Goal: Task Accomplishment & Management: Complete application form

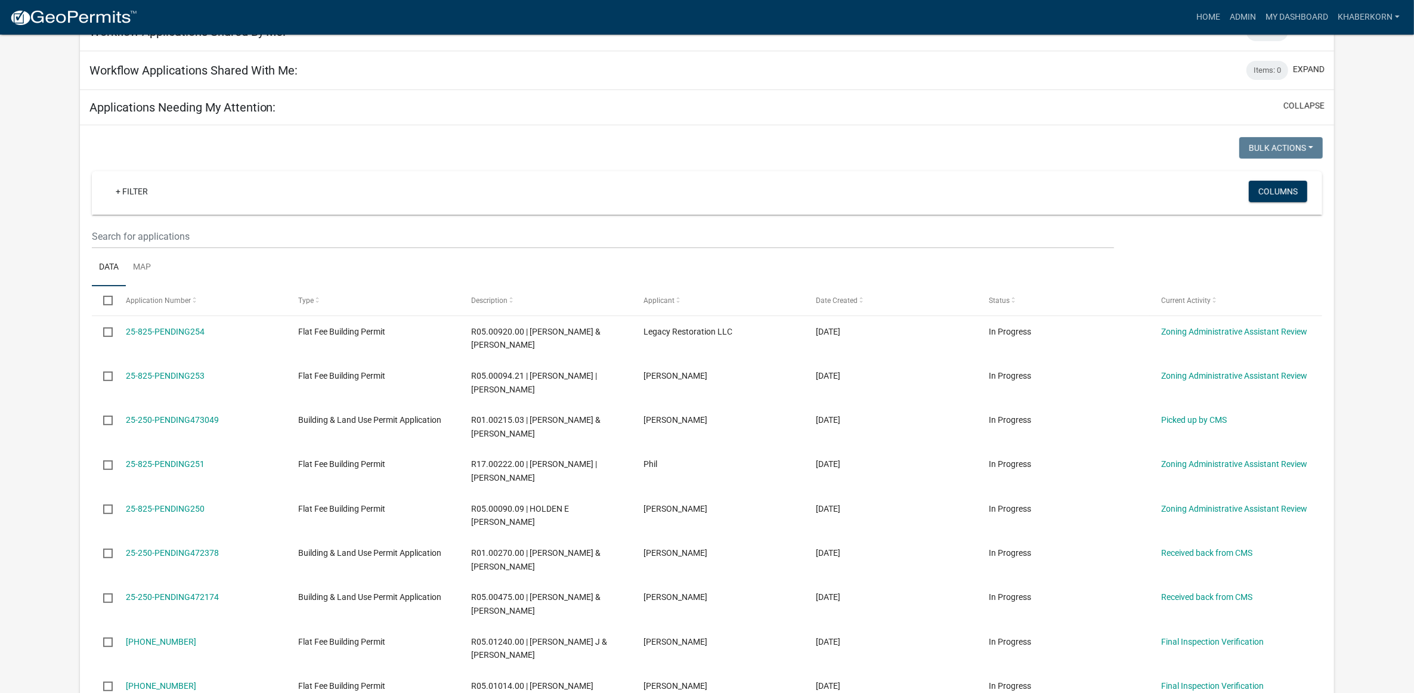
scroll to position [671, 0]
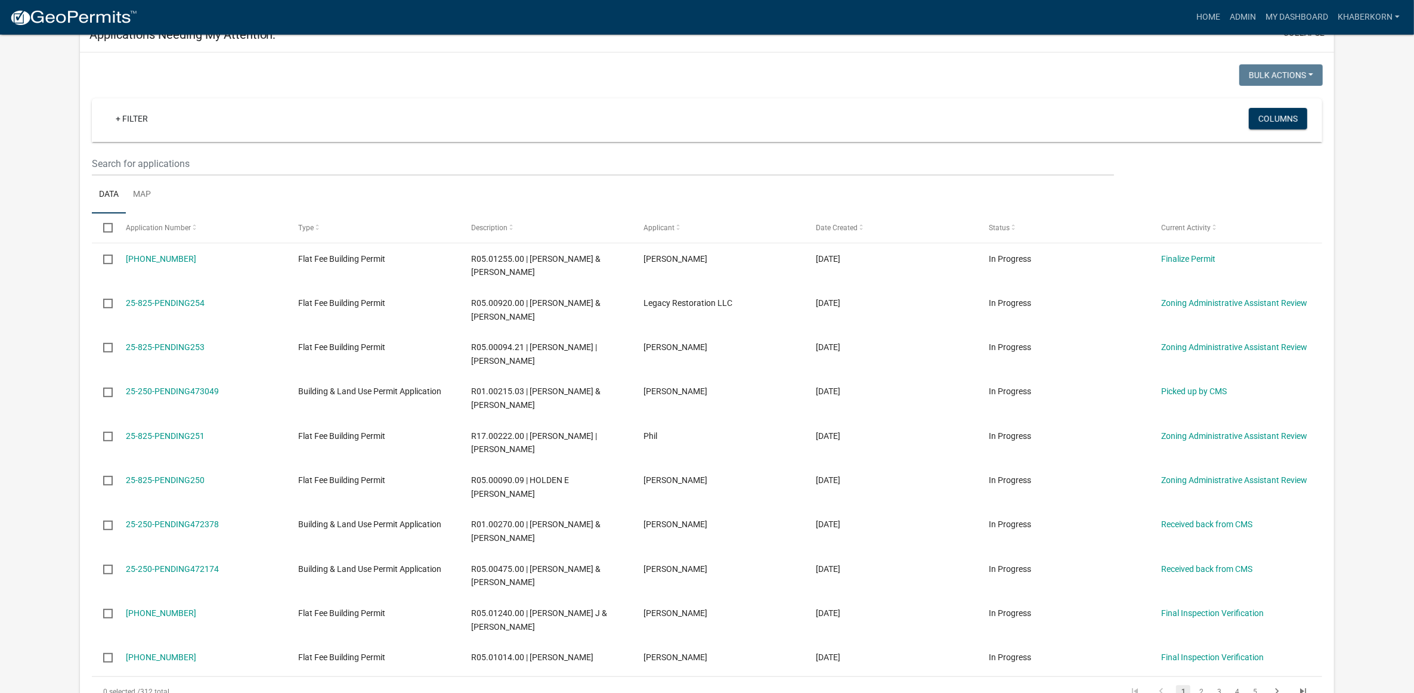
scroll to position [597, 0]
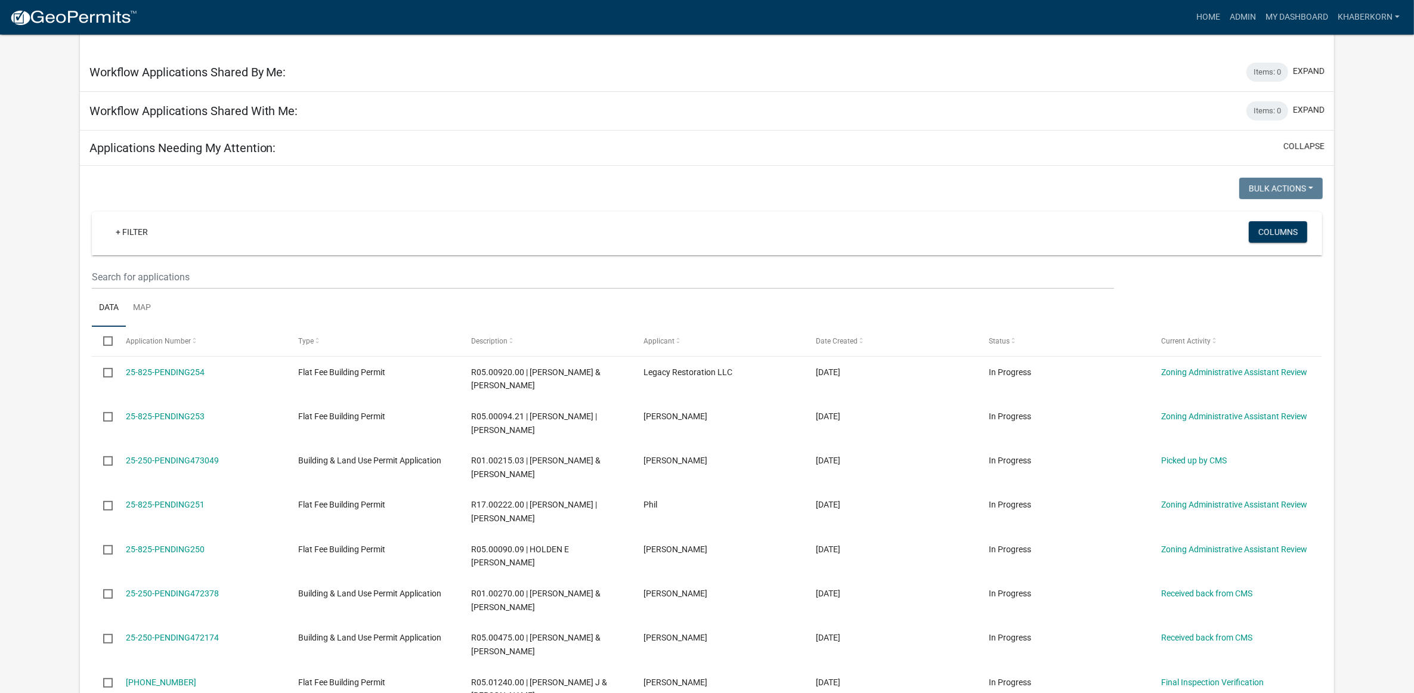
scroll to position [447, 0]
click at [1229, 12] on link "Admin" at bounding box center [1243, 17] width 36 height 23
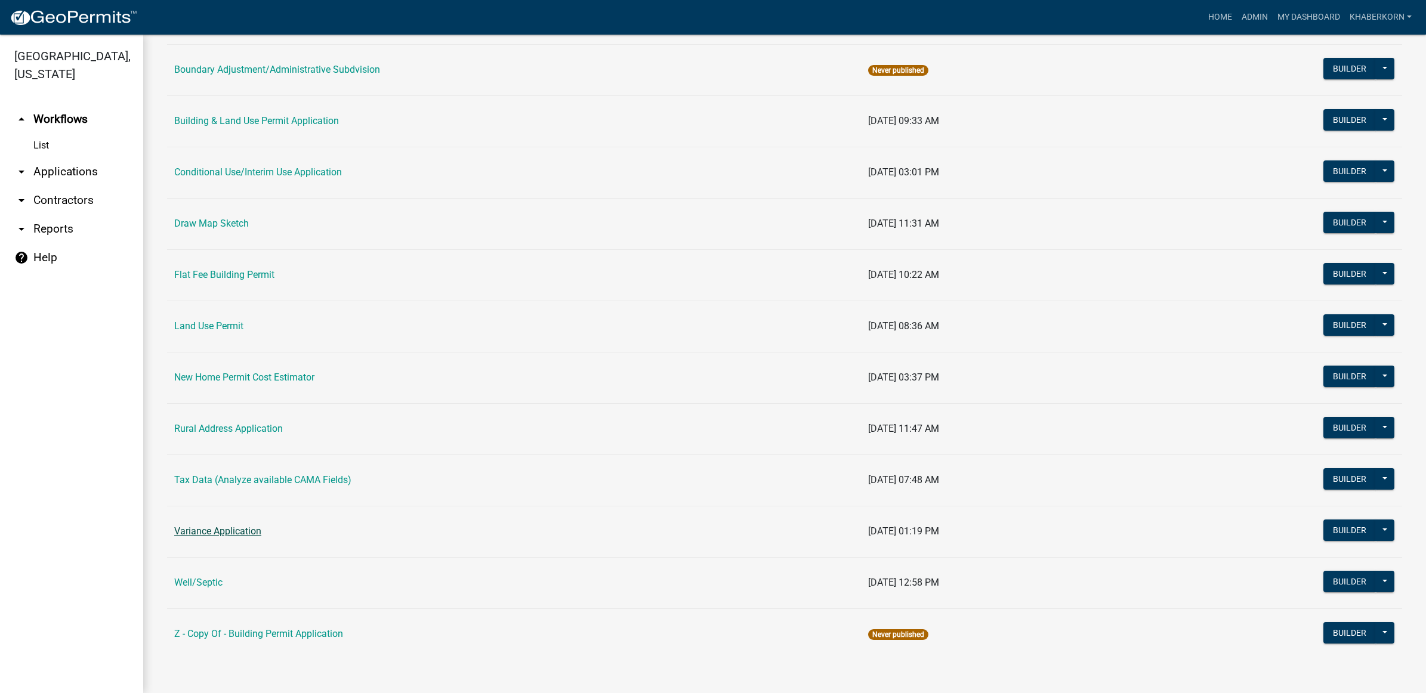
scroll to position [163, 0]
click at [240, 529] on link "Variance Application" at bounding box center [217, 531] width 87 height 11
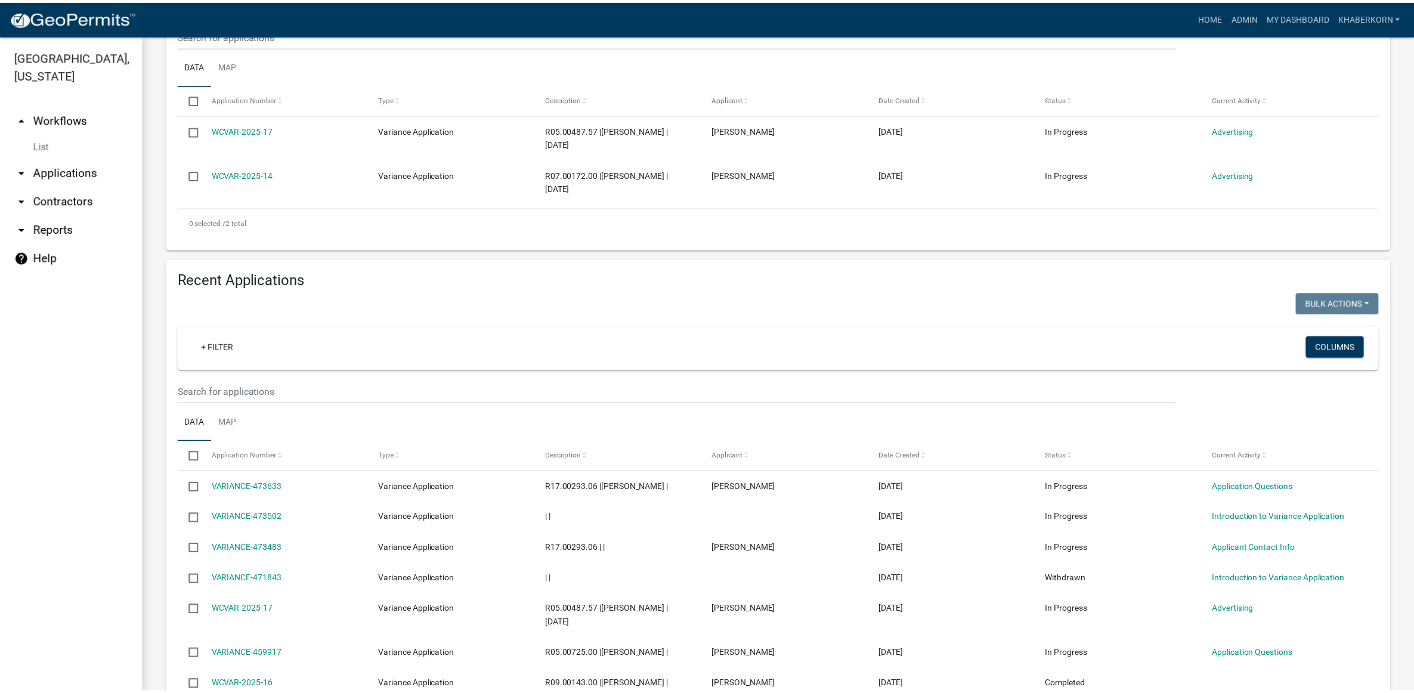
scroll to position [224, 0]
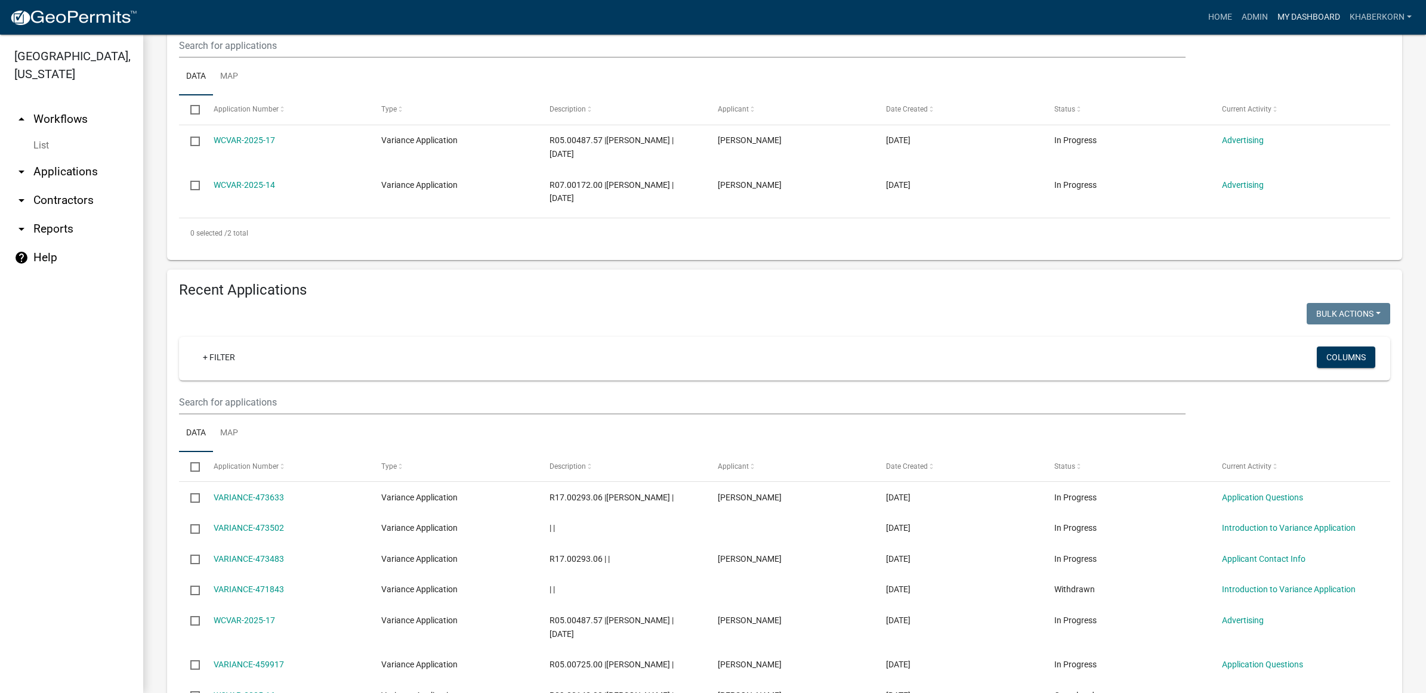
click at [1323, 16] on link "My Dashboard" at bounding box center [1308, 17] width 72 height 23
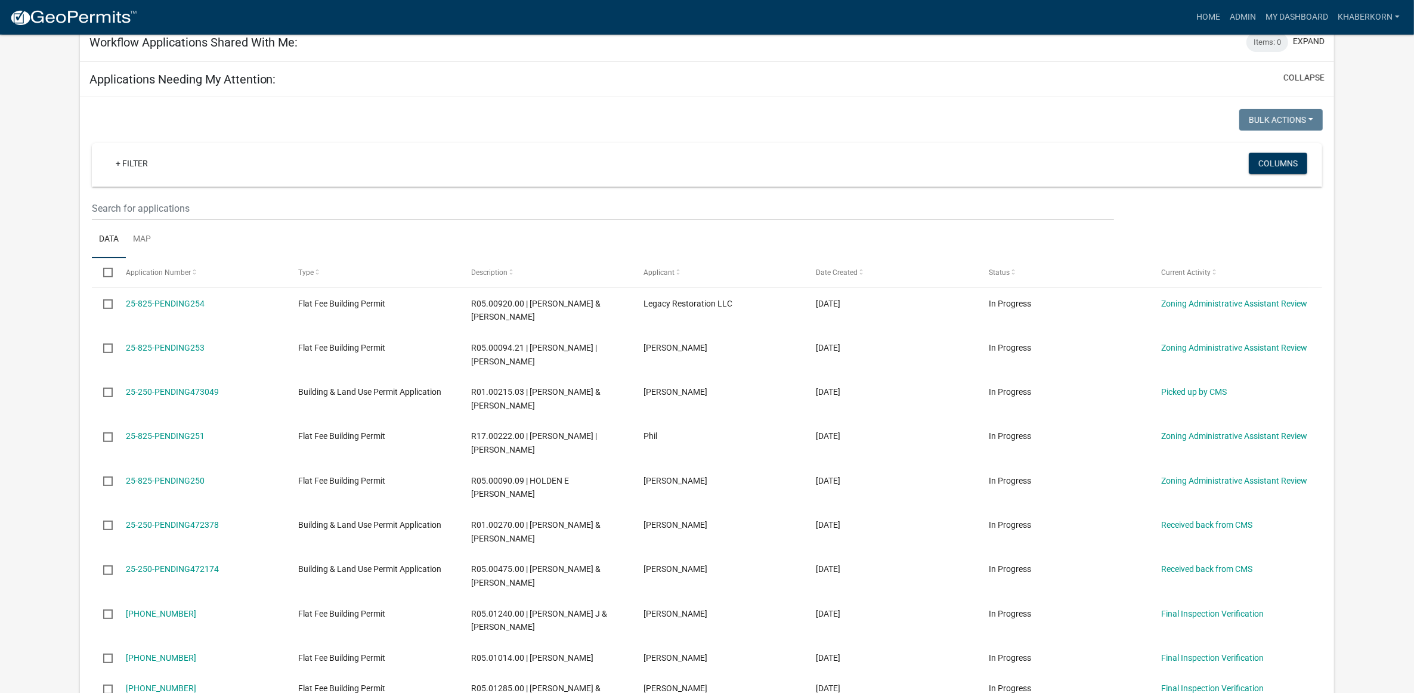
scroll to position [522, 0]
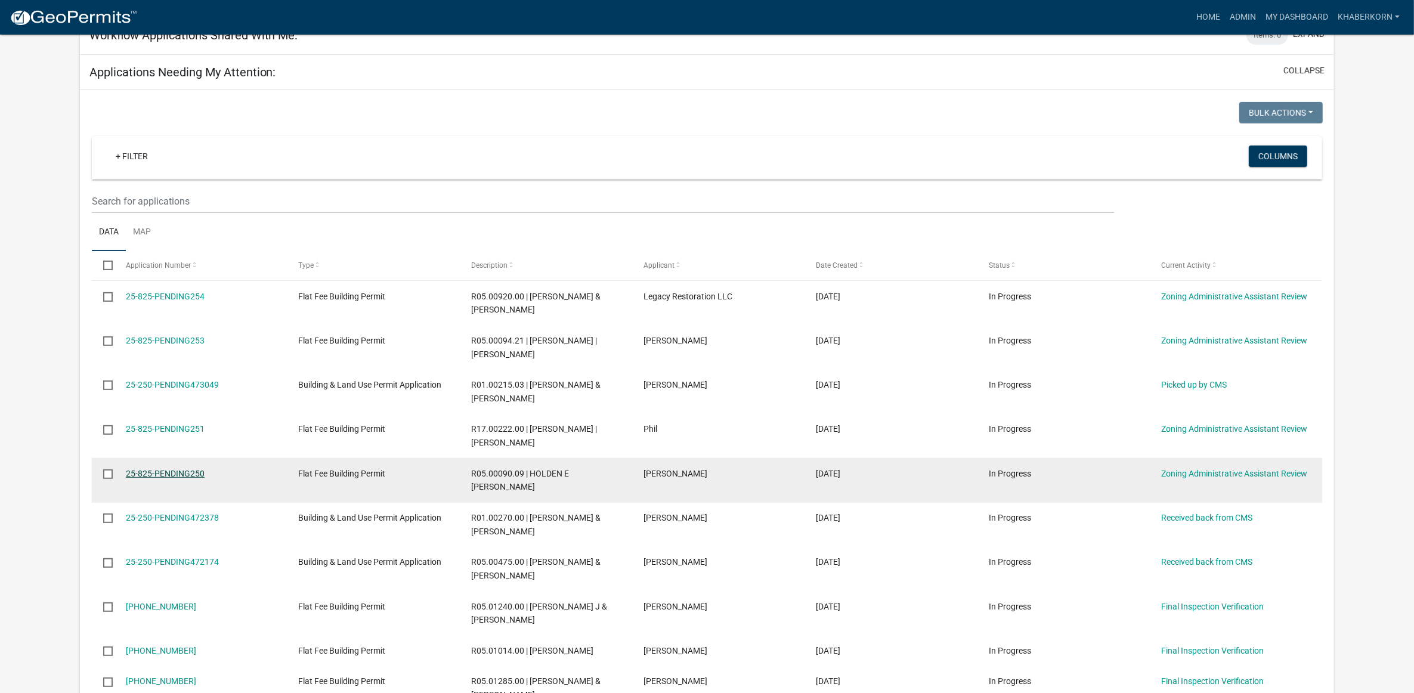
click at [179, 474] on link "25-825-PENDING250" at bounding box center [165, 474] width 79 height 10
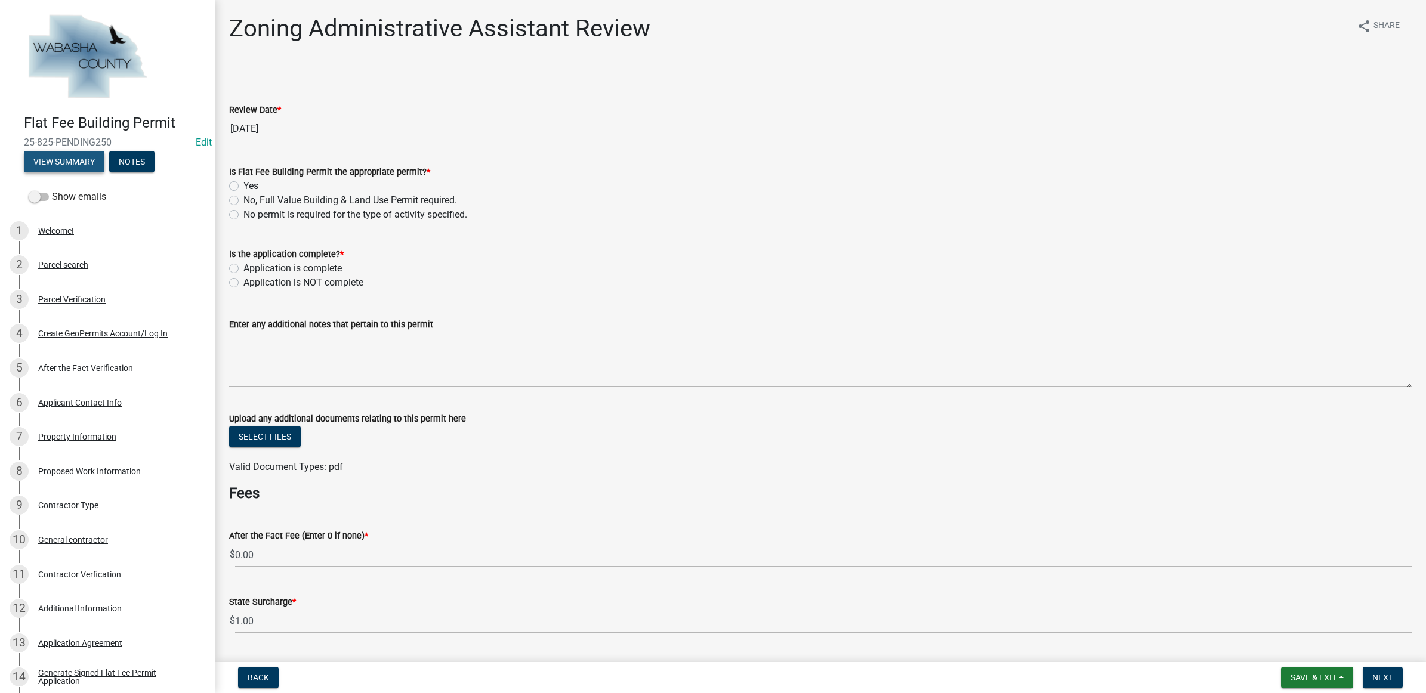
click at [61, 160] on button "View Summary" at bounding box center [64, 161] width 81 height 21
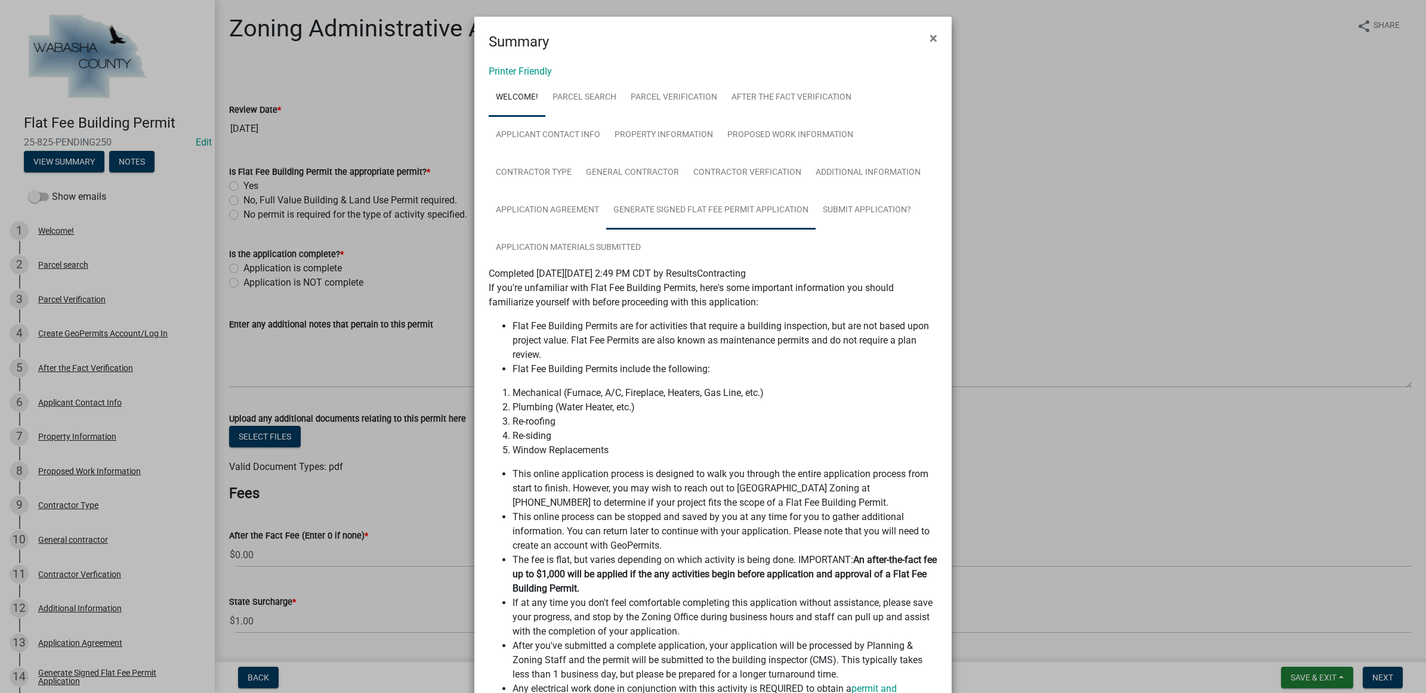
click at [758, 198] on link "Generate Signed Flat Fee Permit Application" at bounding box center [710, 210] width 209 height 38
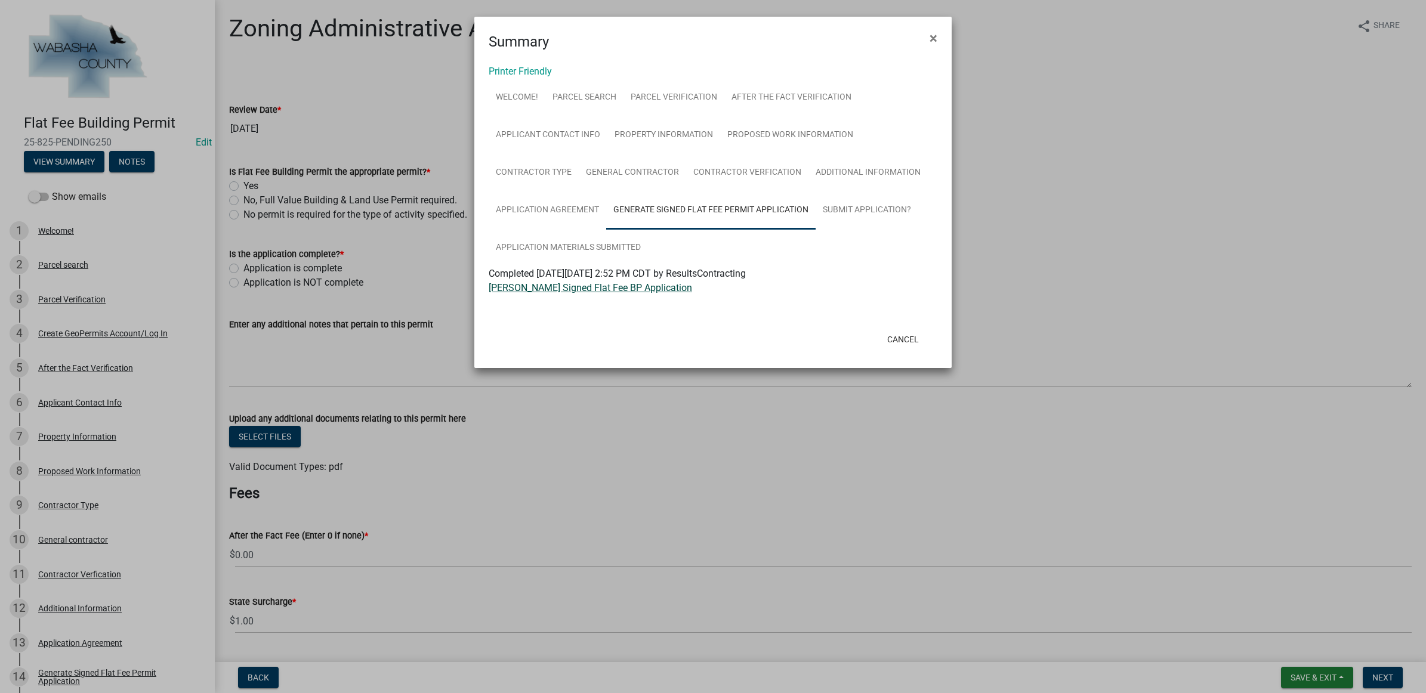
click at [616, 288] on link "[PERSON_NAME] Signed Flat Fee BP Application" at bounding box center [590, 287] width 203 height 11
click at [892, 330] on button "Cancel" at bounding box center [903, 339] width 51 height 21
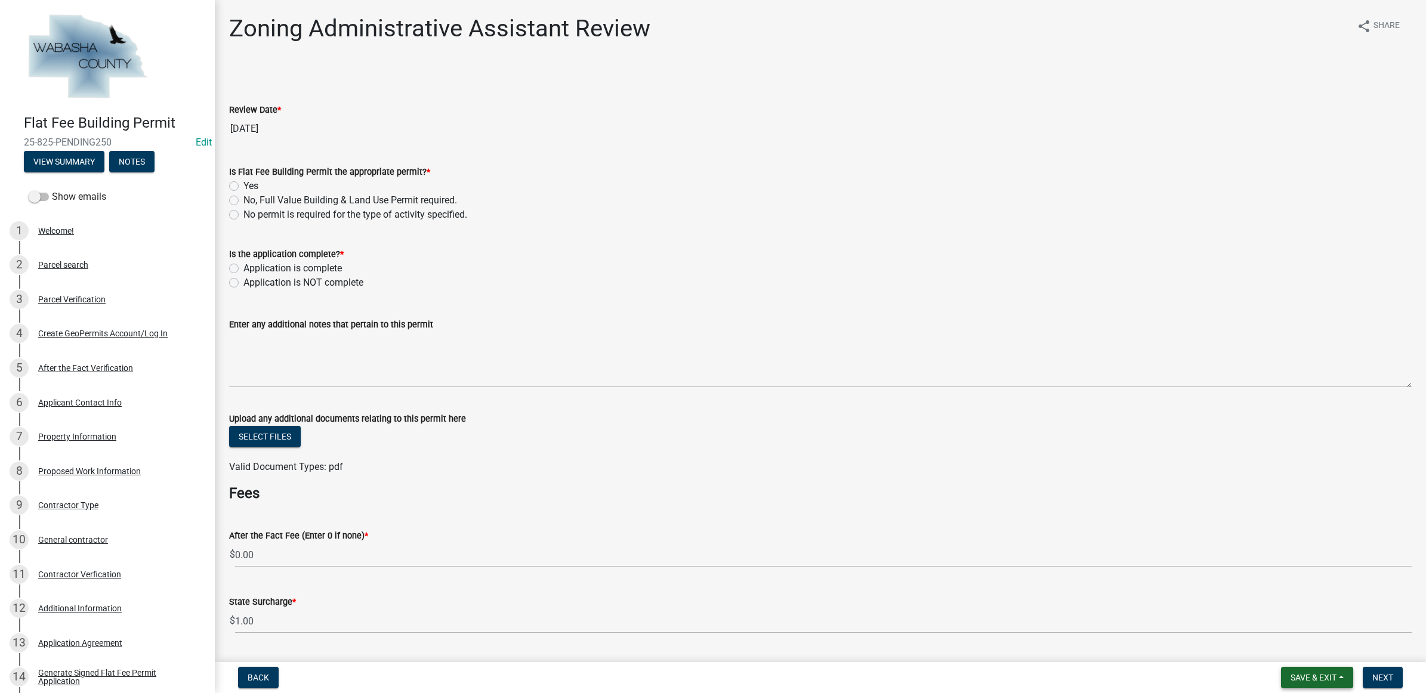
click at [1287, 687] on button "Save & Exit" at bounding box center [1317, 677] width 72 height 21
click at [1287, 654] on button "Save & Exit" at bounding box center [1305, 647] width 95 height 29
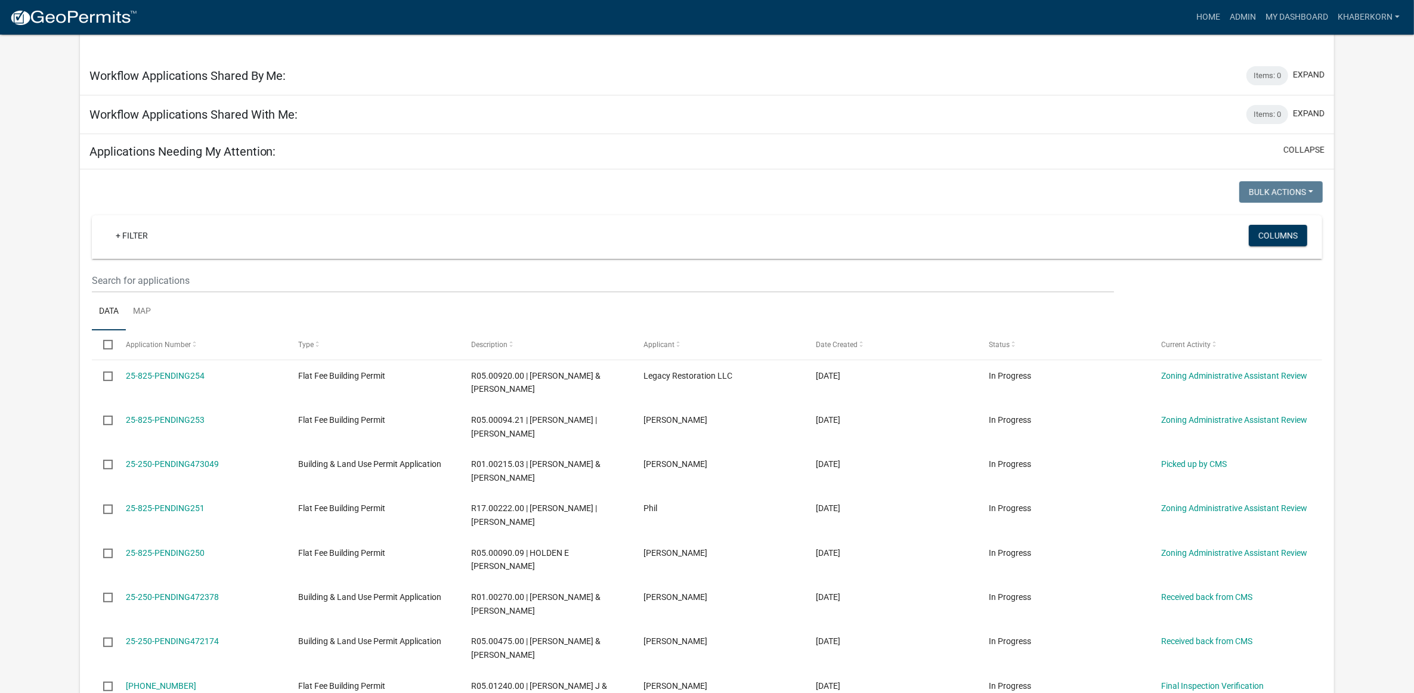
scroll to position [522, 0]
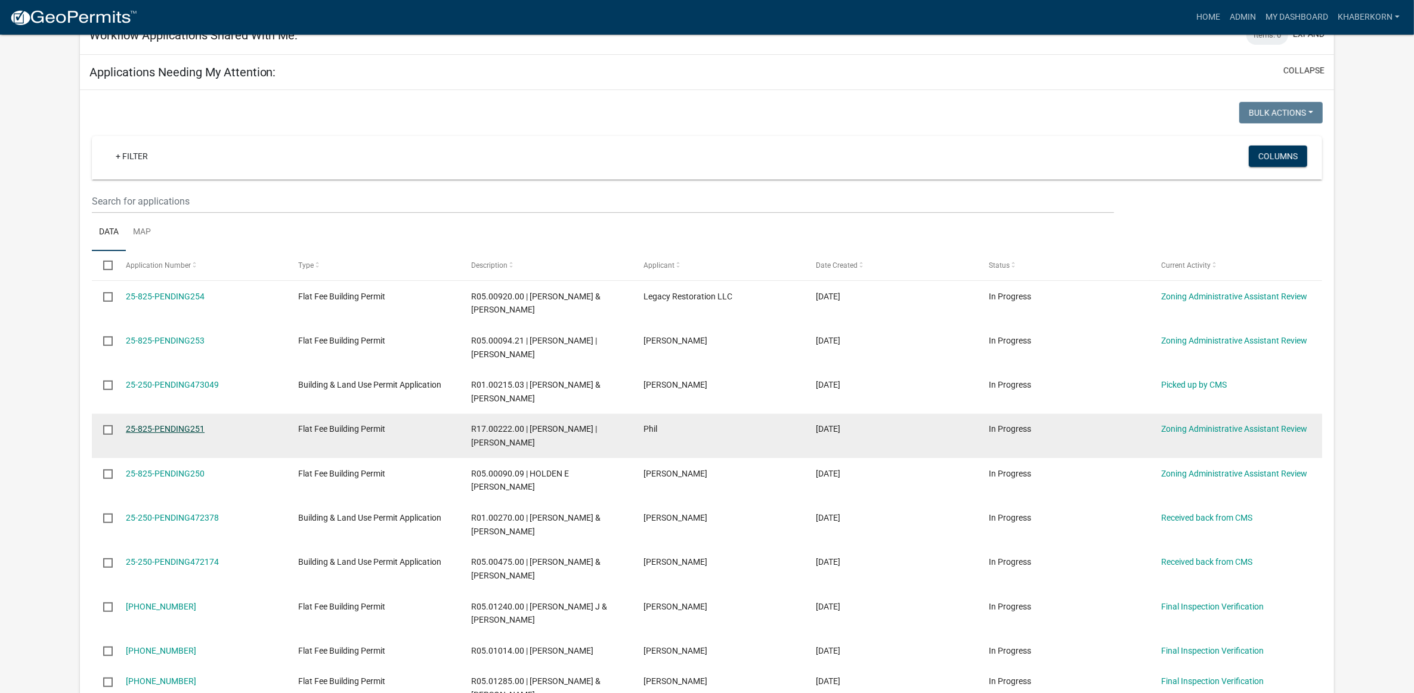
click at [198, 427] on link "25-825-PENDING251" at bounding box center [165, 429] width 79 height 10
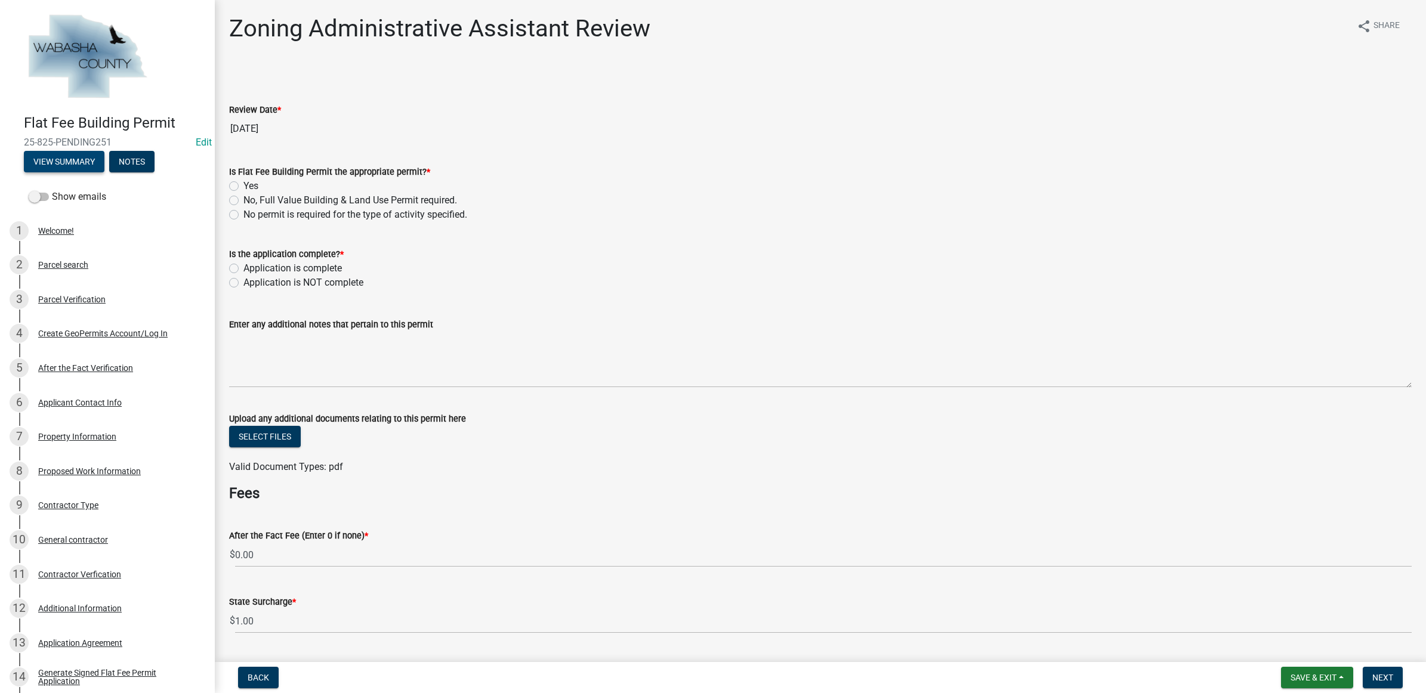
click at [90, 165] on button "View Summary" at bounding box center [64, 161] width 81 height 21
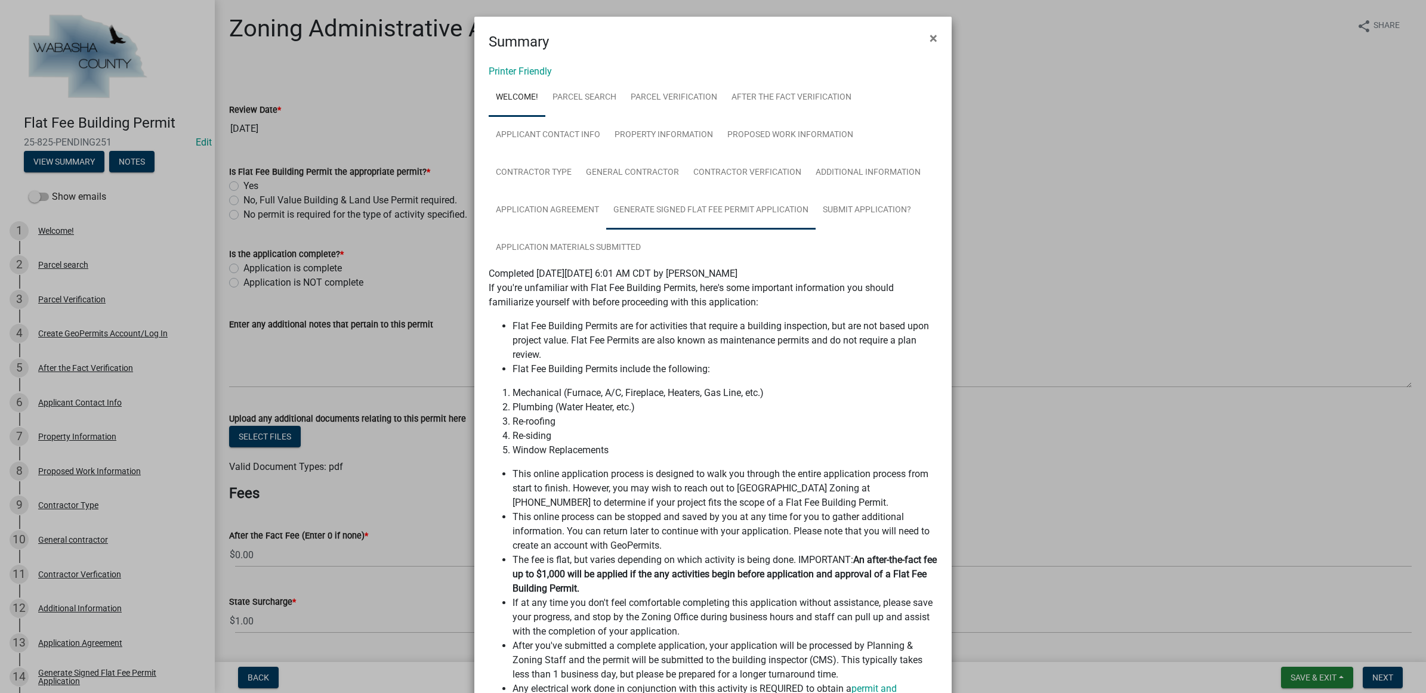
click at [650, 213] on link "Generate Signed Flat Fee Permit Application" at bounding box center [710, 210] width 209 height 38
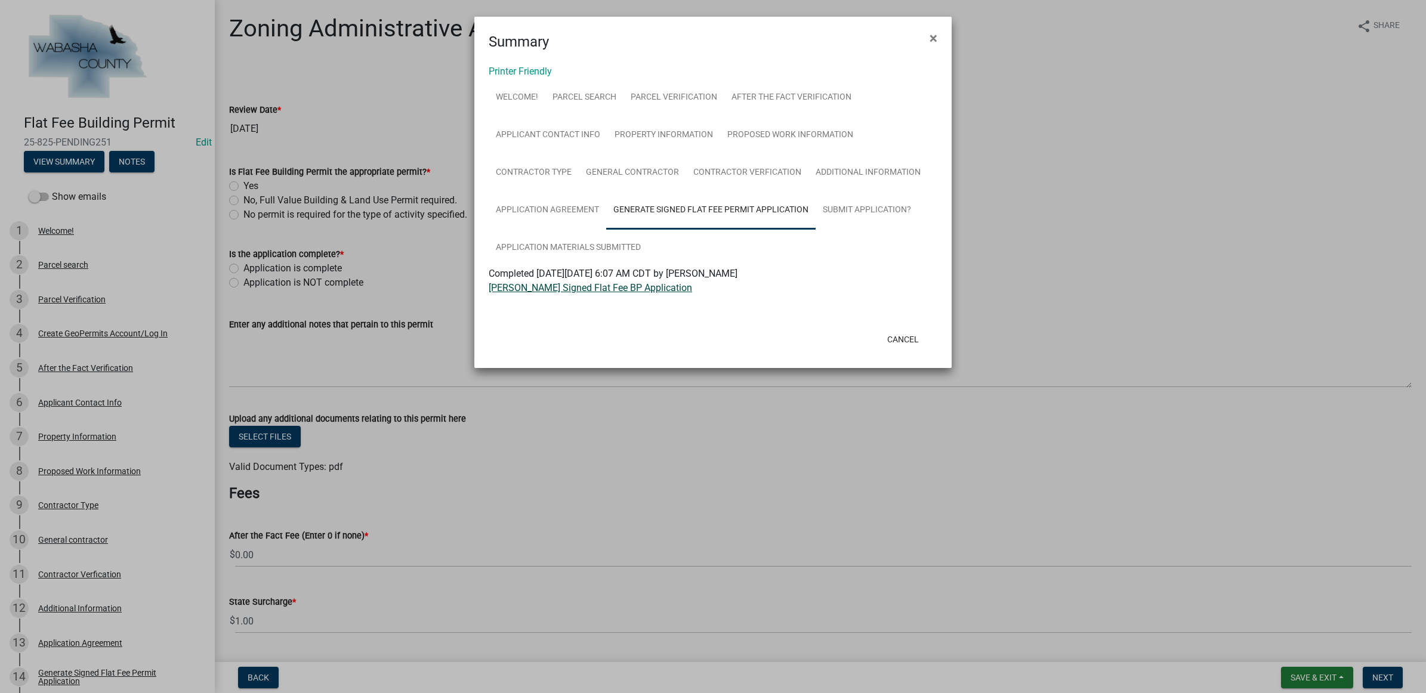
click at [607, 288] on link "[PERSON_NAME] Signed Flat Fee BP Application" at bounding box center [590, 287] width 203 height 11
click at [896, 336] on button "Cancel" at bounding box center [903, 339] width 51 height 21
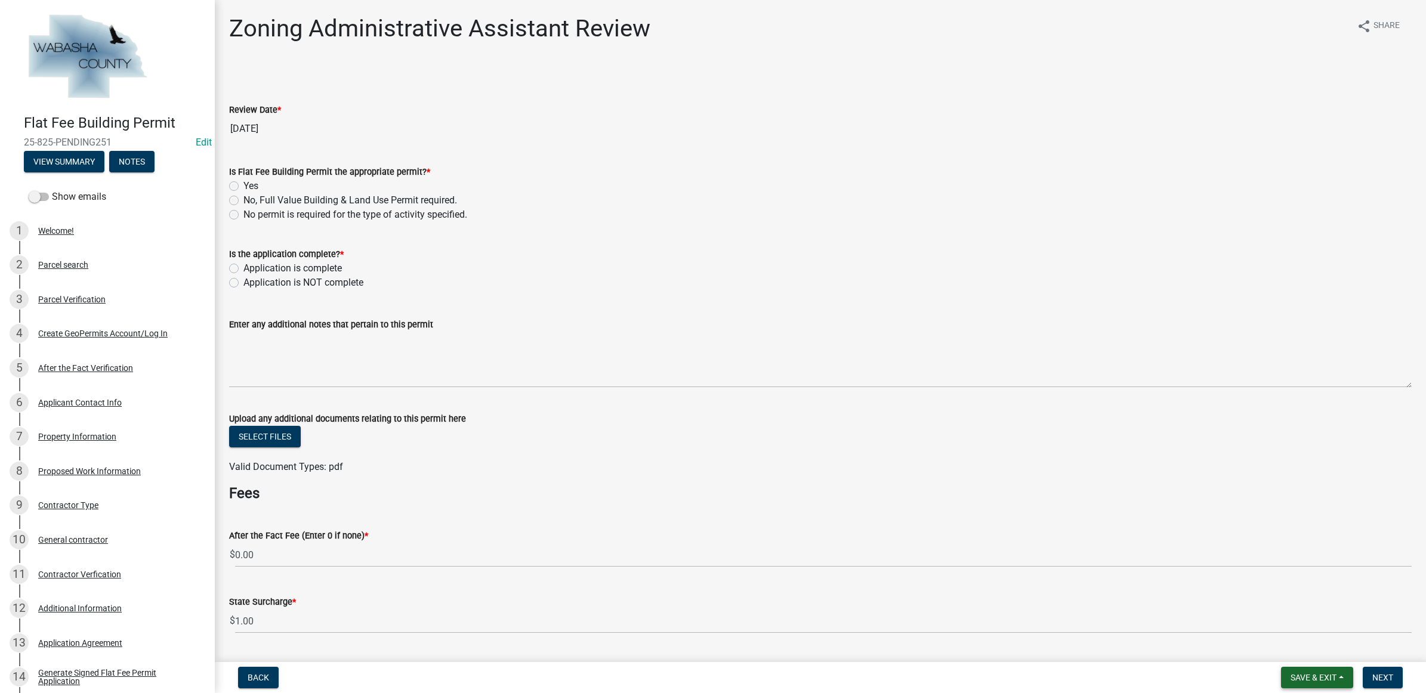
click at [1311, 676] on span "Save & Exit" at bounding box center [1313, 678] width 46 height 10
click at [1292, 647] on button "Save & Exit" at bounding box center [1305, 647] width 95 height 29
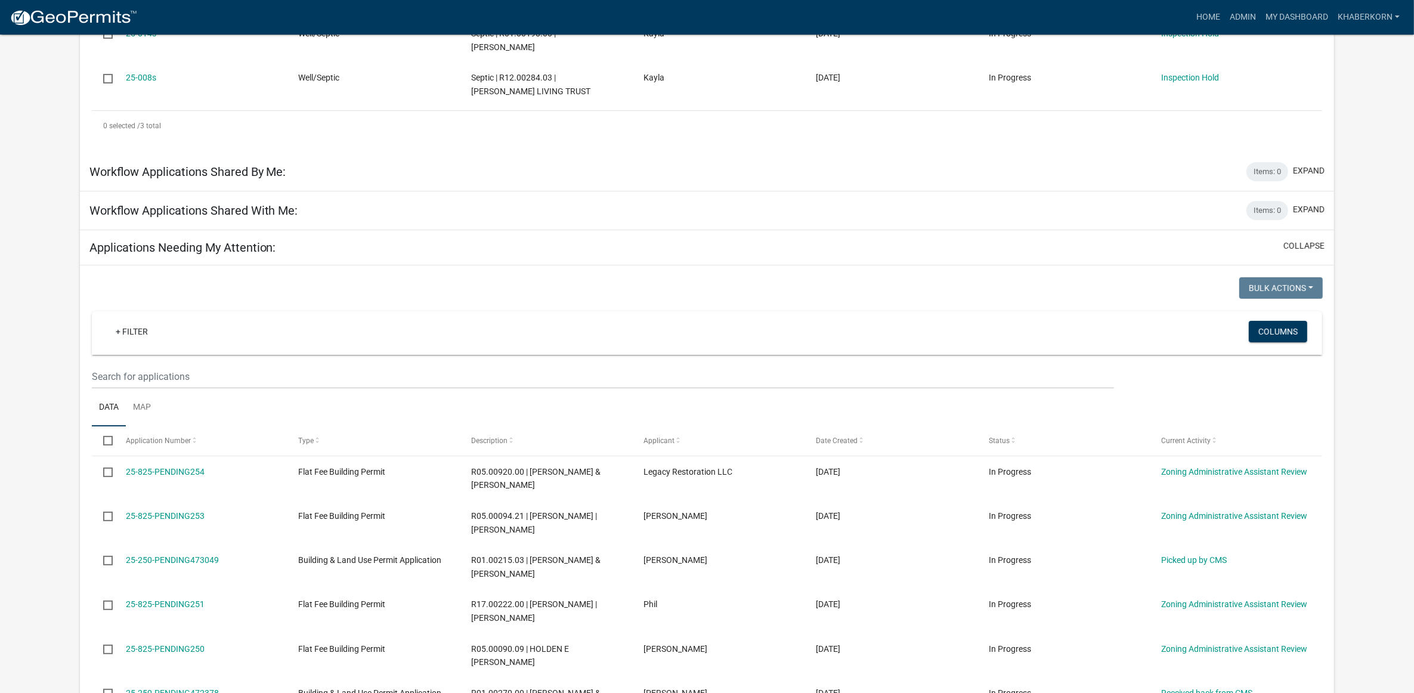
scroll to position [373, 0]
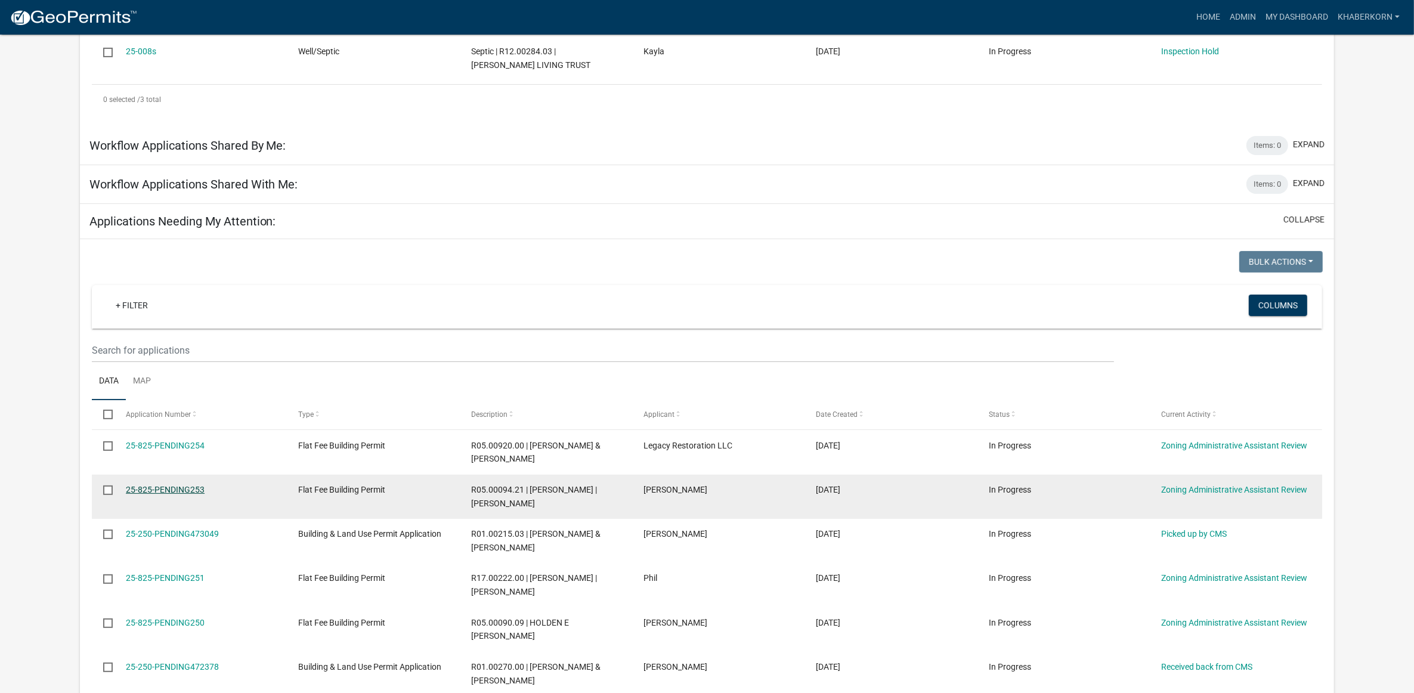
click at [151, 490] on link "25-825-PENDING253" at bounding box center [165, 490] width 79 height 10
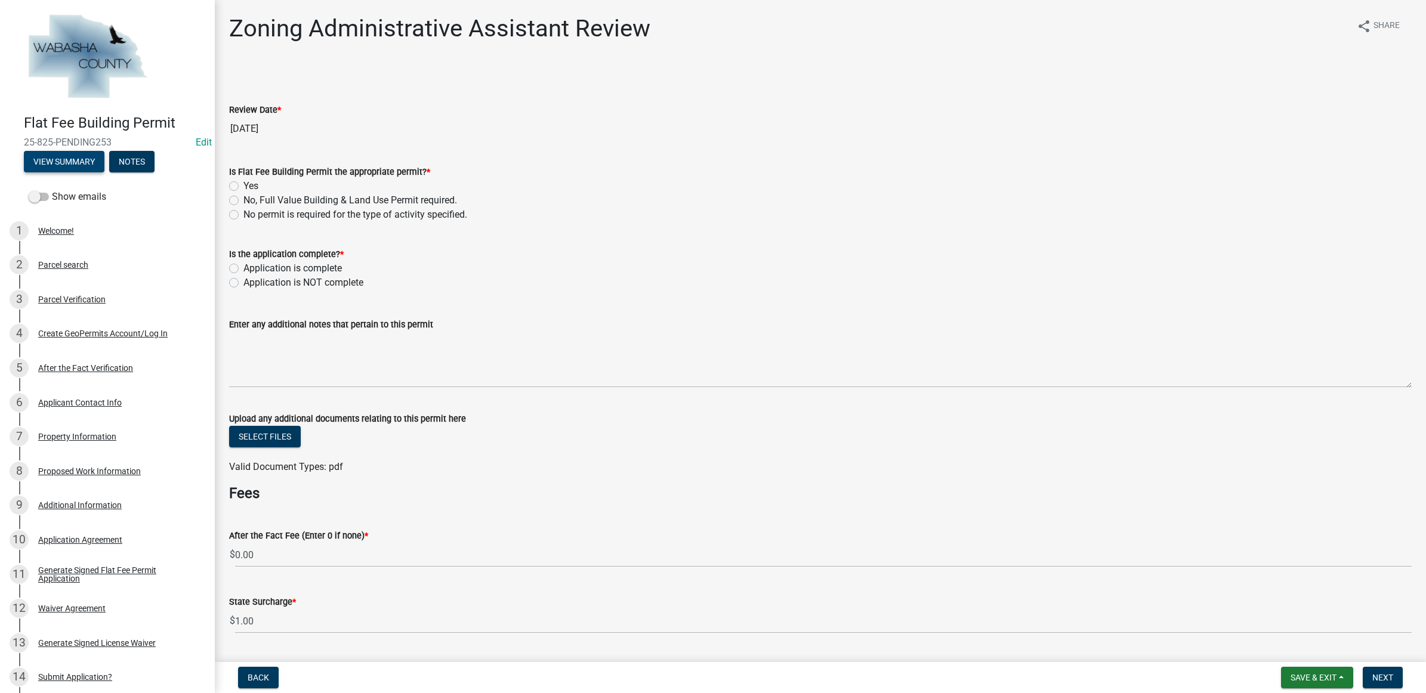
click at [70, 164] on button "View Summary" at bounding box center [64, 161] width 81 height 21
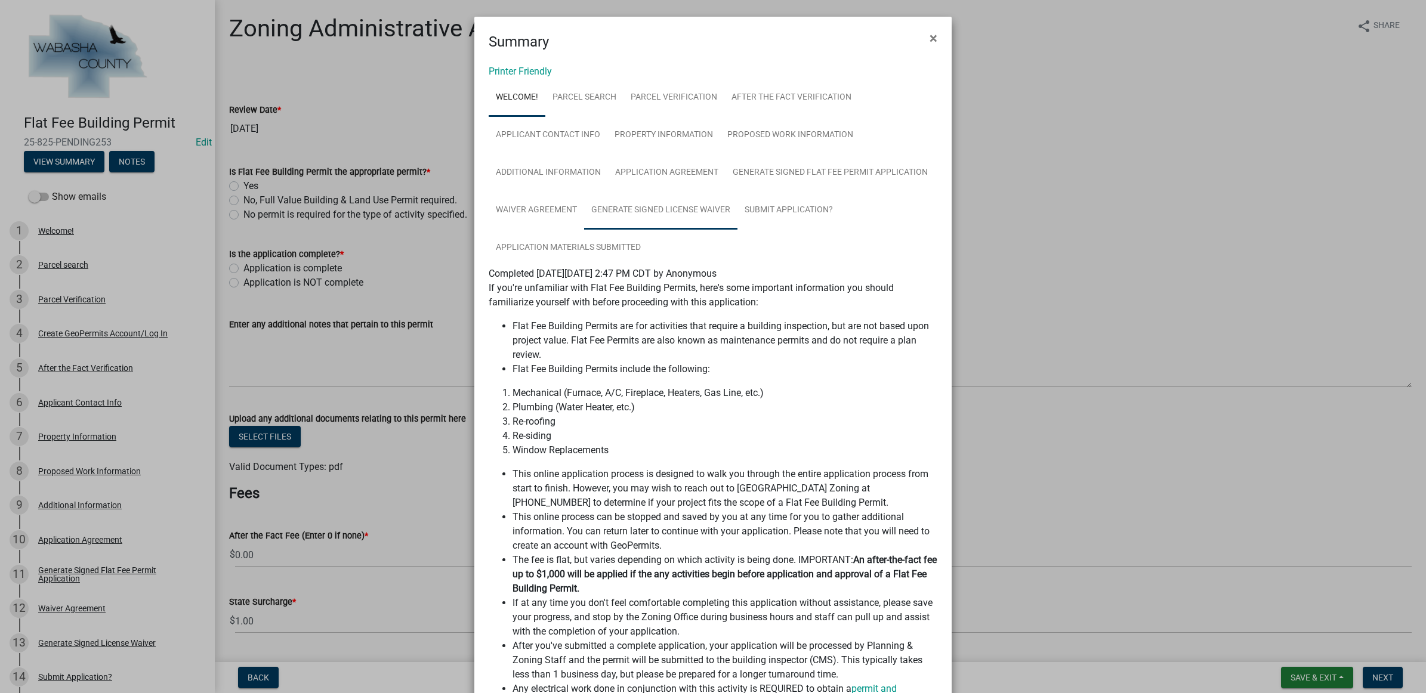
click at [648, 200] on link "Generate Signed License Waiver" at bounding box center [660, 210] width 153 height 38
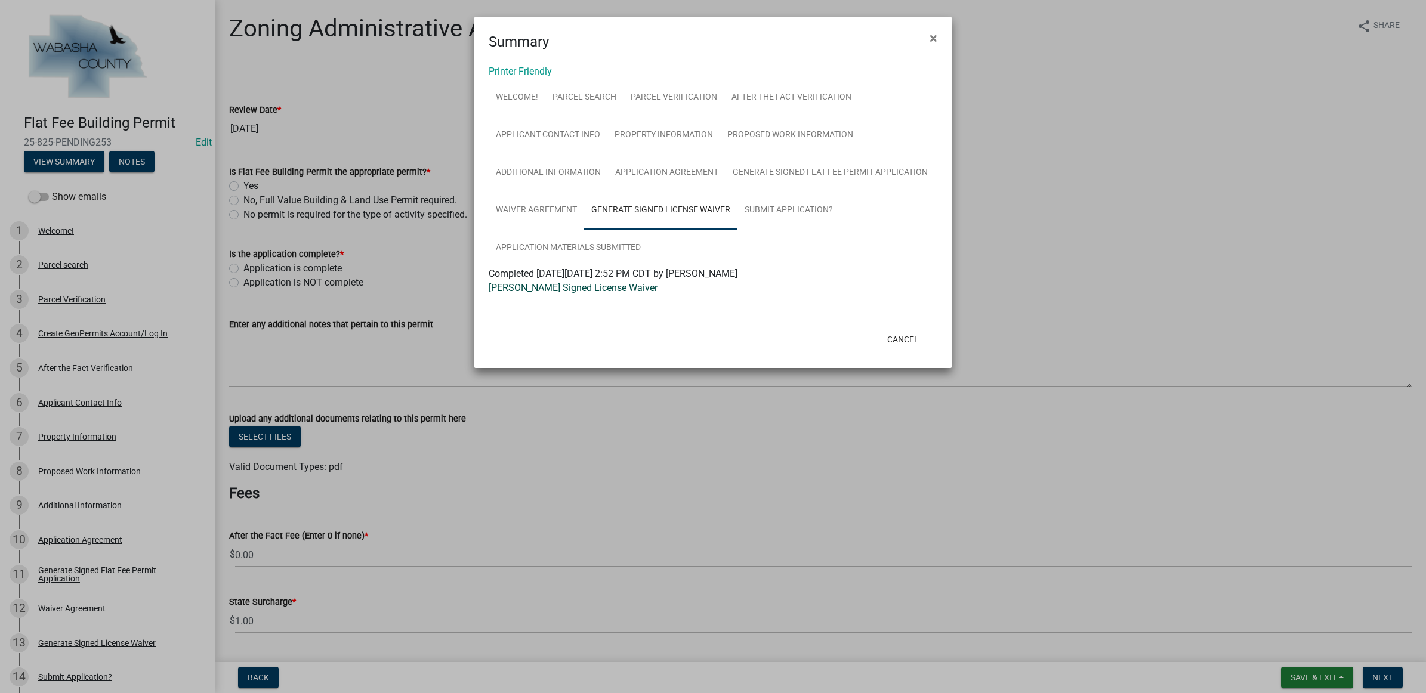
click at [561, 288] on link "[PERSON_NAME] Signed License Waiver" at bounding box center [573, 287] width 169 height 11
click at [756, 179] on link "Generate Signed Flat Fee Permit Application" at bounding box center [829, 173] width 209 height 38
click at [600, 283] on link "[PERSON_NAME] Signed Flat Fee BP Application" at bounding box center [590, 287] width 203 height 11
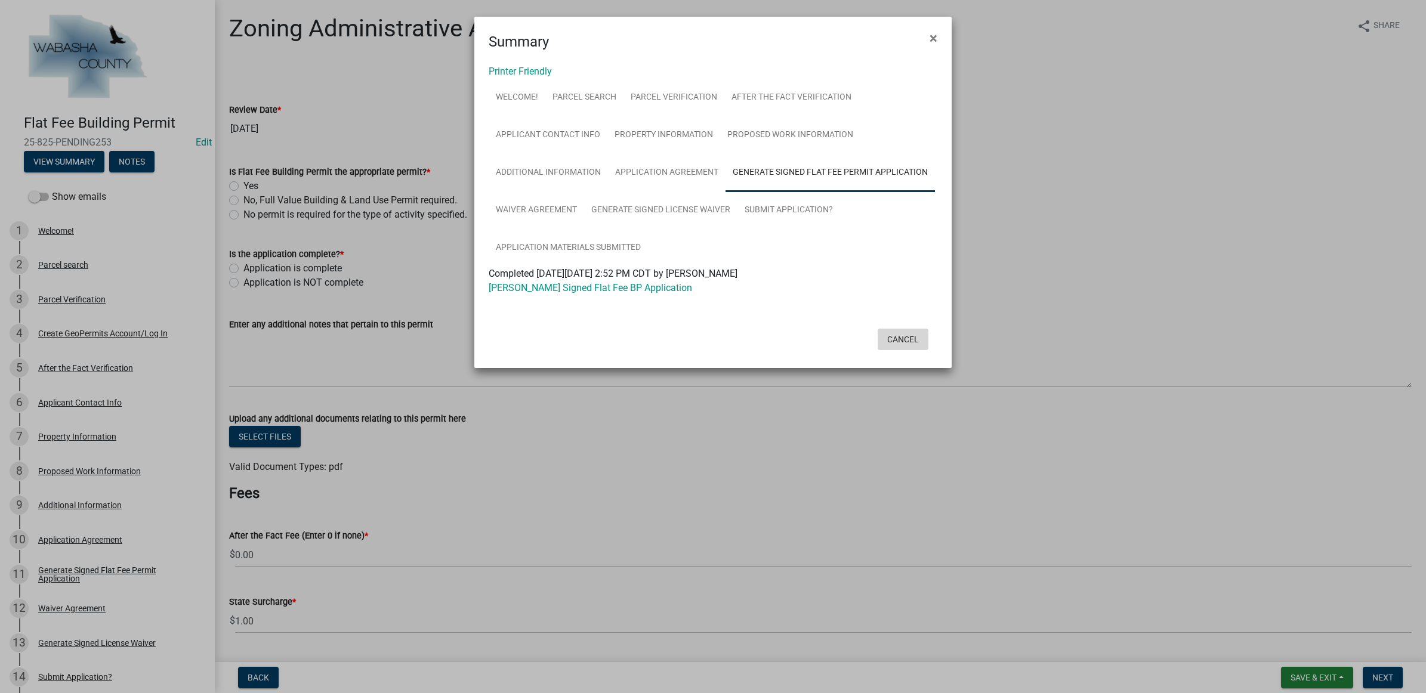
click at [908, 334] on button "Cancel" at bounding box center [903, 339] width 51 height 21
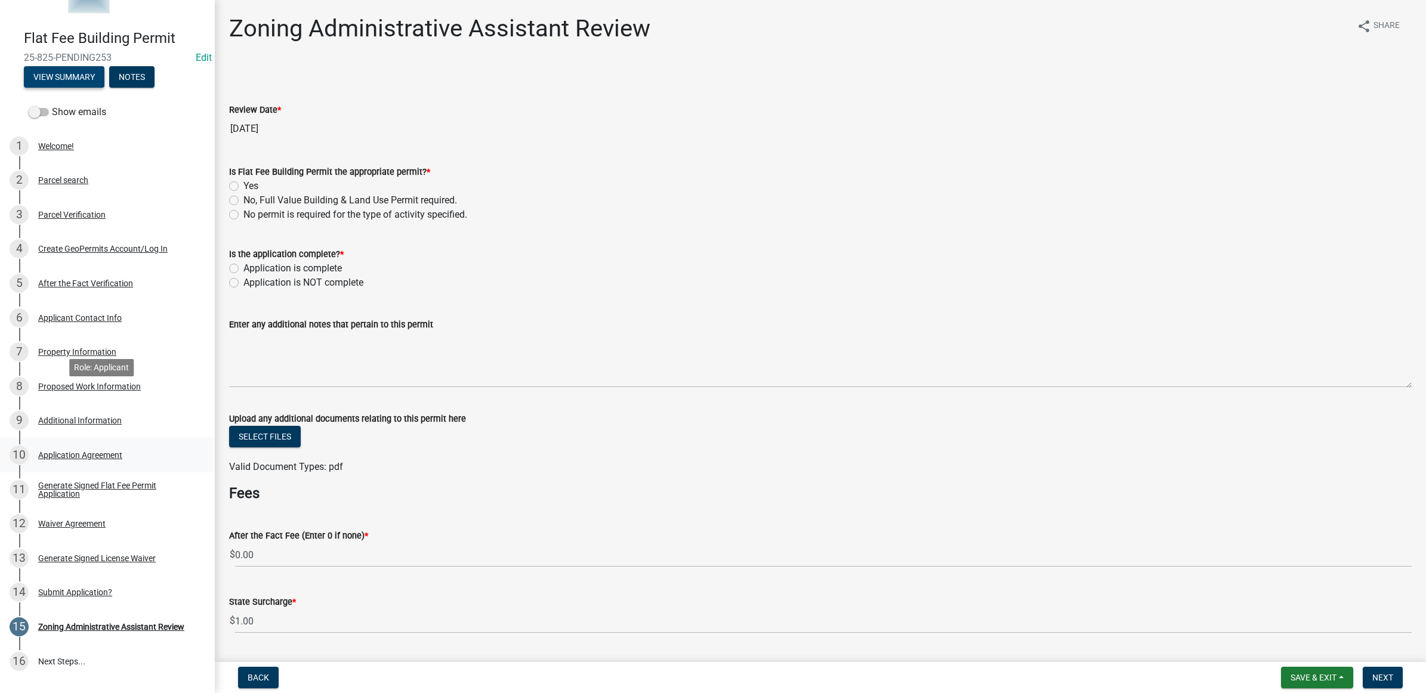
scroll to position [153, 0]
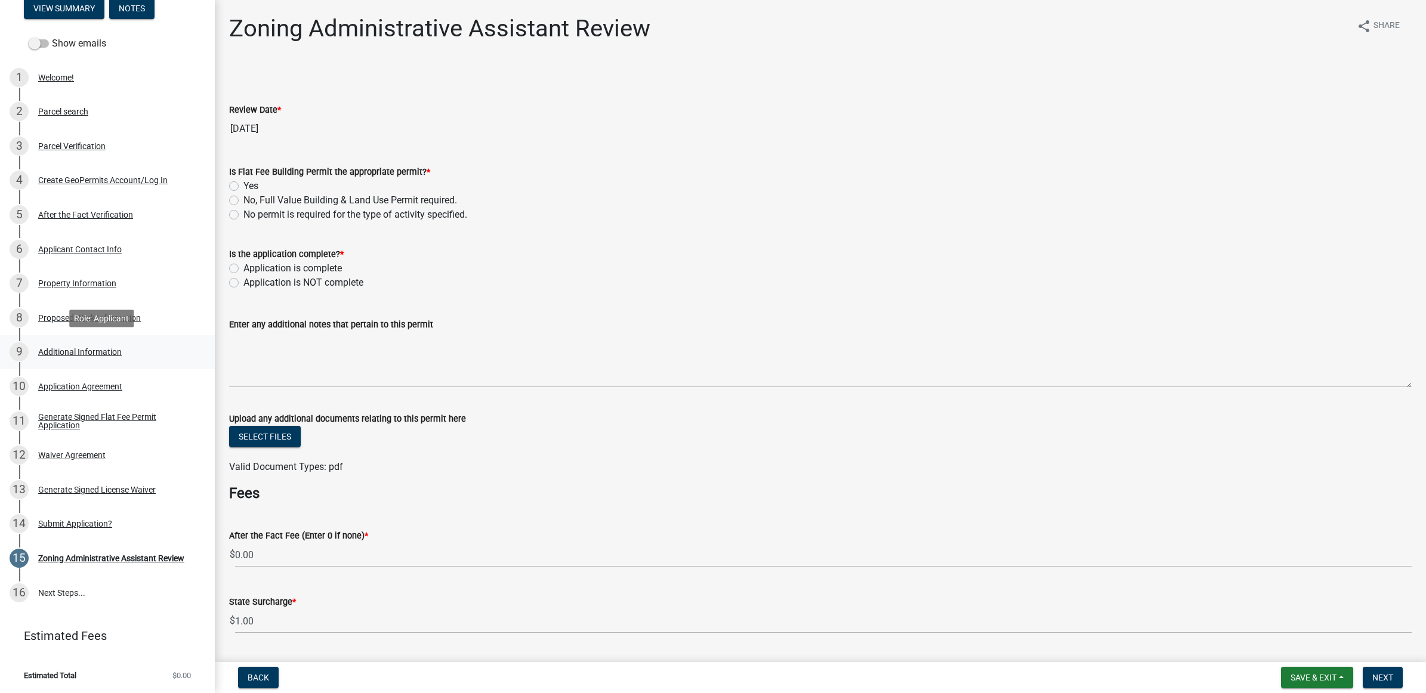
click at [79, 344] on div "9 Additional Information" at bounding box center [103, 351] width 186 height 19
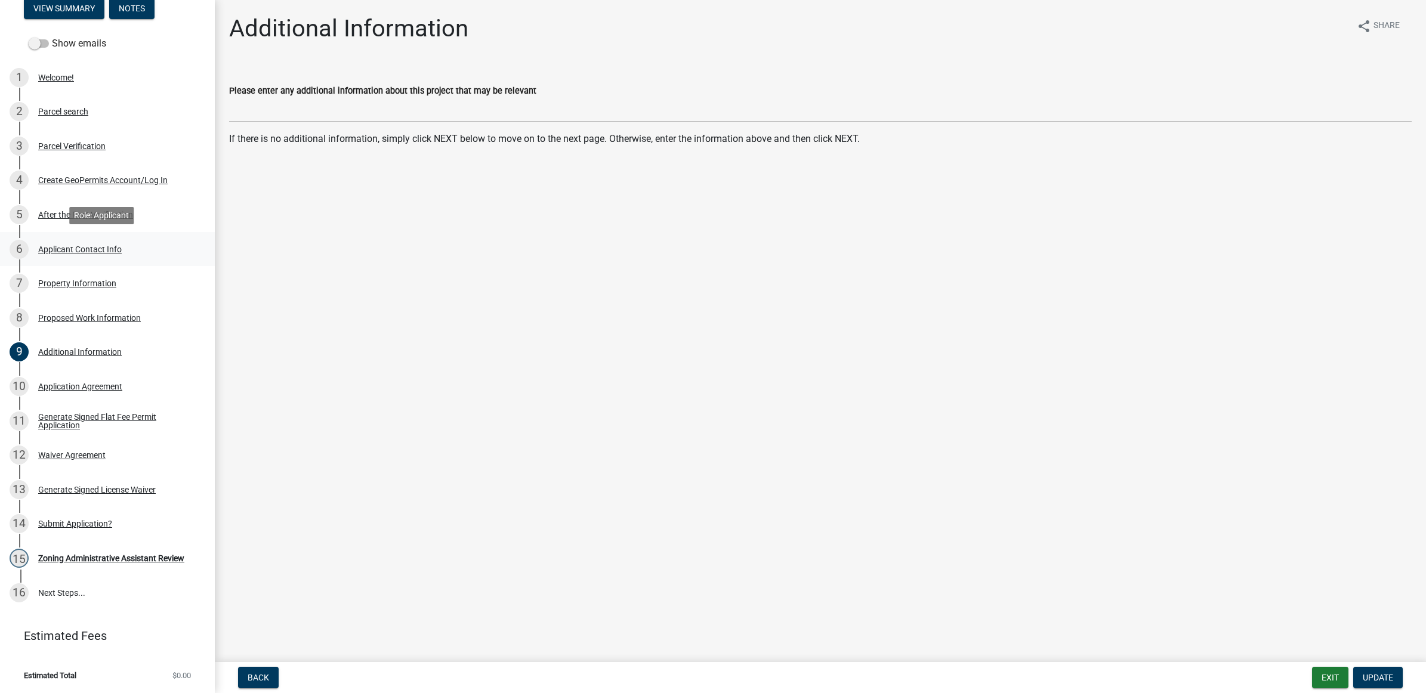
click at [98, 252] on div "Applicant Contact Info" at bounding box center [80, 249] width 84 height 8
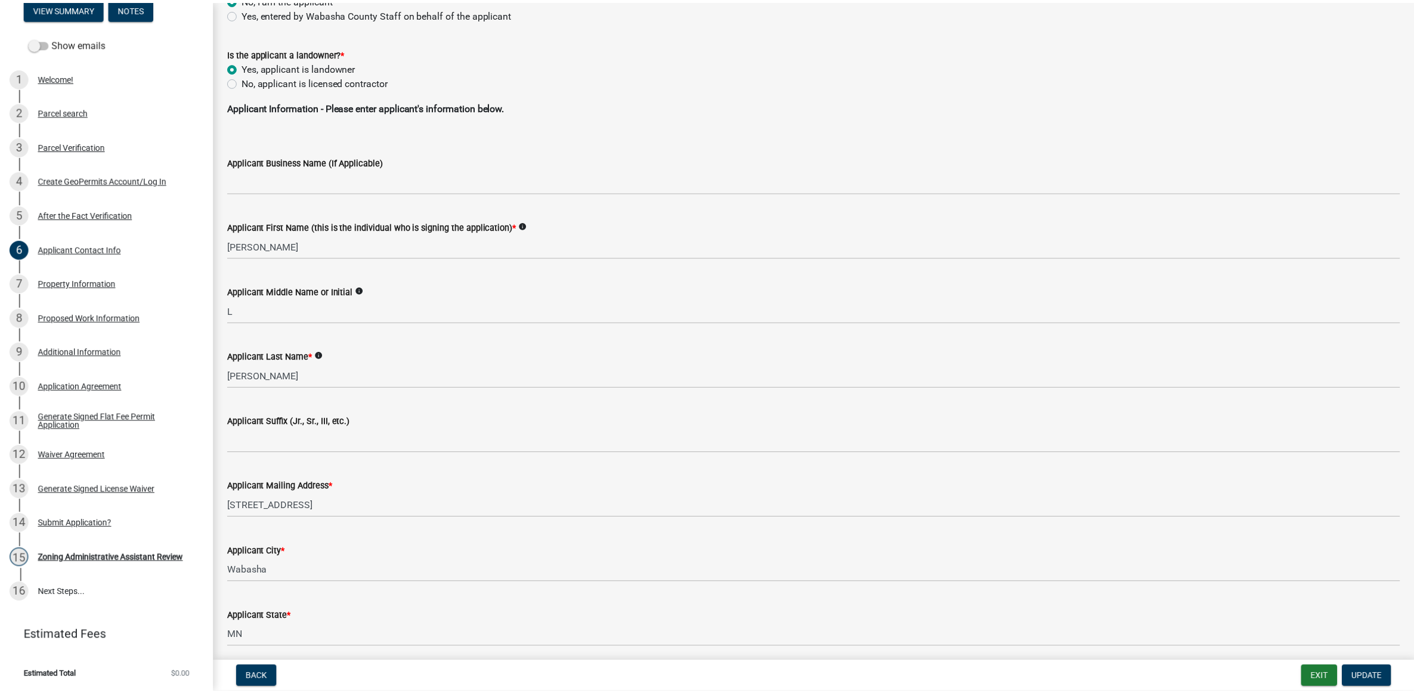
scroll to position [0, 0]
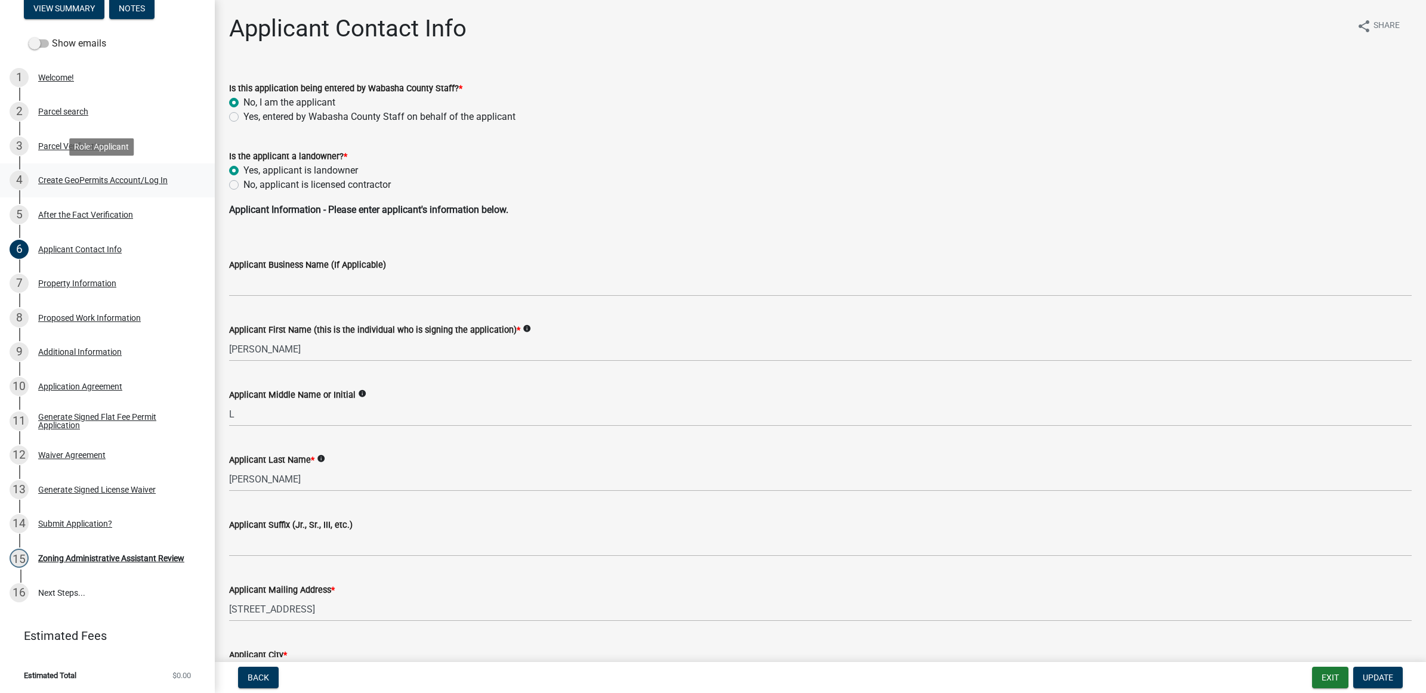
click at [109, 186] on div "4 Create GeoPermits Account/Log In" at bounding box center [103, 180] width 186 height 19
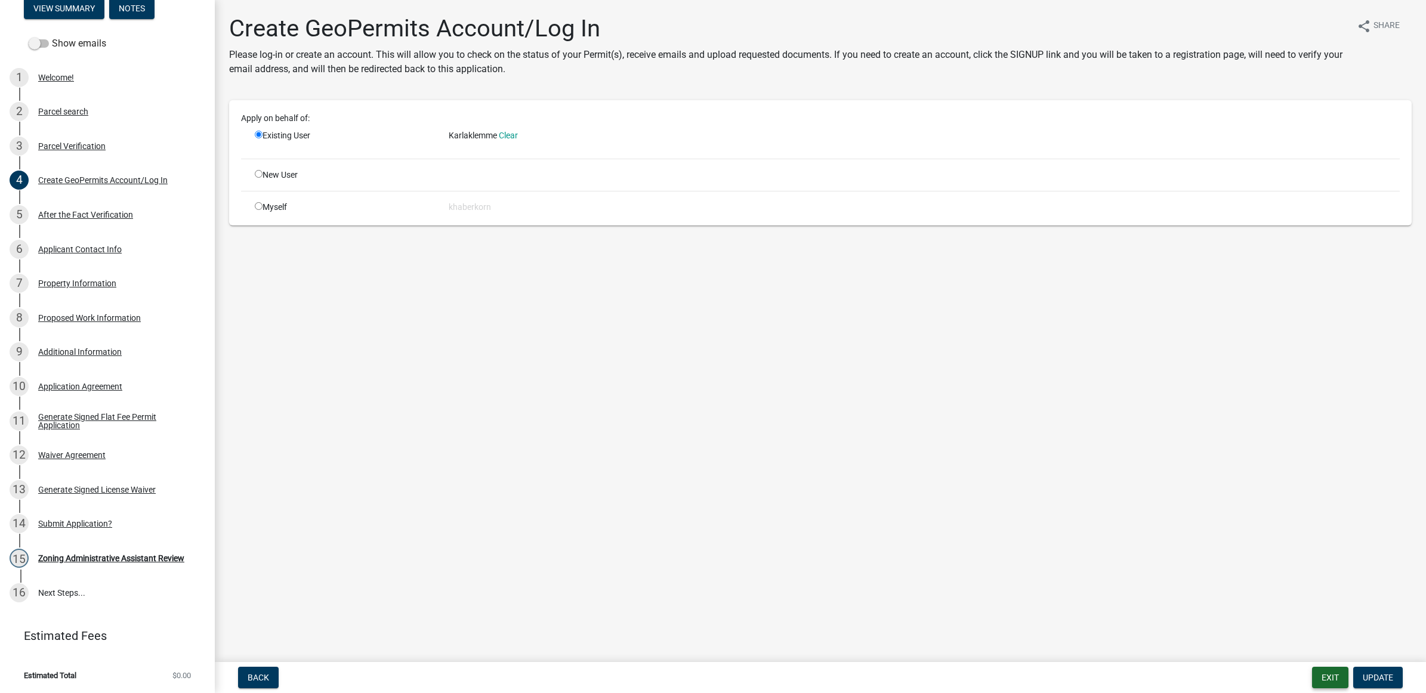
click at [1314, 680] on button "Exit" at bounding box center [1330, 677] width 36 height 21
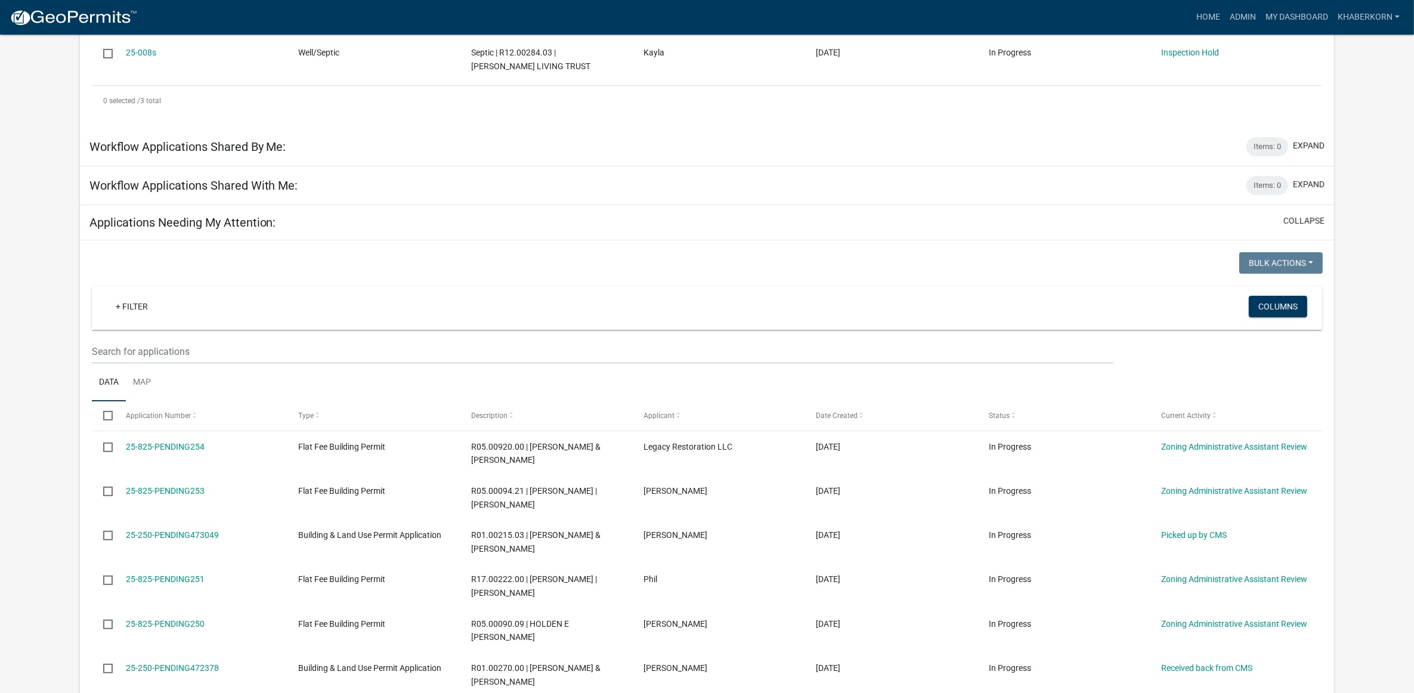
scroll to position [373, 0]
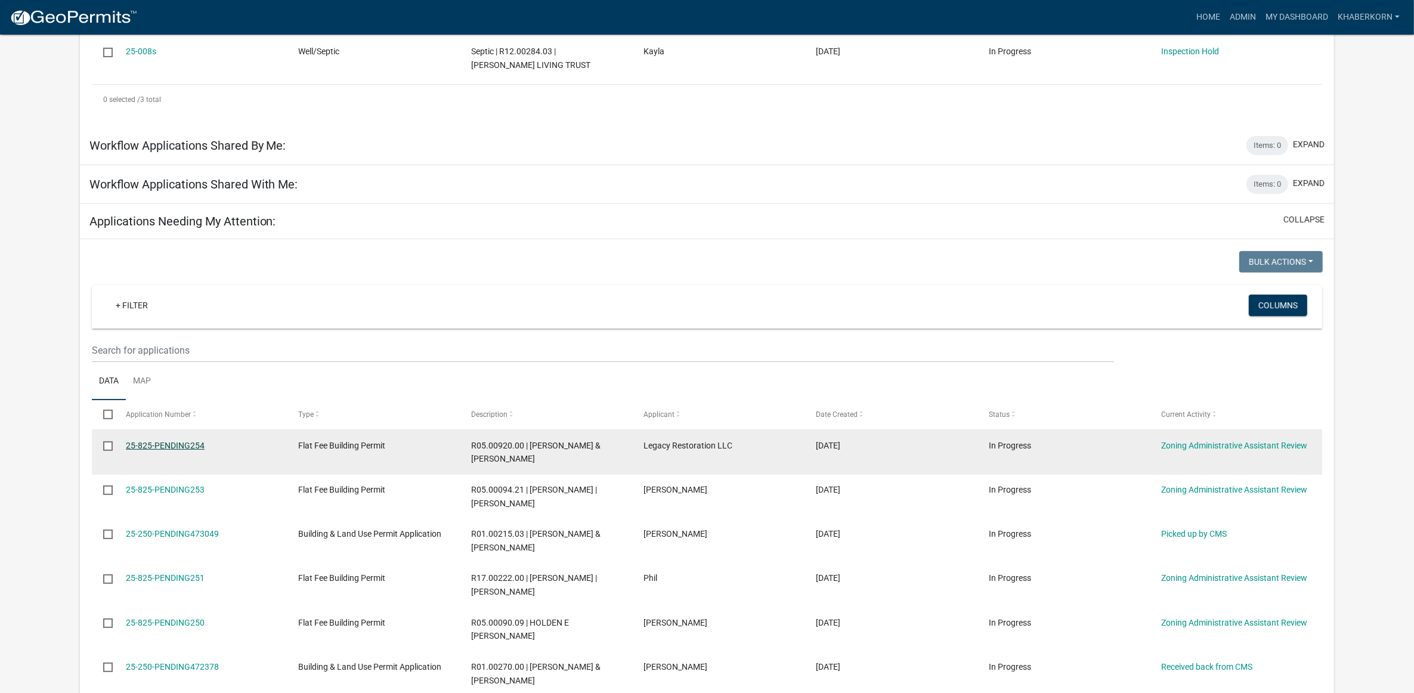
click at [178, 445] on link "25-825-PENDING254" at bounding box center [165, 446] width 79 height 10
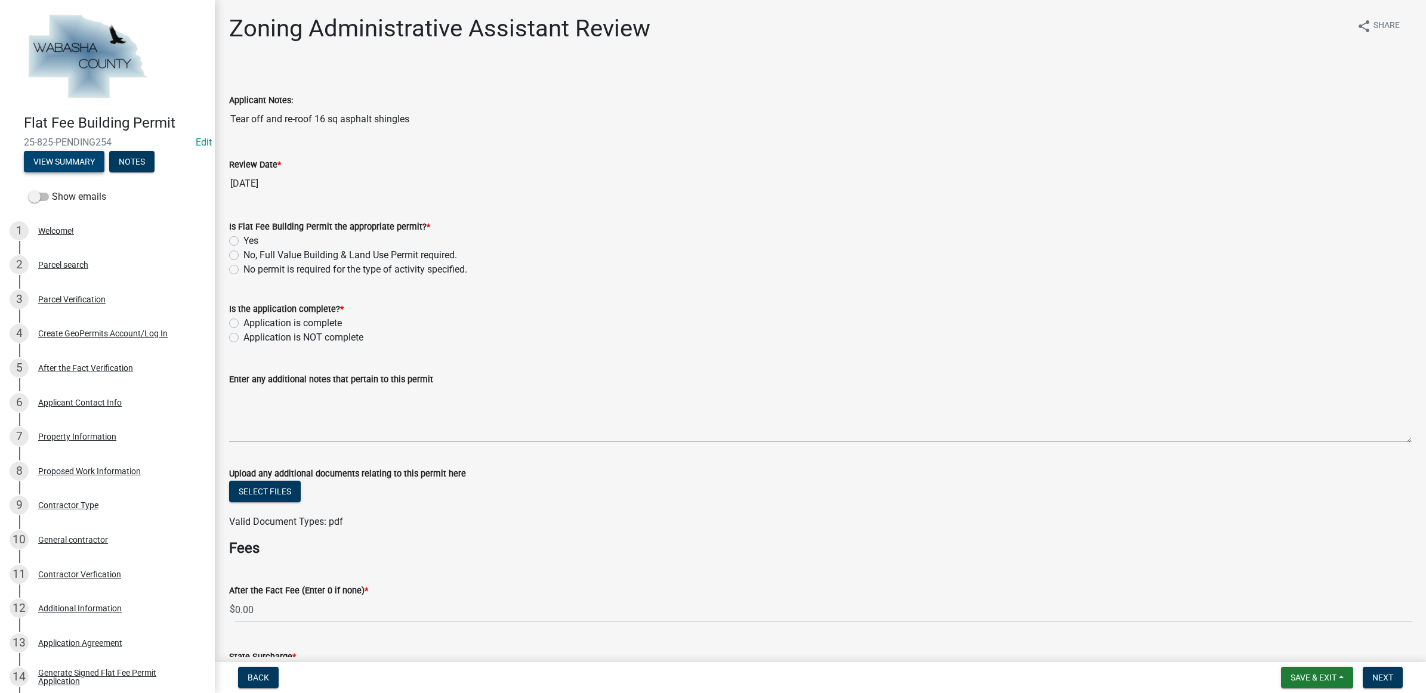
click at [75, 163] on button "View Summary" at bounding box center [64, 161] width 81 height 21
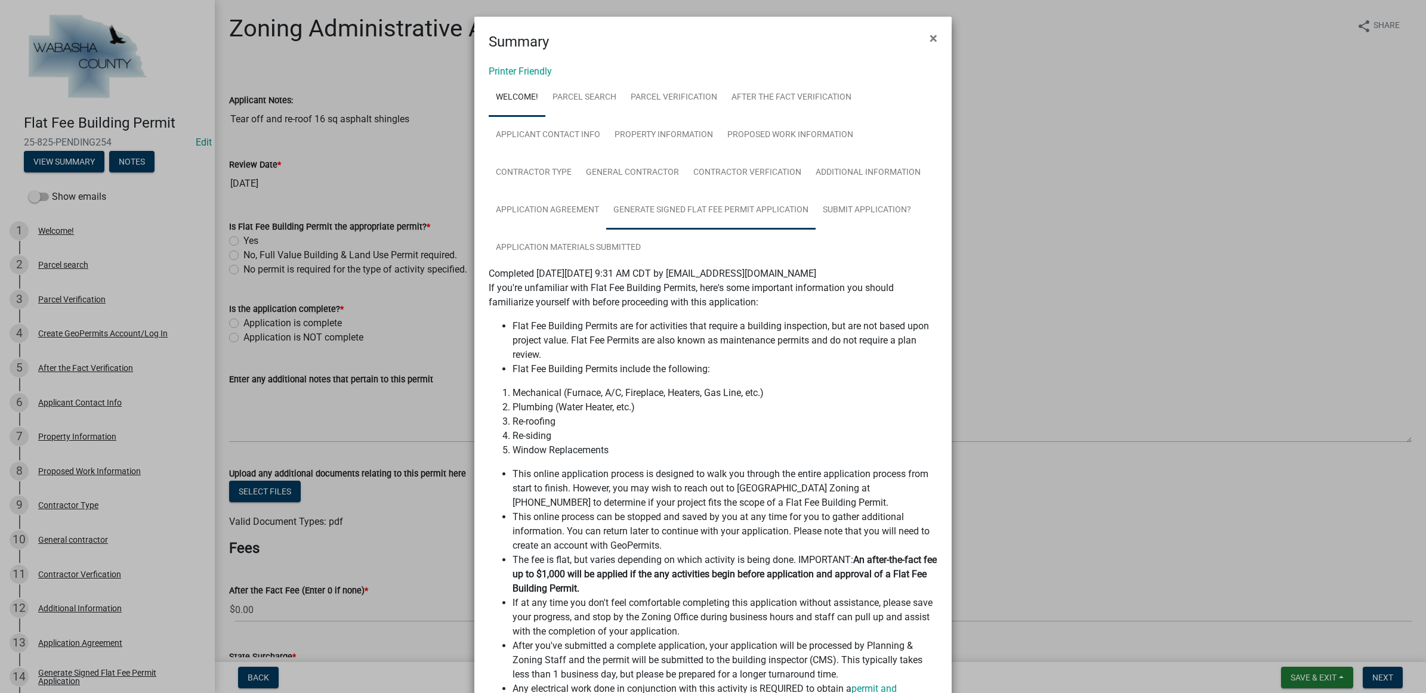
click at [725, 203] on link "Generate Signed Flat Fee Permit Application" at bounding box center [710, 210] width 209 height 38
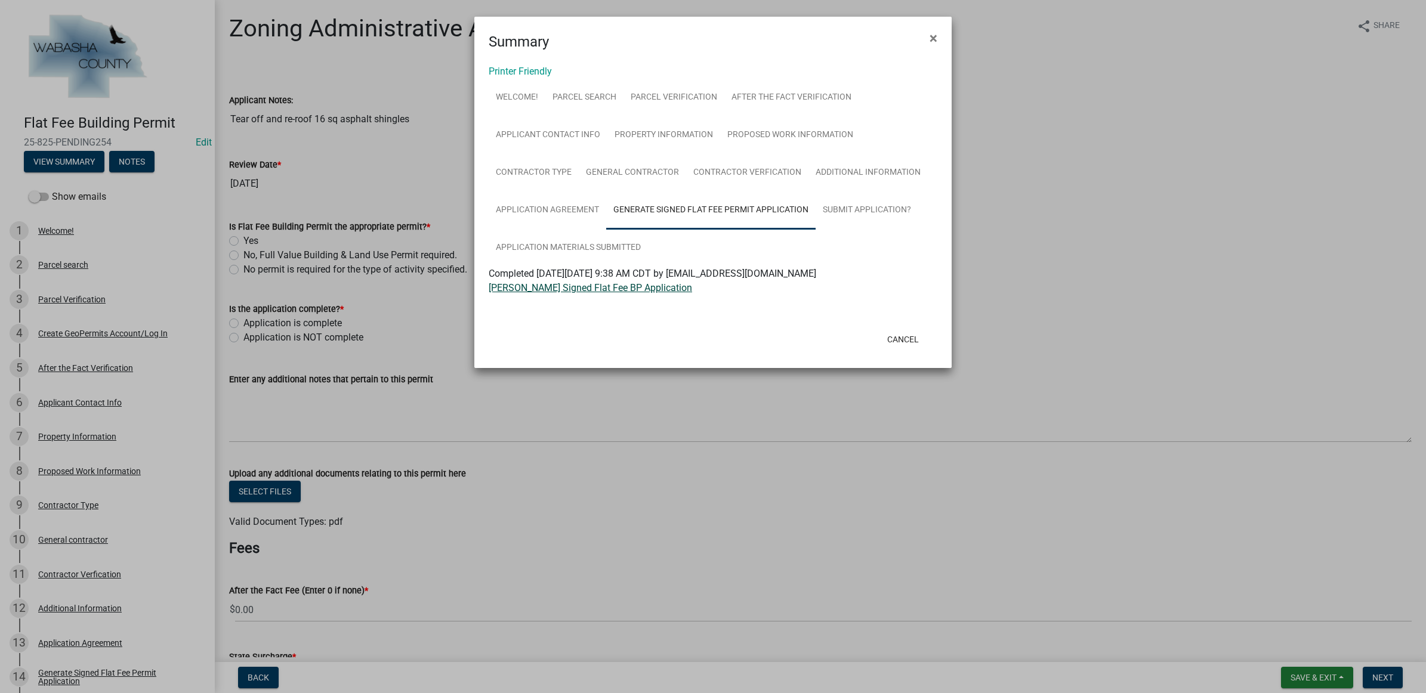
click at [659, 288] on link "[PERSON_NAME] Signed Flat Fee BP Application" at bounding box center [590, 287] width 203 height 11
drag, startPoint x: 913, startPoint y: 330, endPoint x: 981, endPoint y: 282, distance: 83.4
click at [913, 330] on button "Cancel" at bounding box center [903, 339] width 51 height 21
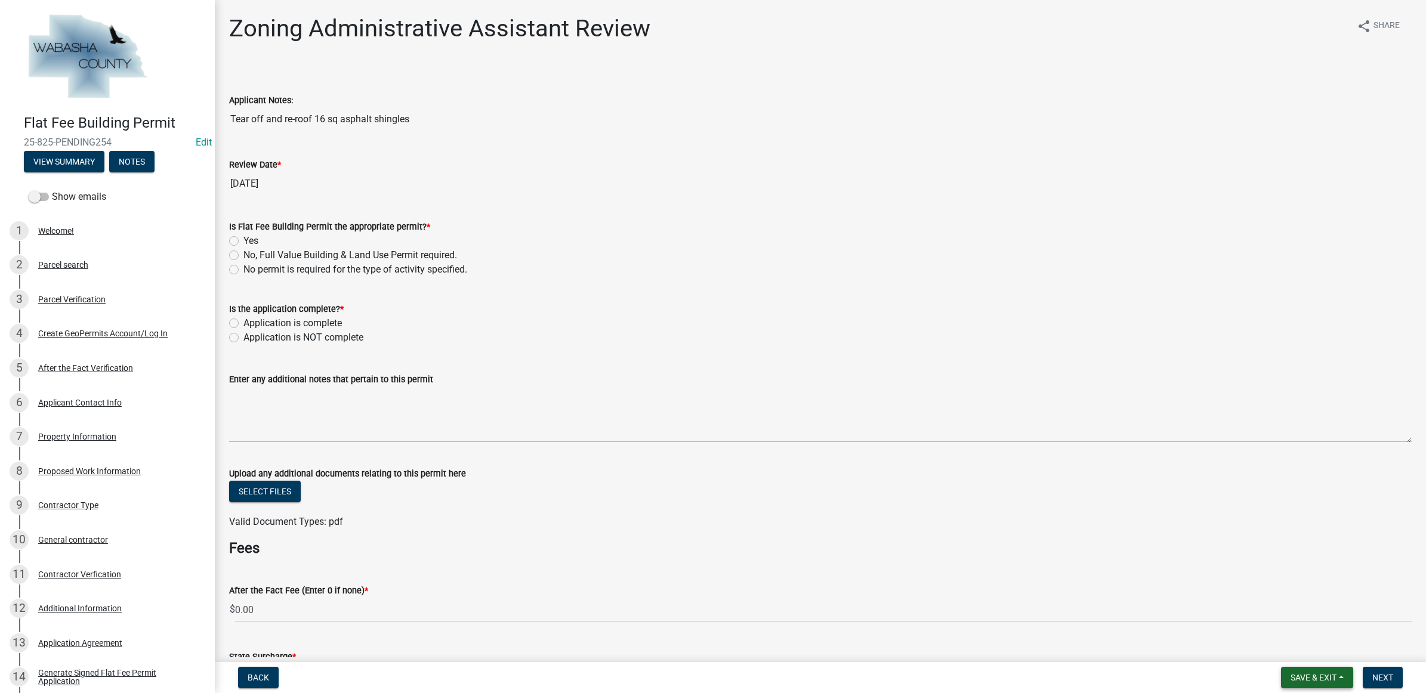
click at [1287, 680] on button "Save & Exit" at bounding box center [1317, 677] width 72 height 21
click at [1281, 655] on button "Save & Exit" at bounding box center [1305, 647] width 95 height 29
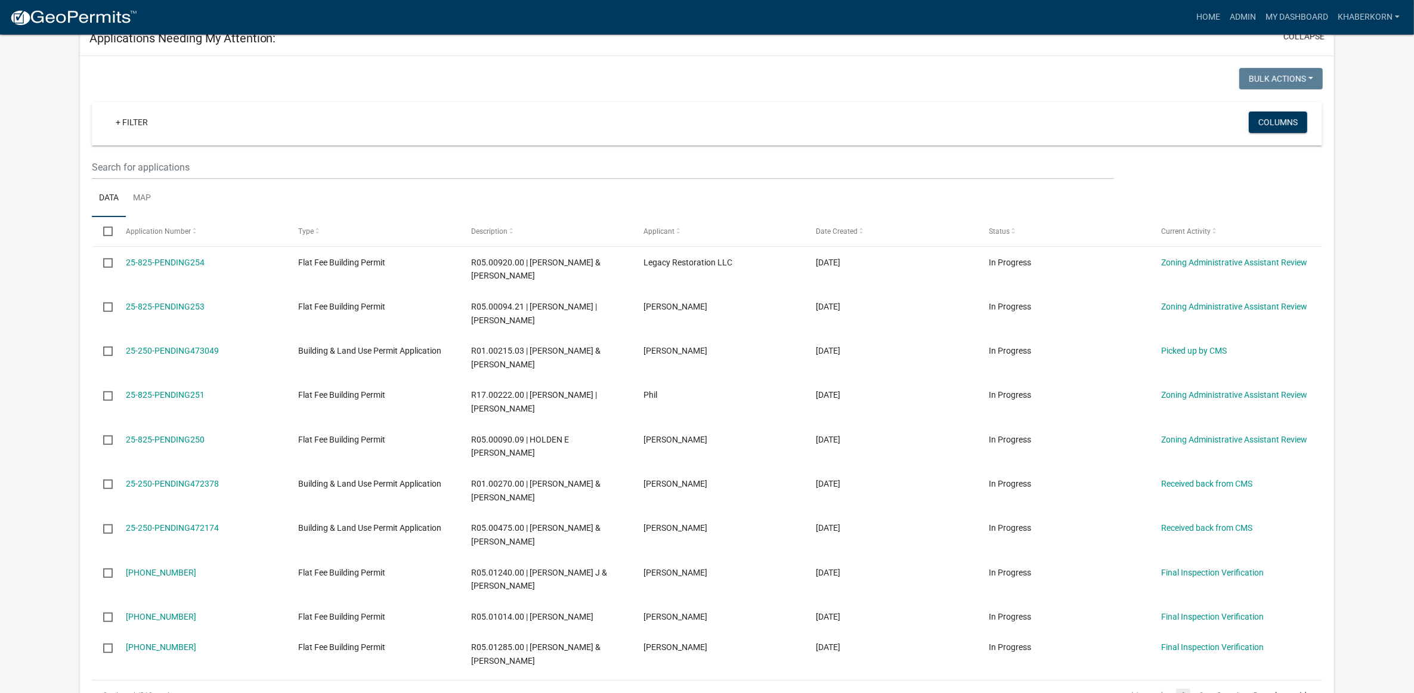
scroll to position [671, 0]
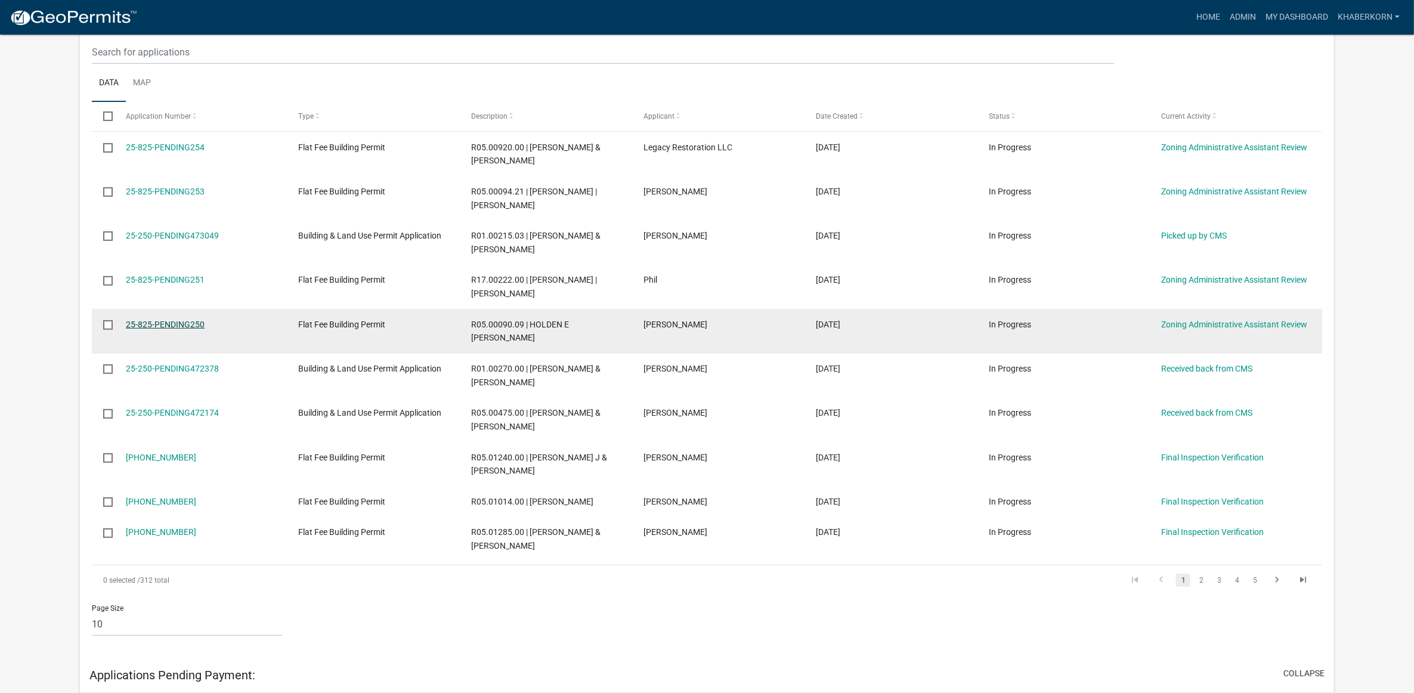
click at [194, 320] on link "25-825-PENDING250" at bounding box center [165, 325] width 79 height 10
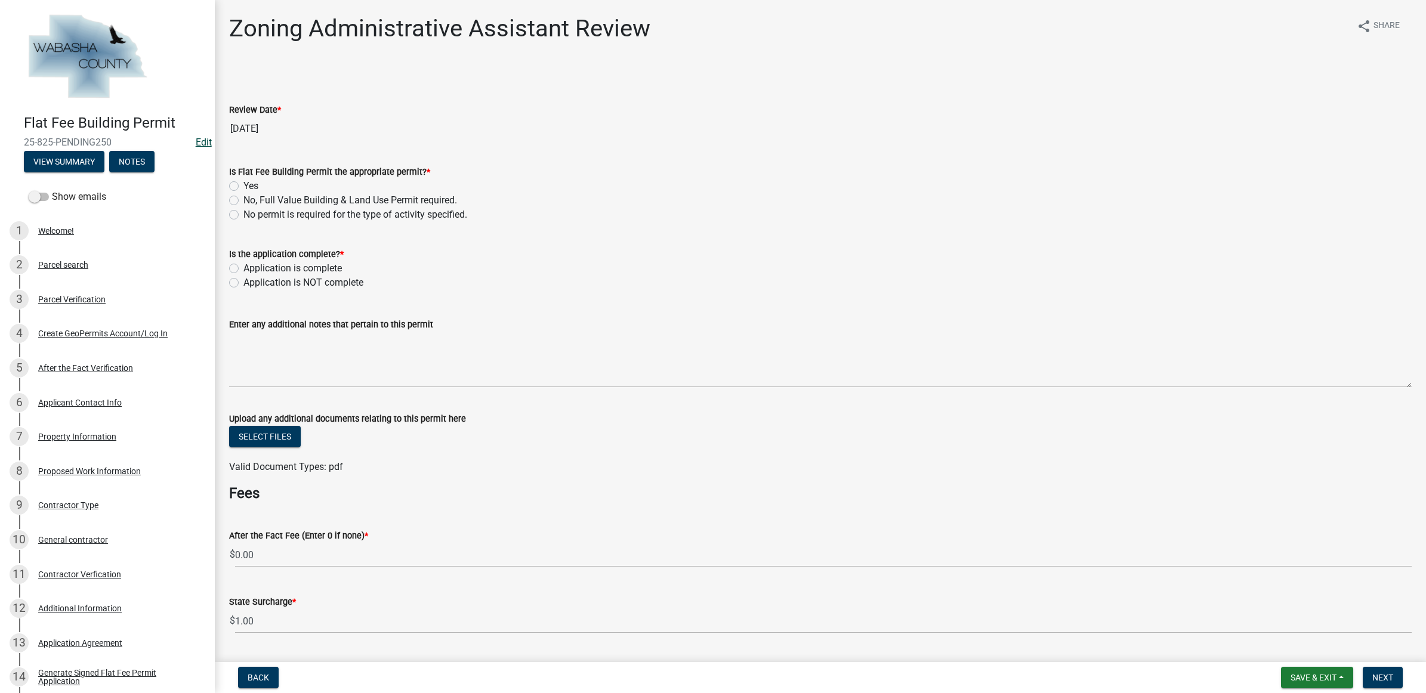
click at [198, 141] on link "Edit" at bounding box center [204, 142] width 16 height 11
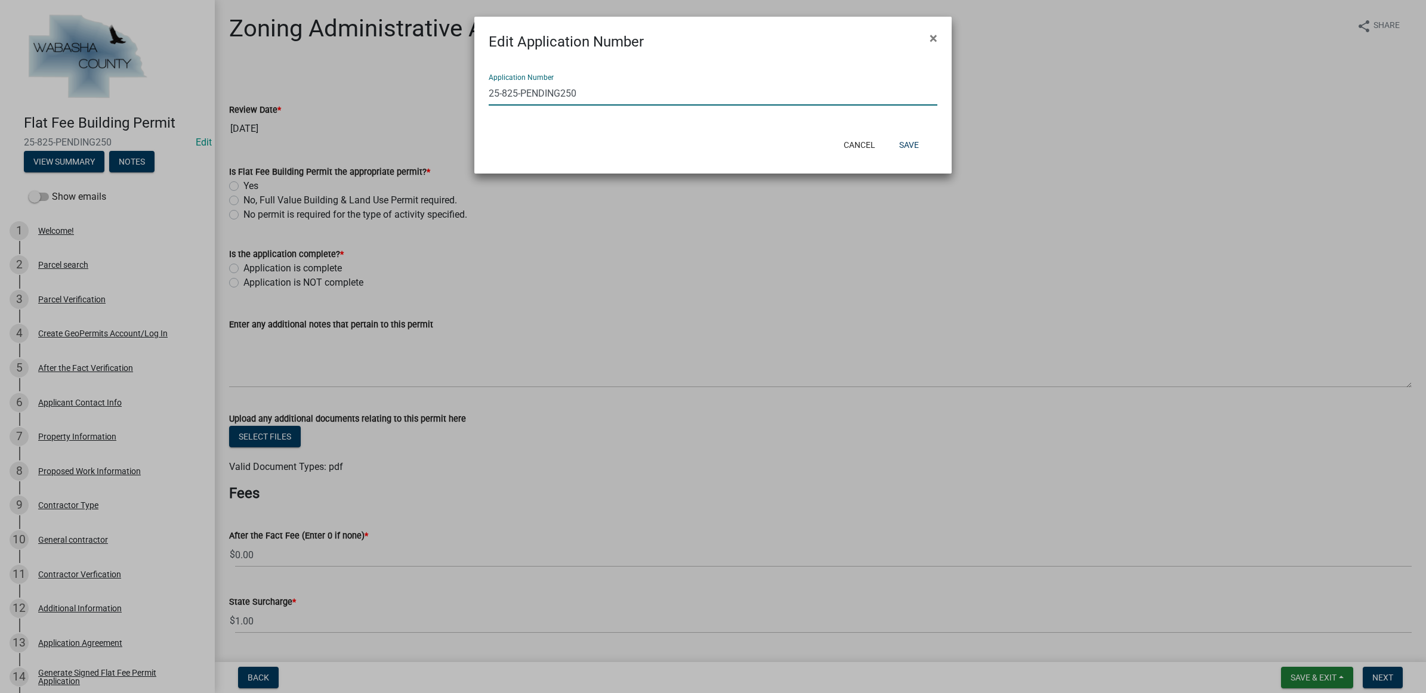
drag, startPoint x: 577, startPoint y: 92, endPoint x: 502, endPoint y: 94, distance: 75.8
click at [502, 94] on input "25-825-PENDING250" at bounding box center [713, 93] width 449 height 24
type input "[PHONE_NUMBER]"
click at [902, 146] on button "Save" at bounding box center [908, 144] width 39 height 21
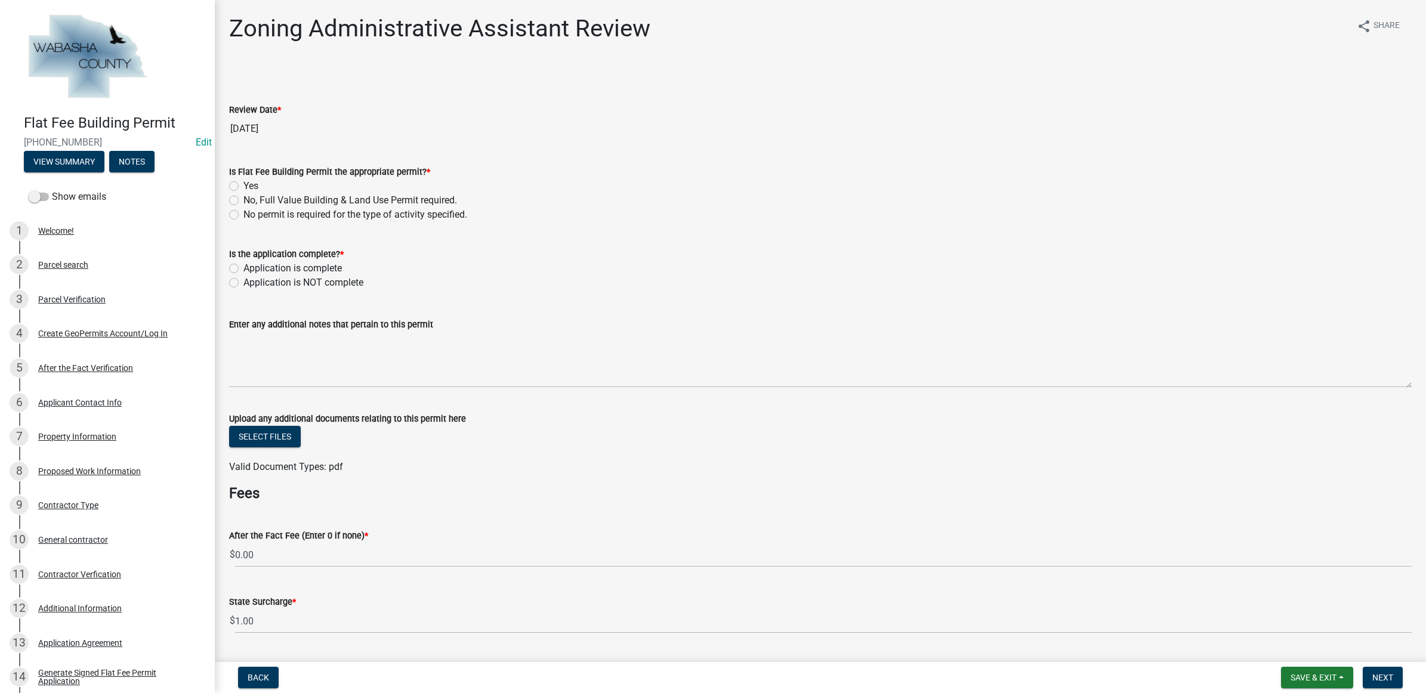
click at [246, 185] on label "Yes" at bounding box center [250, 186] width 15 height 14
click at [246, 185] on input "Yes" at bounding box center [247, 183] width 8 height 8
radio input "true"
click at [291, 267] on label "Application is complete" at bounding box center [292, 268] width 98 height 14
click at [251, 267] on input "Application is complete" at bounding box center [247, 265] width 8 height 8
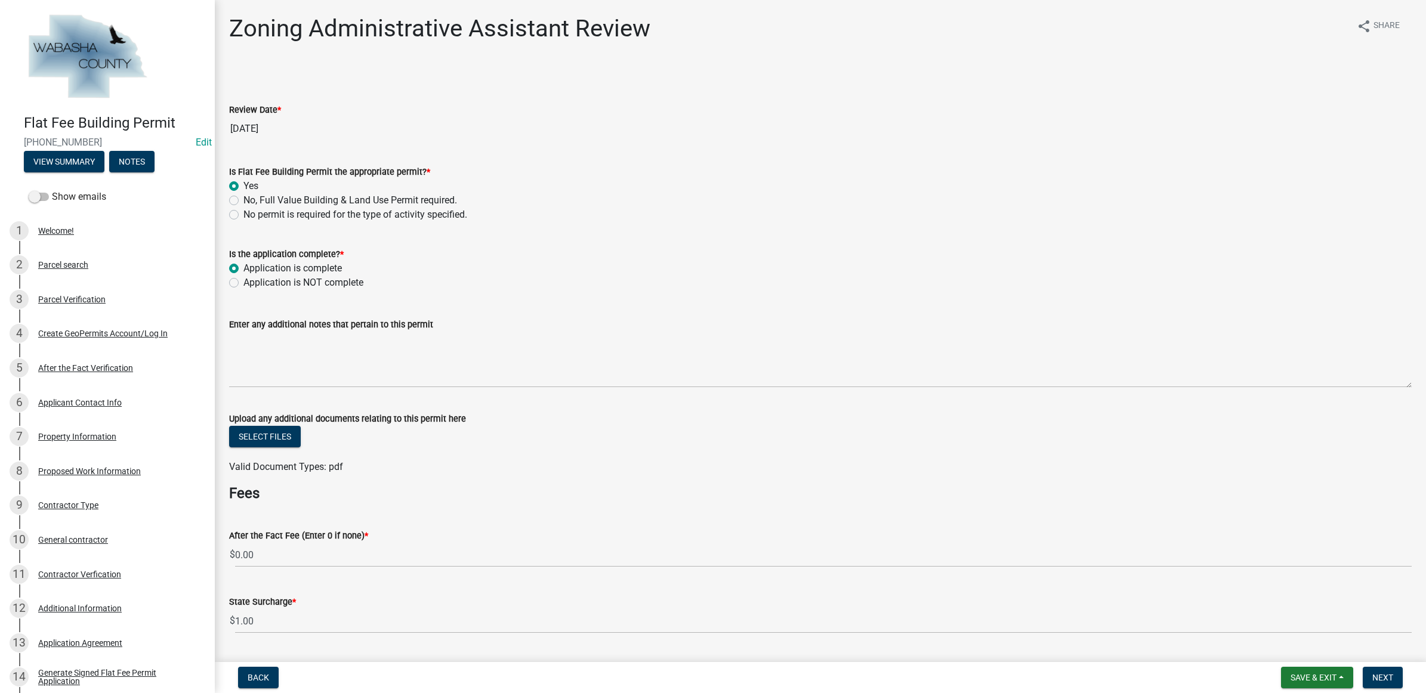
radio input "true"
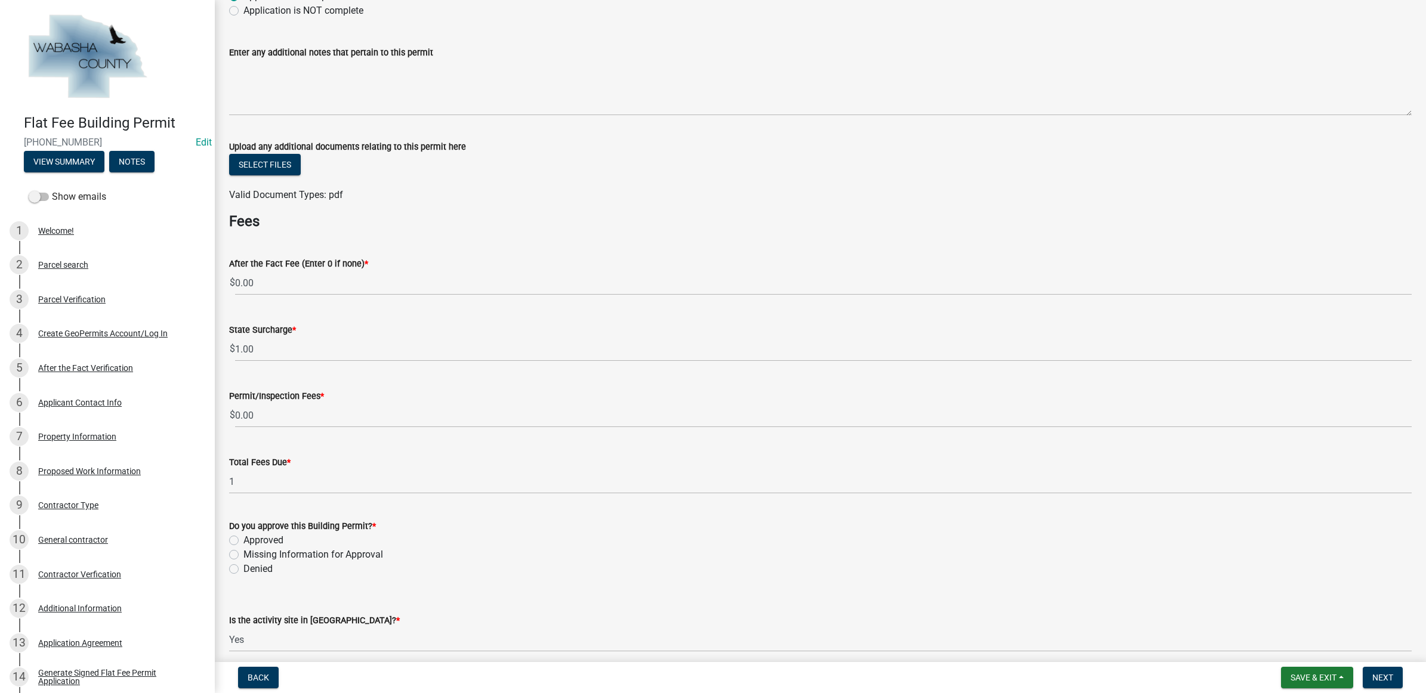
scroll to position [298, 0]
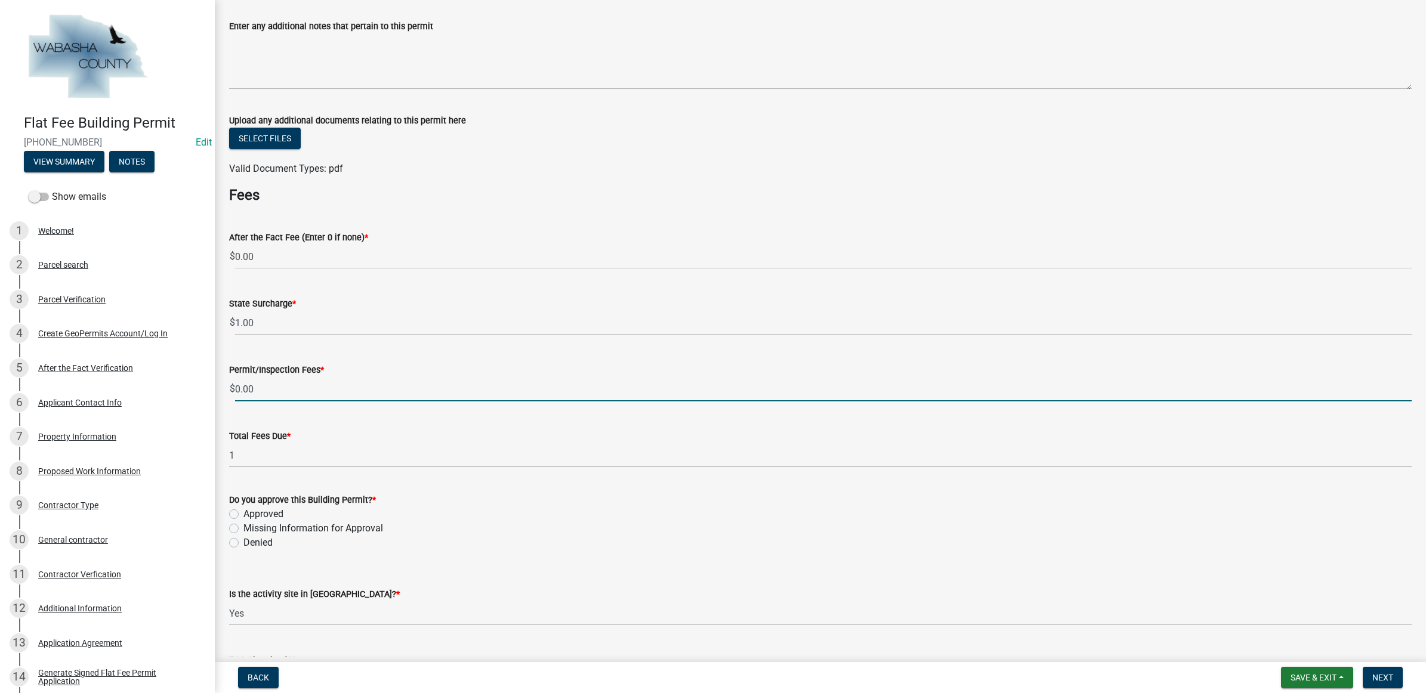
click at [280, 390] on input "0.00" at bounding box center [823, 389] width 1176 height 24
type input "0"
type input "62.5"
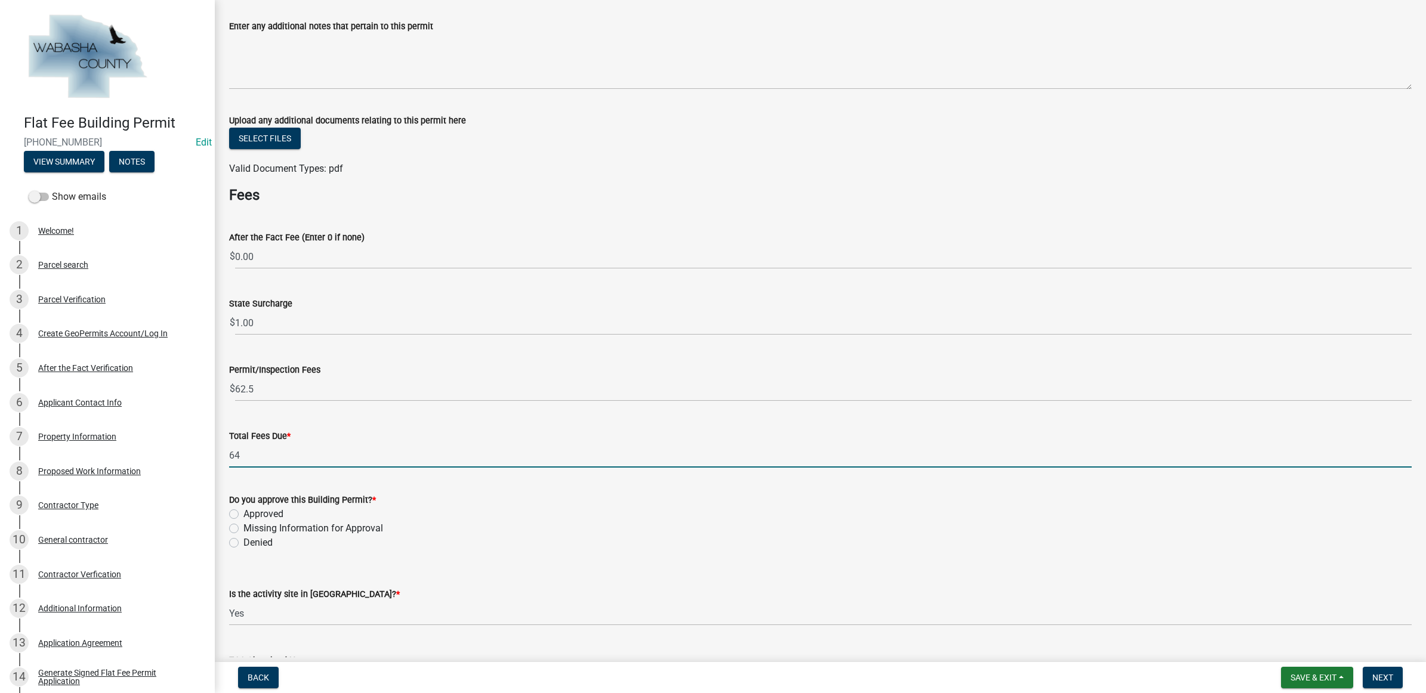
click at [283, 452] on input "64" at bounding box center [820, 455] width 1182 height 24
type input "63.50"
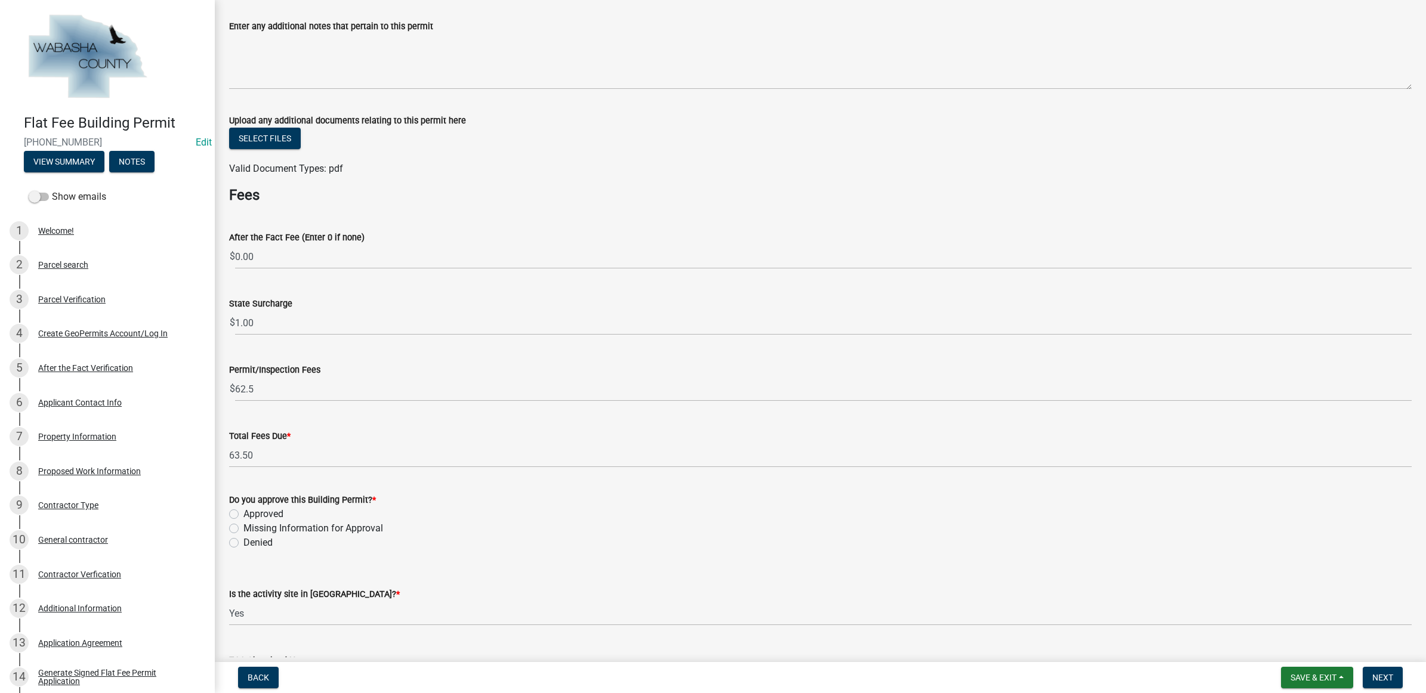
click at [269, 509] on label "Approved" at bounding box center [263, 514] width 40 height 14
click at [251, 509] on input "Approved" at bounding box center [247, 511] width 8 height 8
radio input "true"
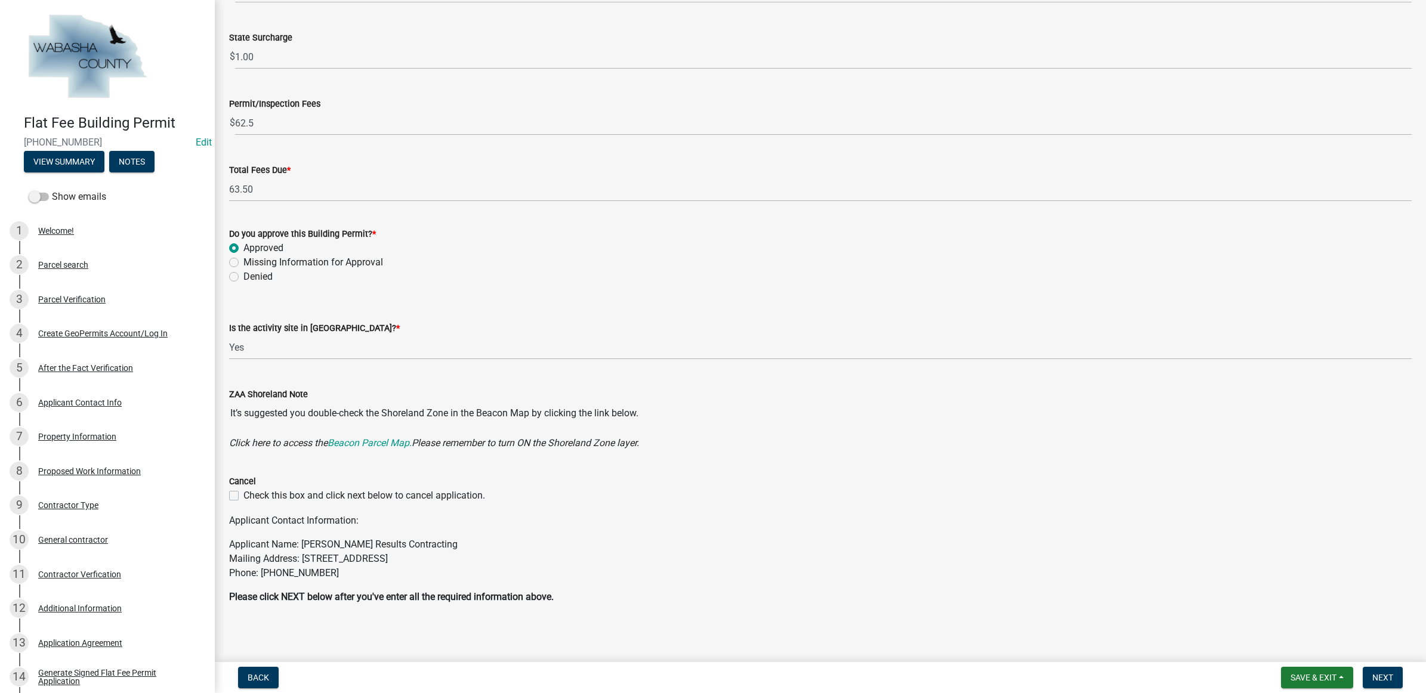
scroll to position [567, 0]
click at [1379, 672] on button "Next" at bounding box center [1383, 677] width 40 height 21
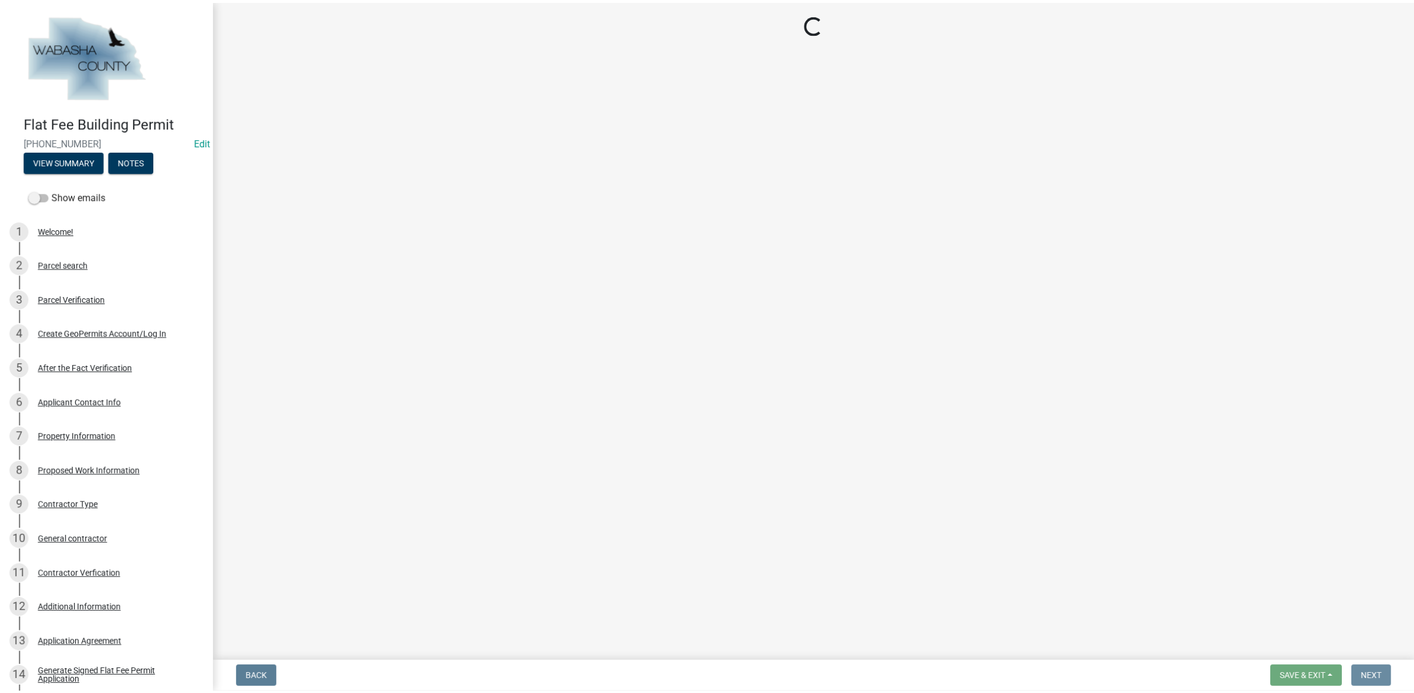
scroll to position [0, 0]
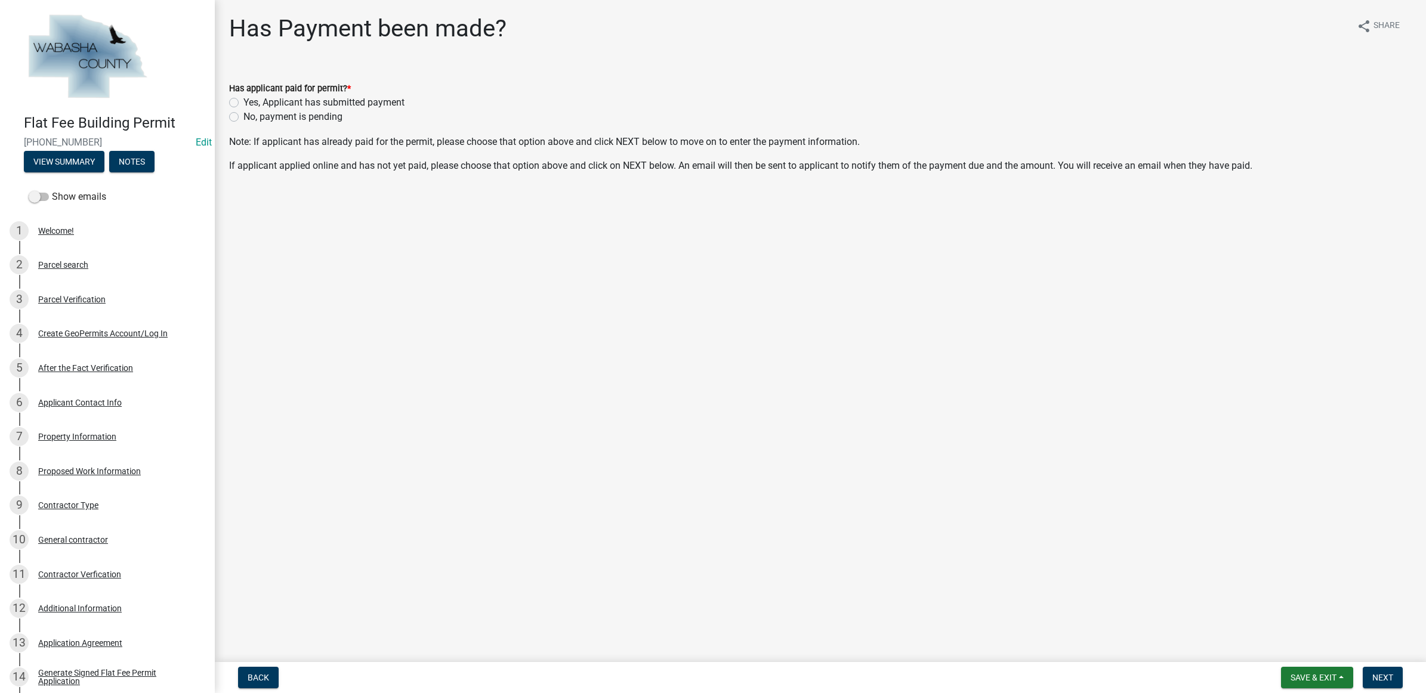
click at [275, 118] on label "No, payment is pending" at bounding box center [292, 117] width 99 height 14
click at [251, 118] on input "No, payment is pending" at bounding box center [247, 114] width 8 height 8
radio input "true"
click at [1376, 678] on span "Next" at bounding box center [1382, 678] width 21 height 10
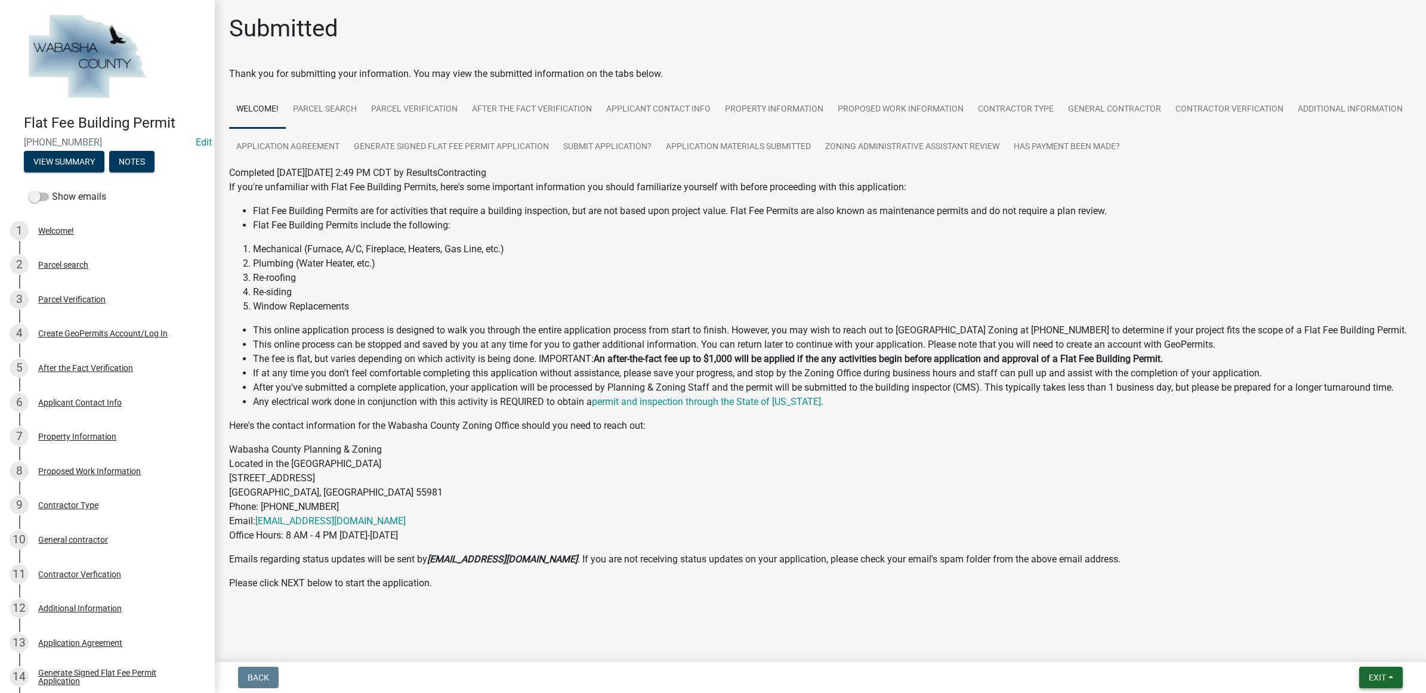
click at [1290, 675] on div "Back Exit Save Save & Exit" at bounding box center [820, 677] width 1192 height 21
click at [1368, 681] on span "Exit" at bounding box center [1376, 678] width 17 height 10
click at [1364, 651] on button "Save & Exit" at bounding box center [1354, 647] width 95 height 29
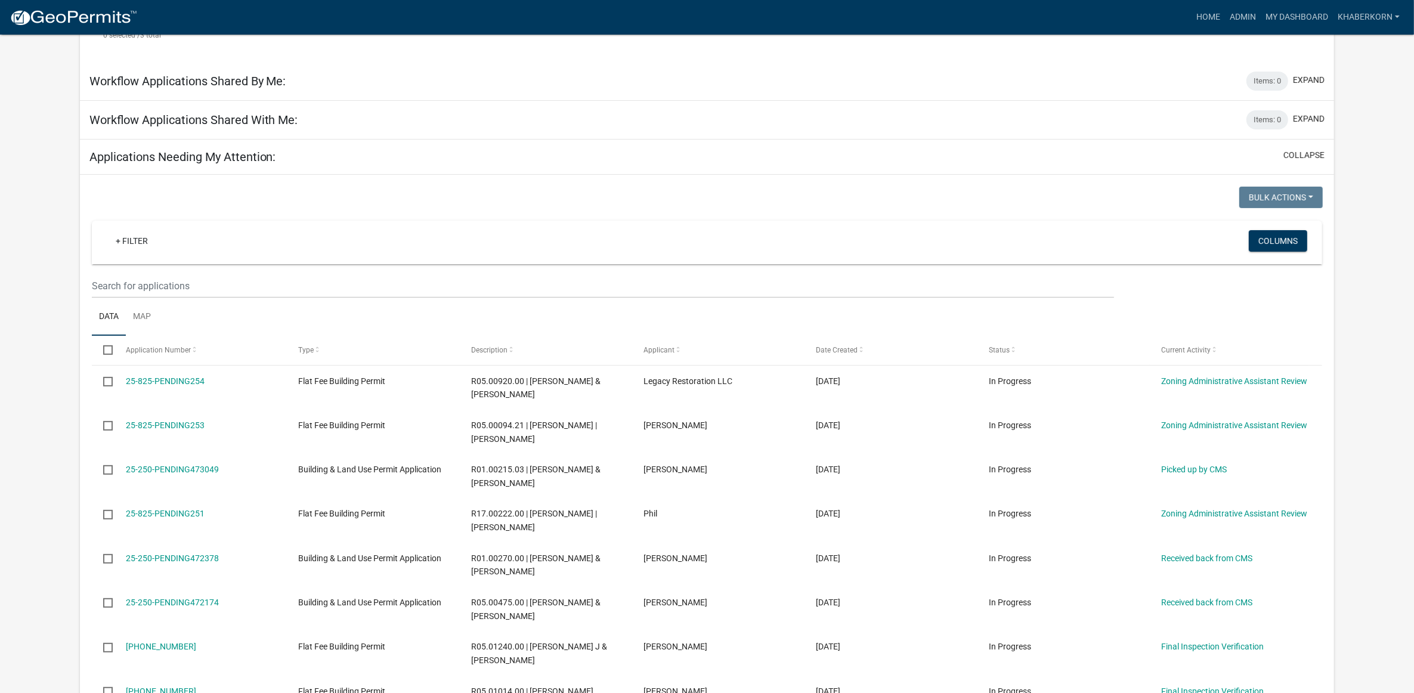
scroll to position [447, 0]
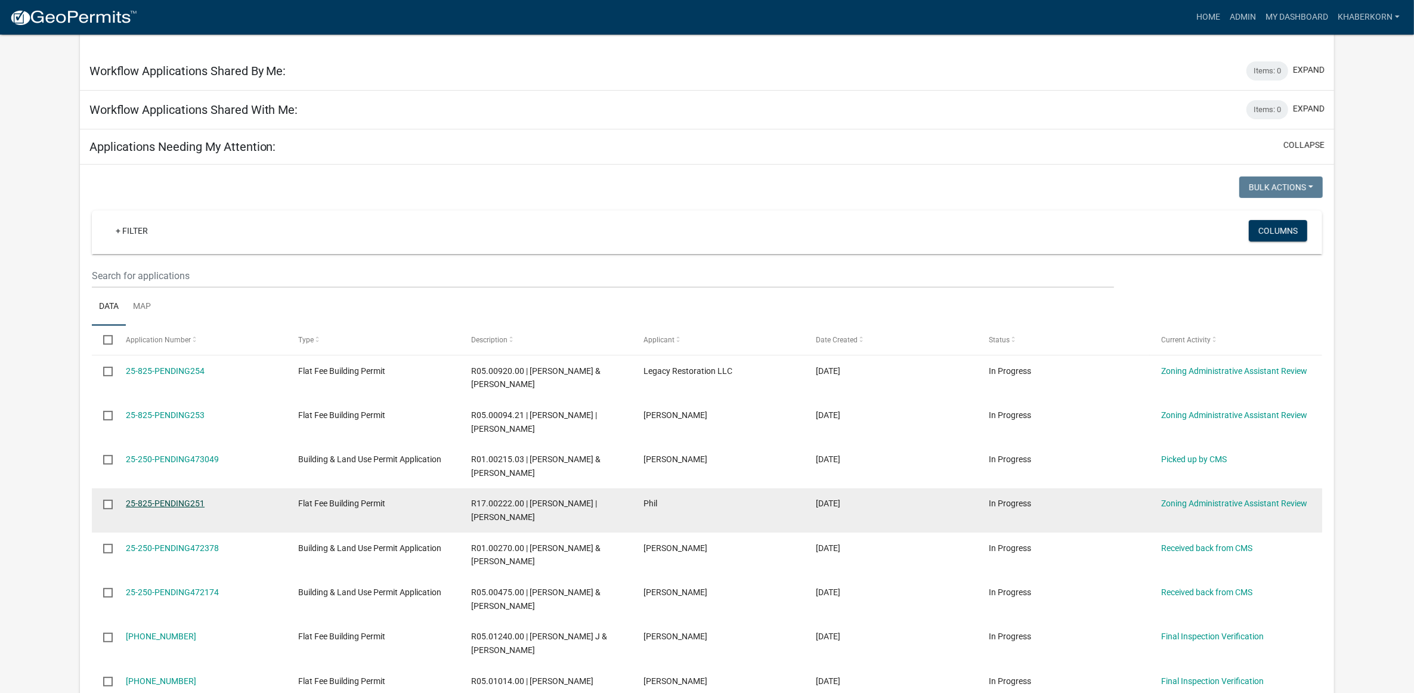
click at [164, 499] on link "25-825-PENDING251" at bounding box center [165, 504] width 79 height 10
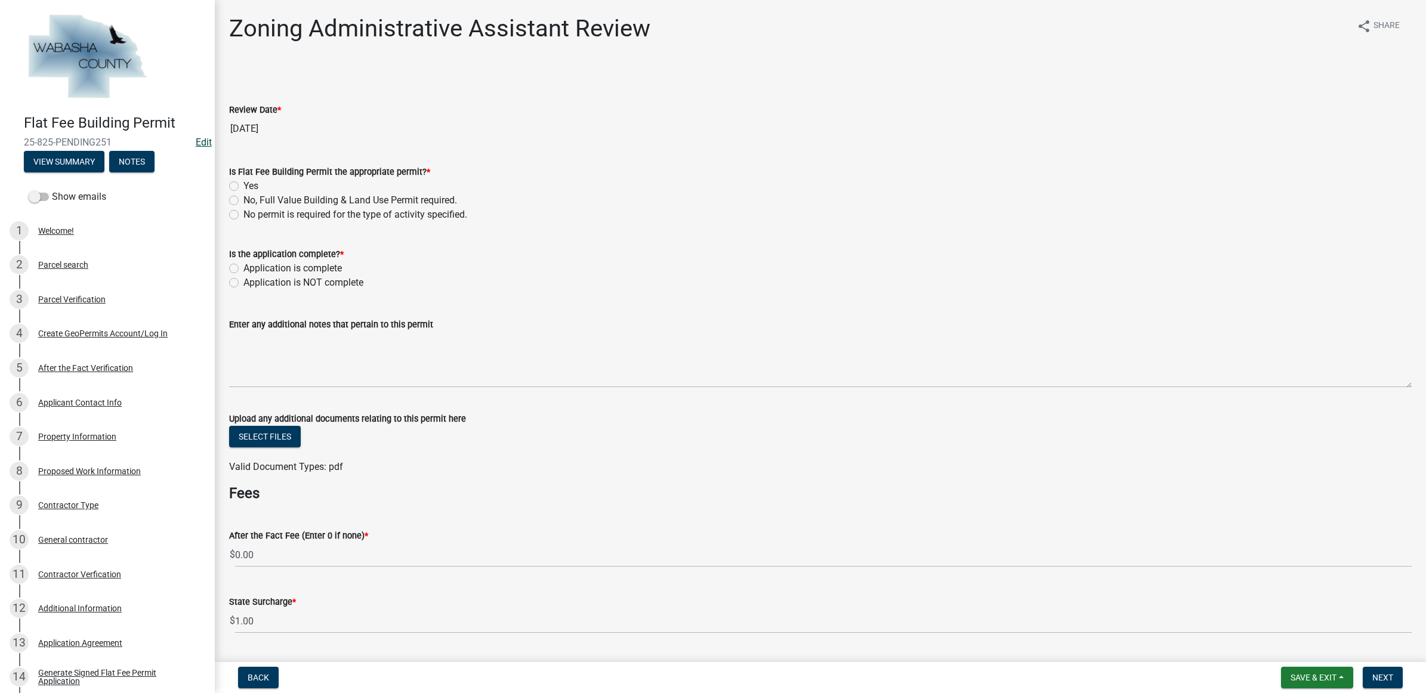
click at [196, 139] on link "Edit" at bounding box center [204, 142] width 16 height 11
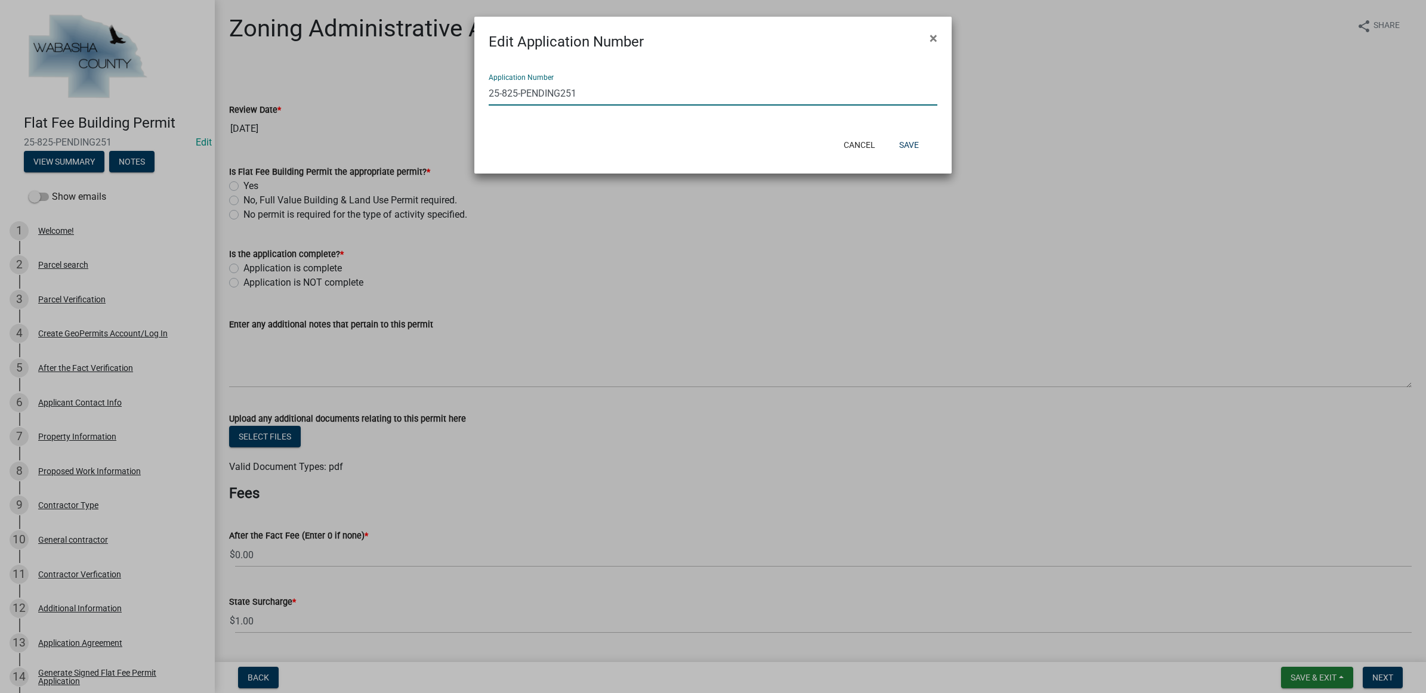
drag, startPoint x: 598, startPoint y: 91, endPoint x: 502, endPoint y: 93, distance: 96.1
click at [502, 93] on input "25-825-PENDING251" at bounding box center [713, 93] width 449 height 24
type input "[PHONE_NUMBER]"
click at [901, 146] on button "Save" at bounding box center [908, 144] width 39 height 21
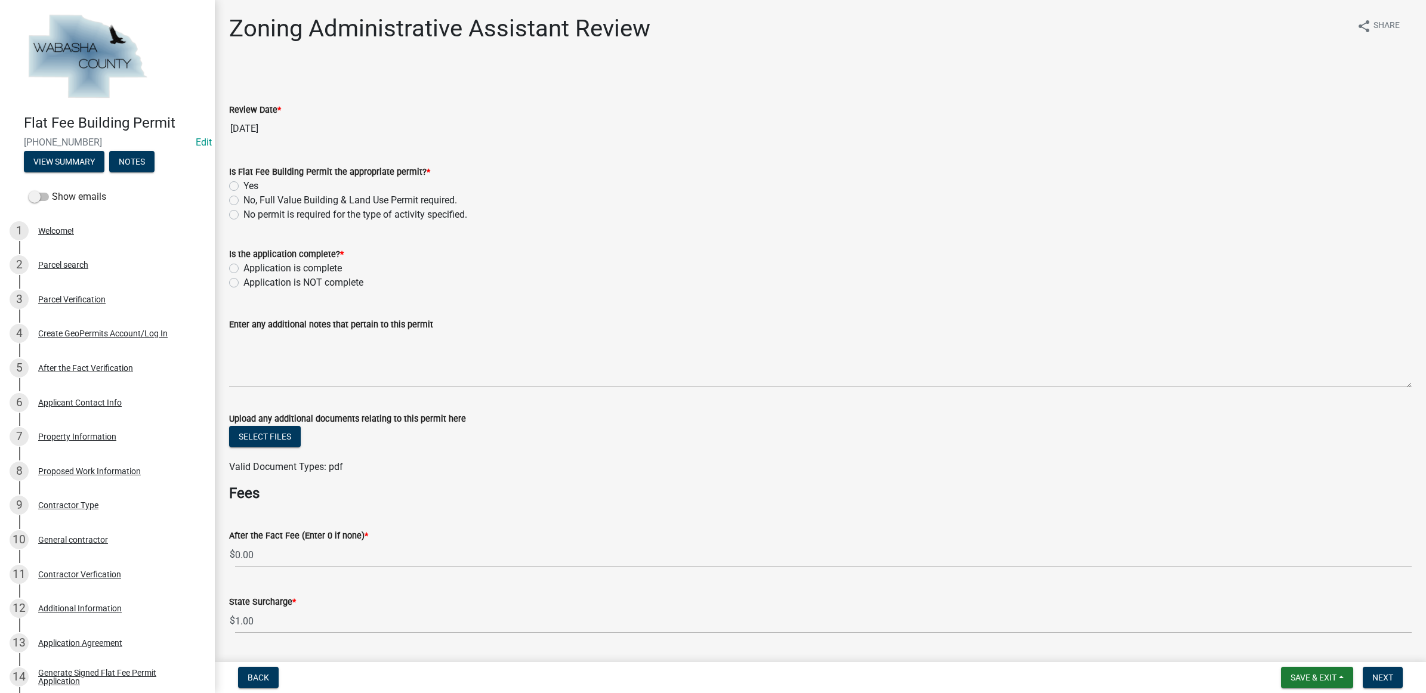
click at [243, 186] on label "Yes" at bounding box center [250, 186] width 15 height 14
click at [243, 186] on input "Yes" at bounding box center [247, 183] width 8 height 8
radio input "true"
click at [286, 268] on label "Application is complete" at bounding box center [292, 268] width 98 height 14
click at [251, 268] on input "Application is complete" at bounding box center [247, 265] width 8 height 8
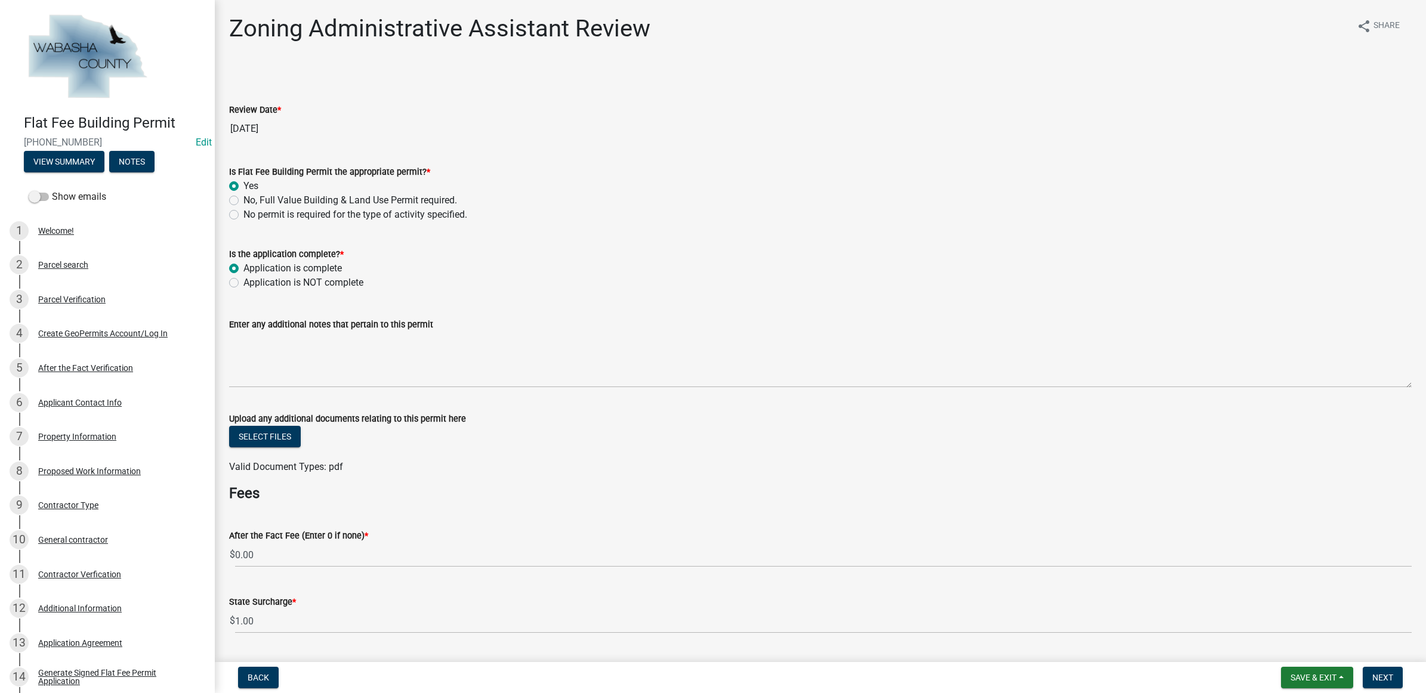
radio input "true"
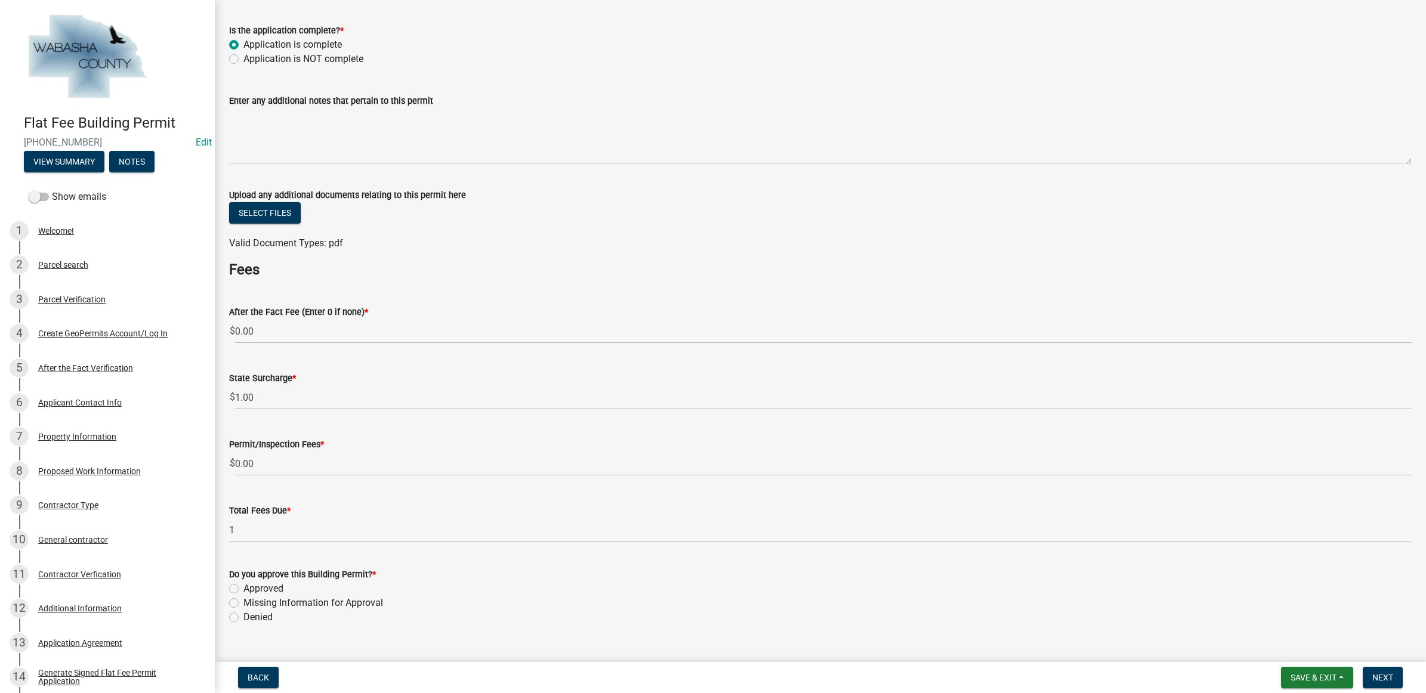
scroll to position [298, 0]
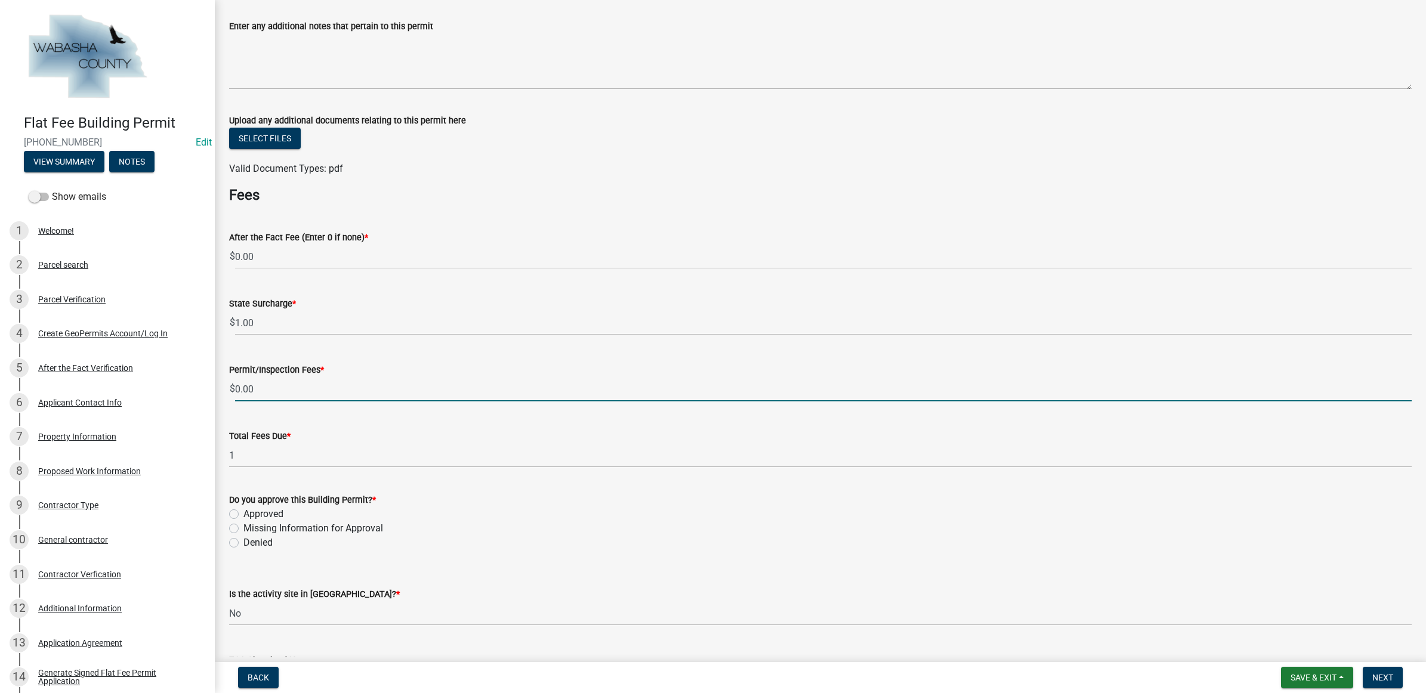
click at [273, 390] on input "0.00" at bounding box center [823, 389] width 1176 height 24
type input "0"
type input "62.5"
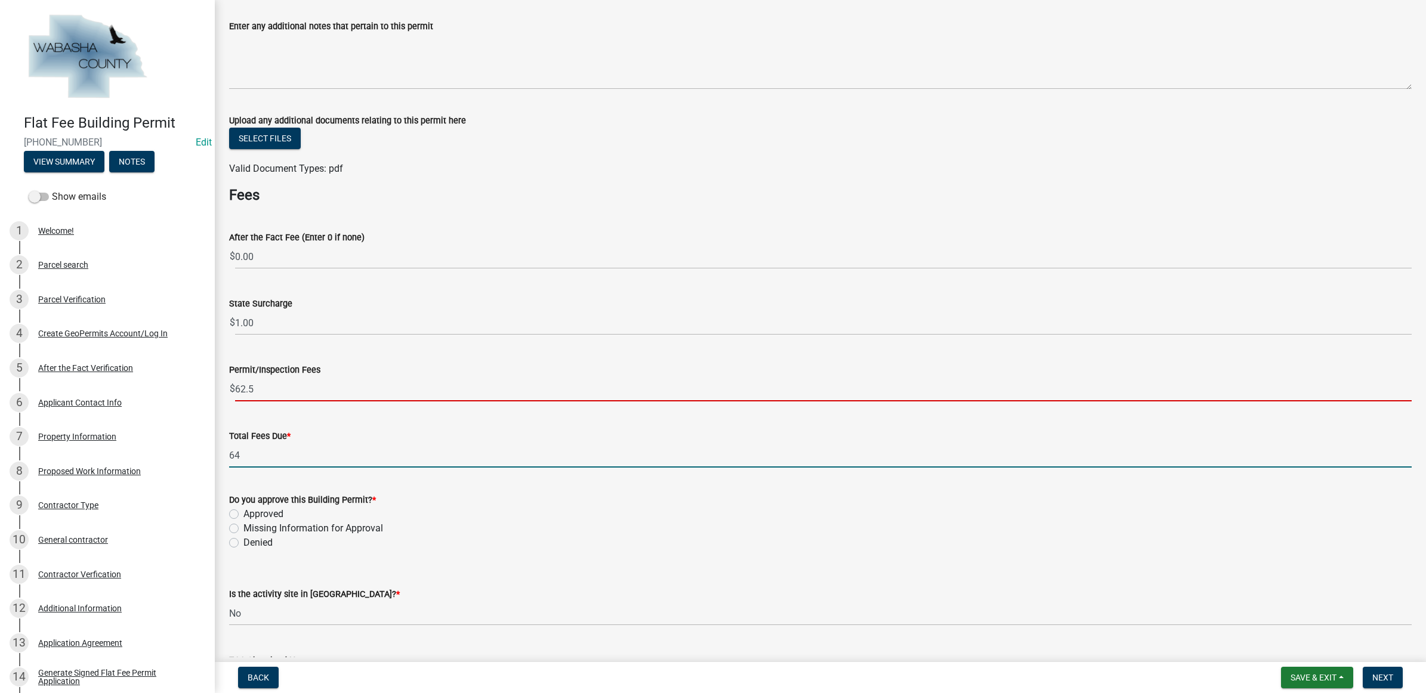
click at [264, 452] on input "64" at bounding box center [820, 455] width 1182 height 24
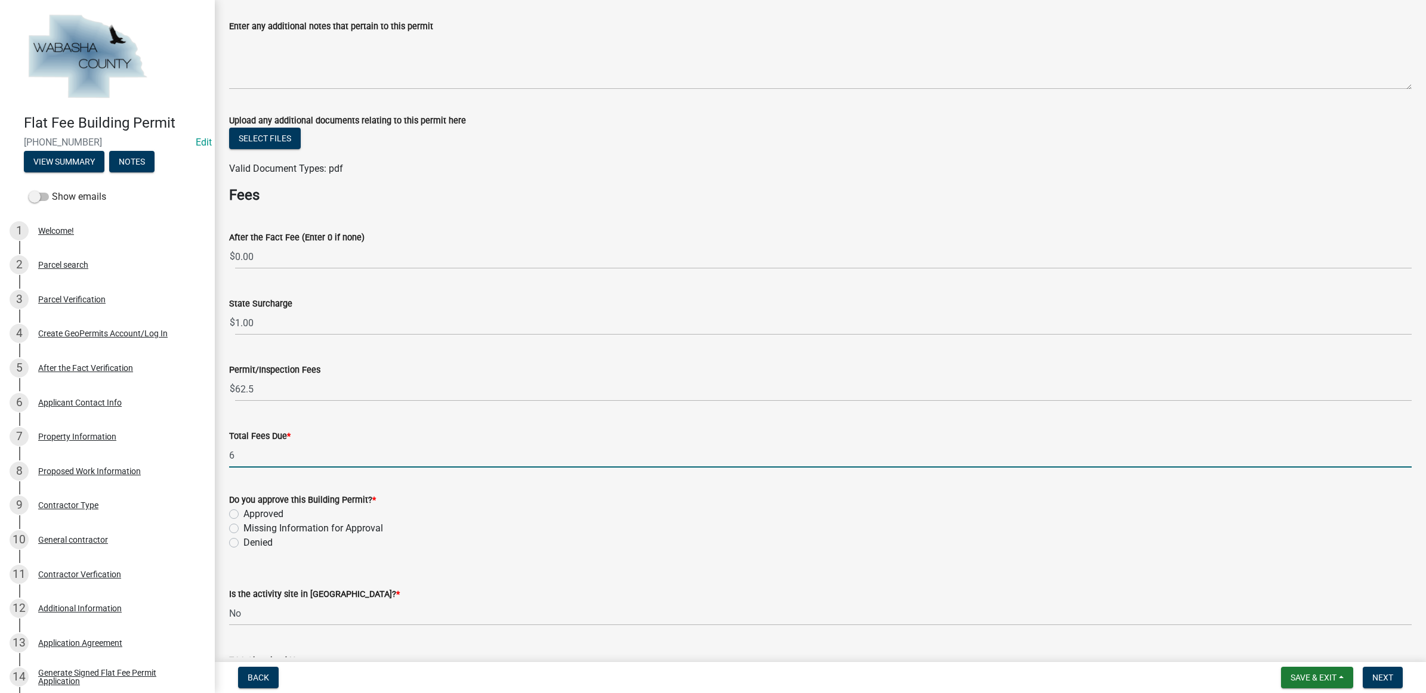
type input "63.50"
click at [261, 512] on label "Approved" at bounding box center [263, 514] width 40 height 14
click at [251, 512] on input "Approved" at bounding box center [247, 511] width 8 height 8
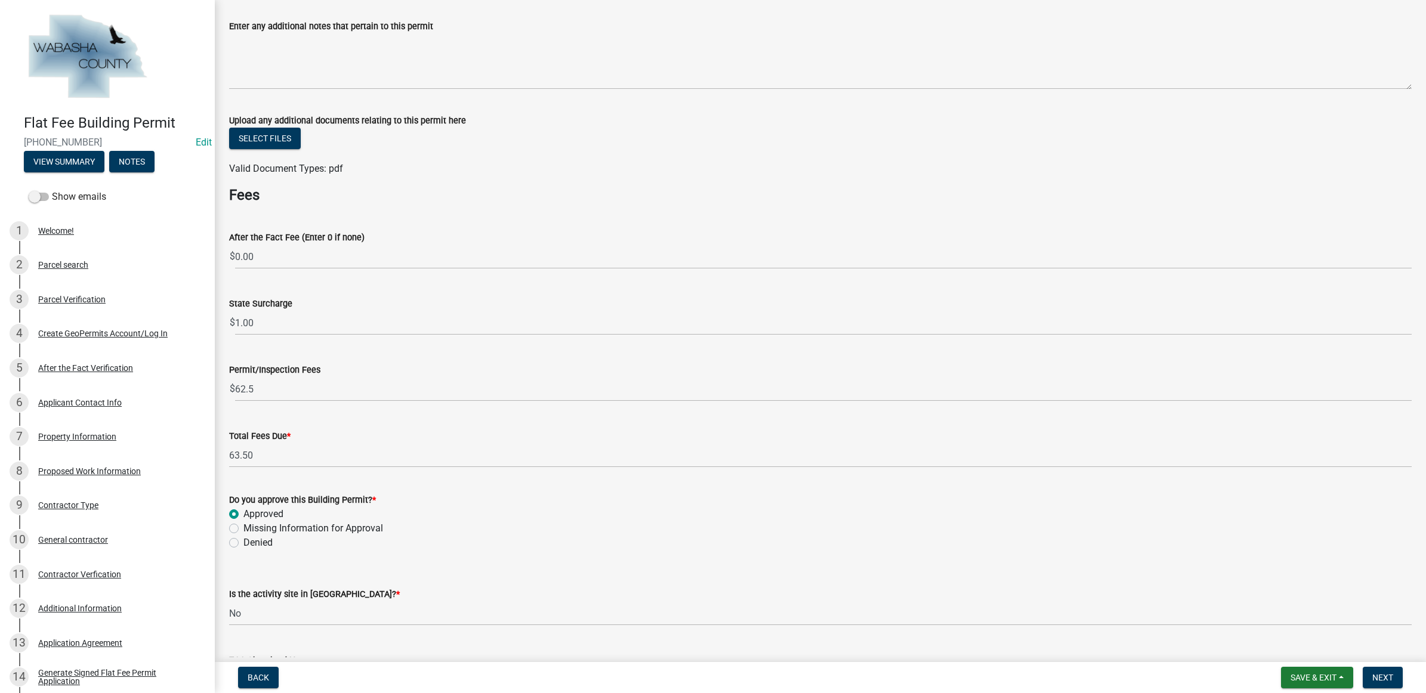
radio input "true"
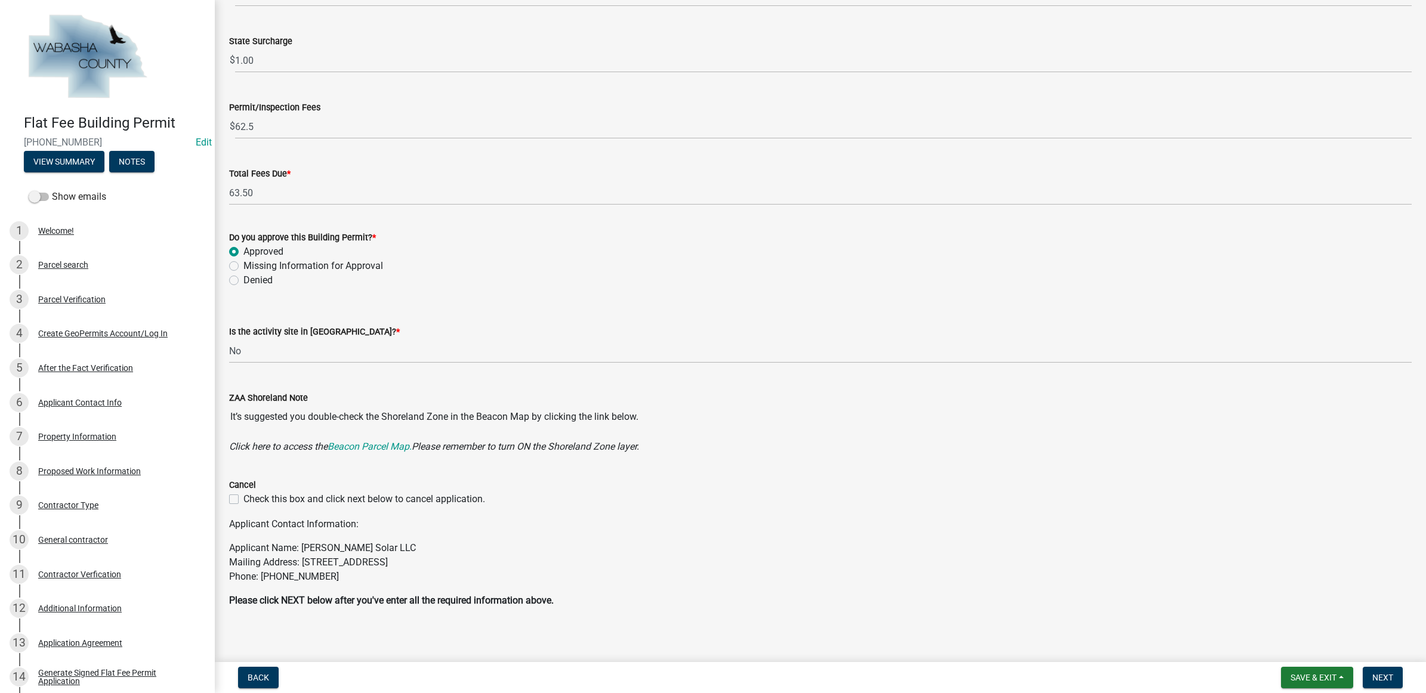
scroll to position [567, 0]
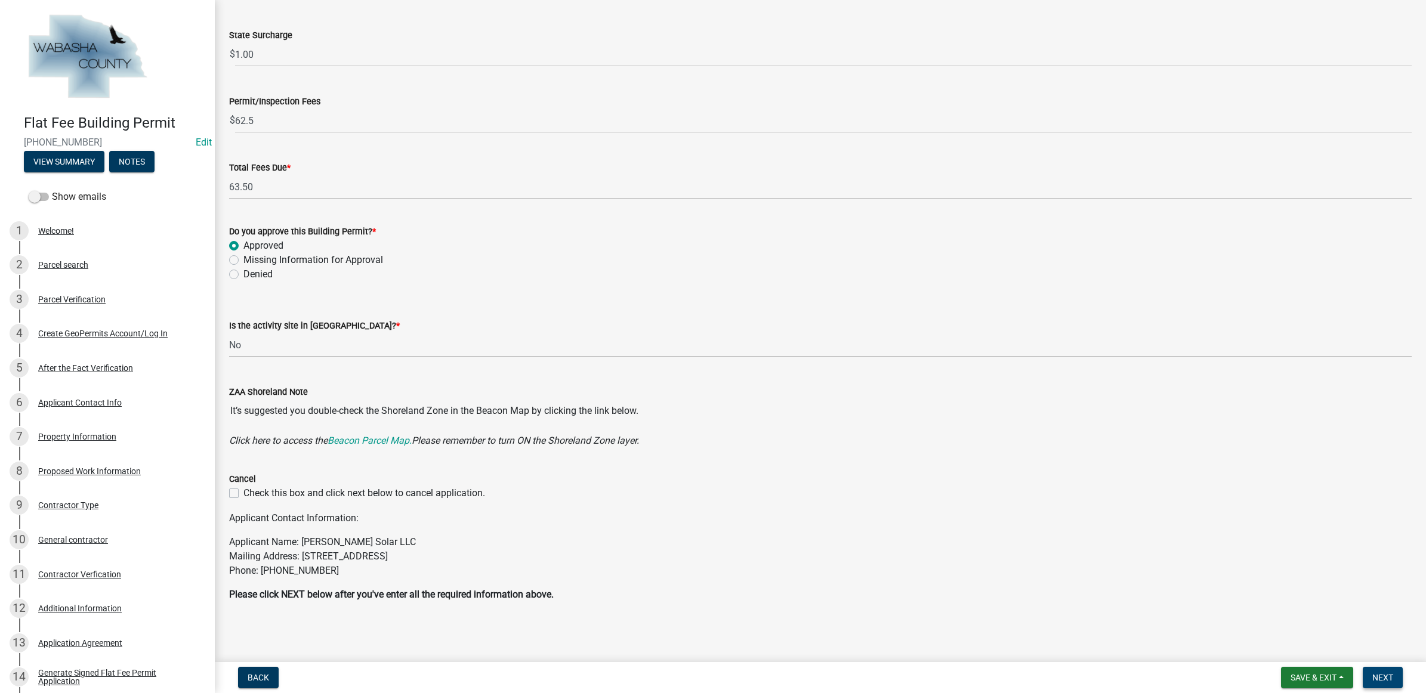
click at [1365, 678] on button "Next" at bounding box center [1383, 677] width 40 height 21
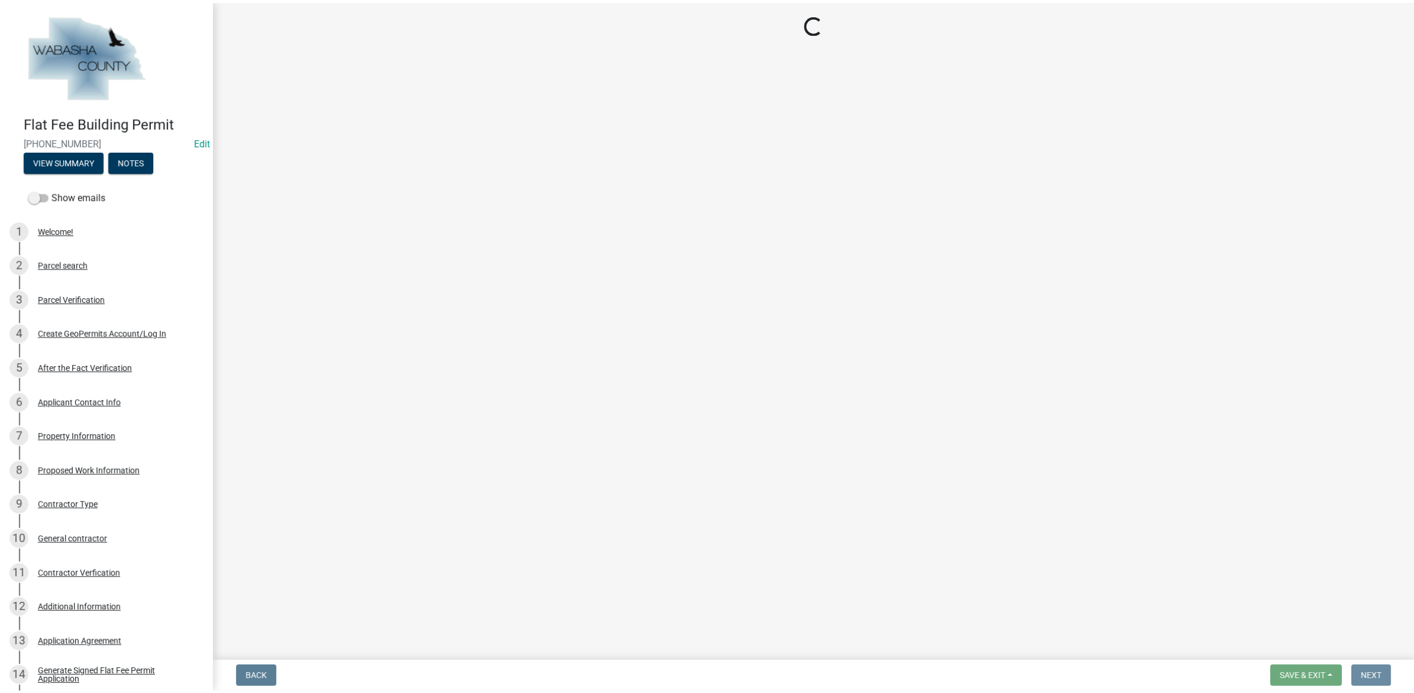
scroll to position [0, 0]
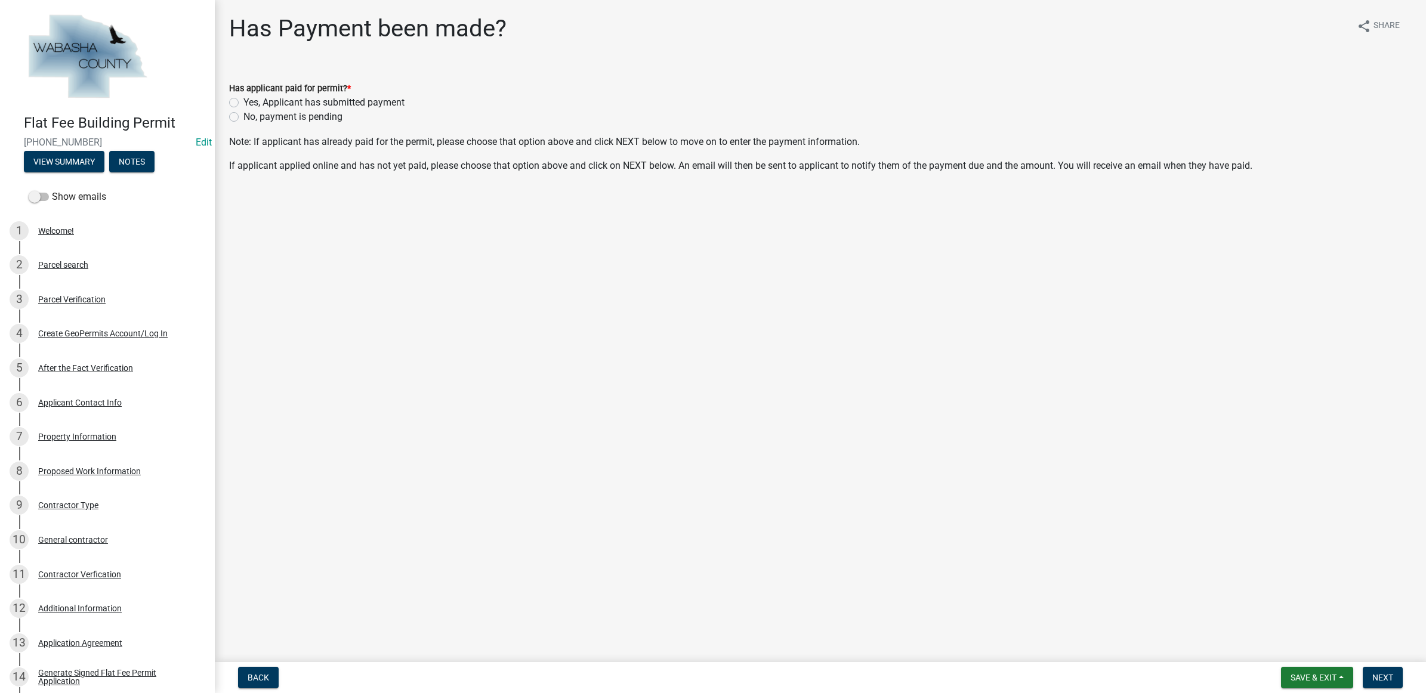
click at [326, 119] on label "No, payment is pending" at bounding box center [292, 117] width 99 height 14
click at [251, 118] on input "No, payment is pending" at bounding box center [247, 114] width 8 height 8
radio input "true"
click at [1389, 678] on span "Next" at bounding box center [1382, 678] width 21 height 10
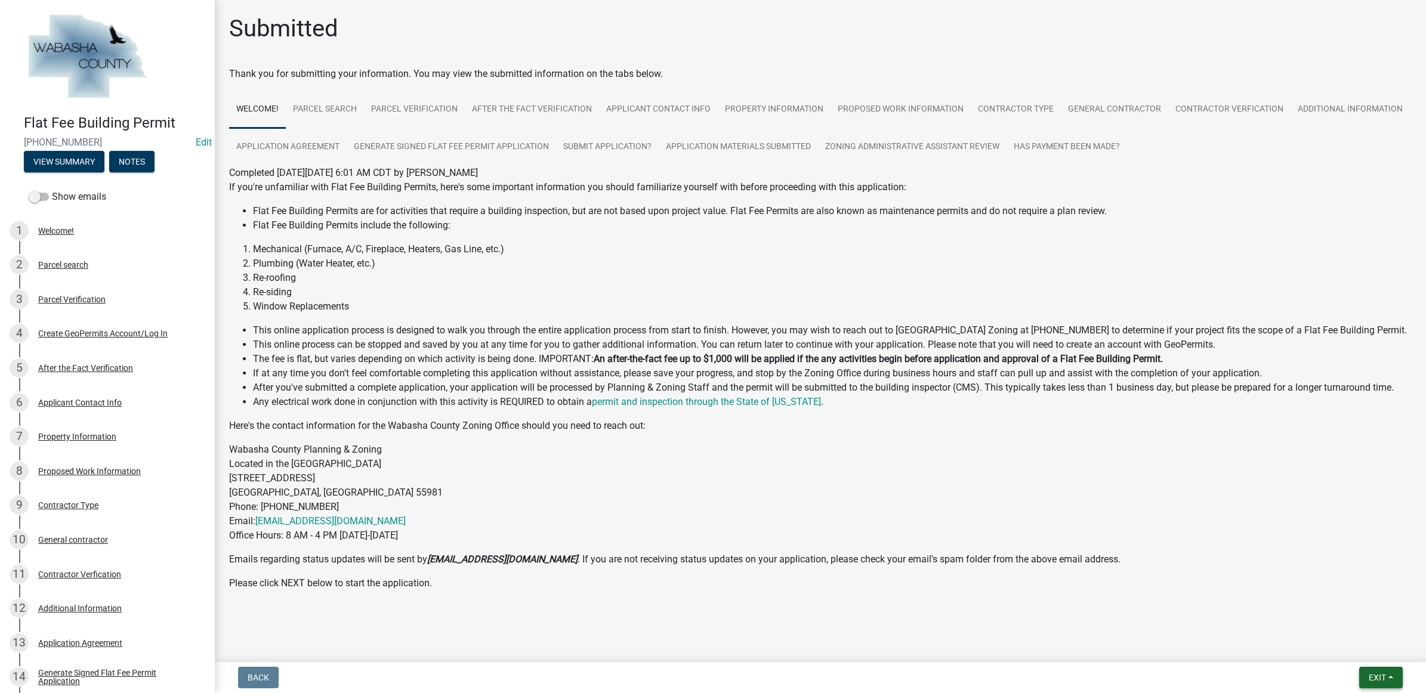
click at [1374, 674] on span "Exit" at bounding box center [1376, 678] width 17 height 10
click at [1368, 657] on button "Save & Exit" at bounding box center [1354, 647] width 95 height 29
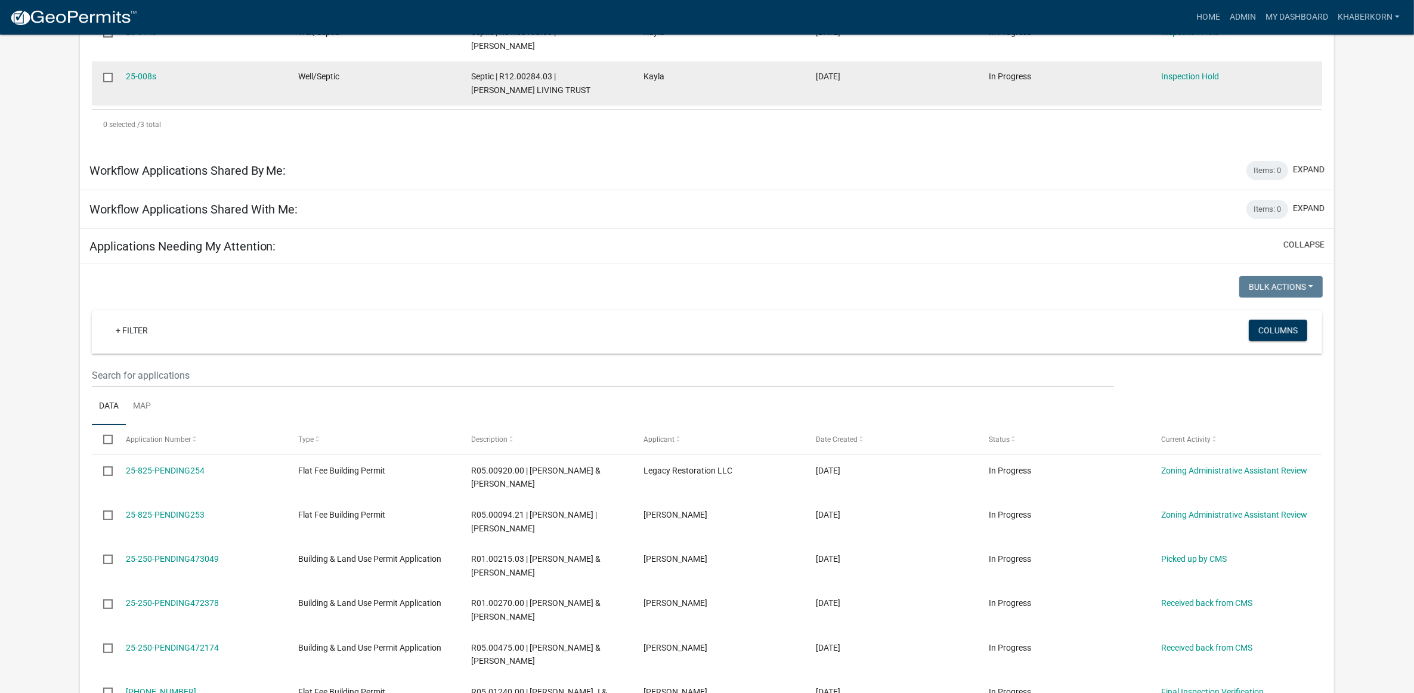
scroll to position [373, 0]
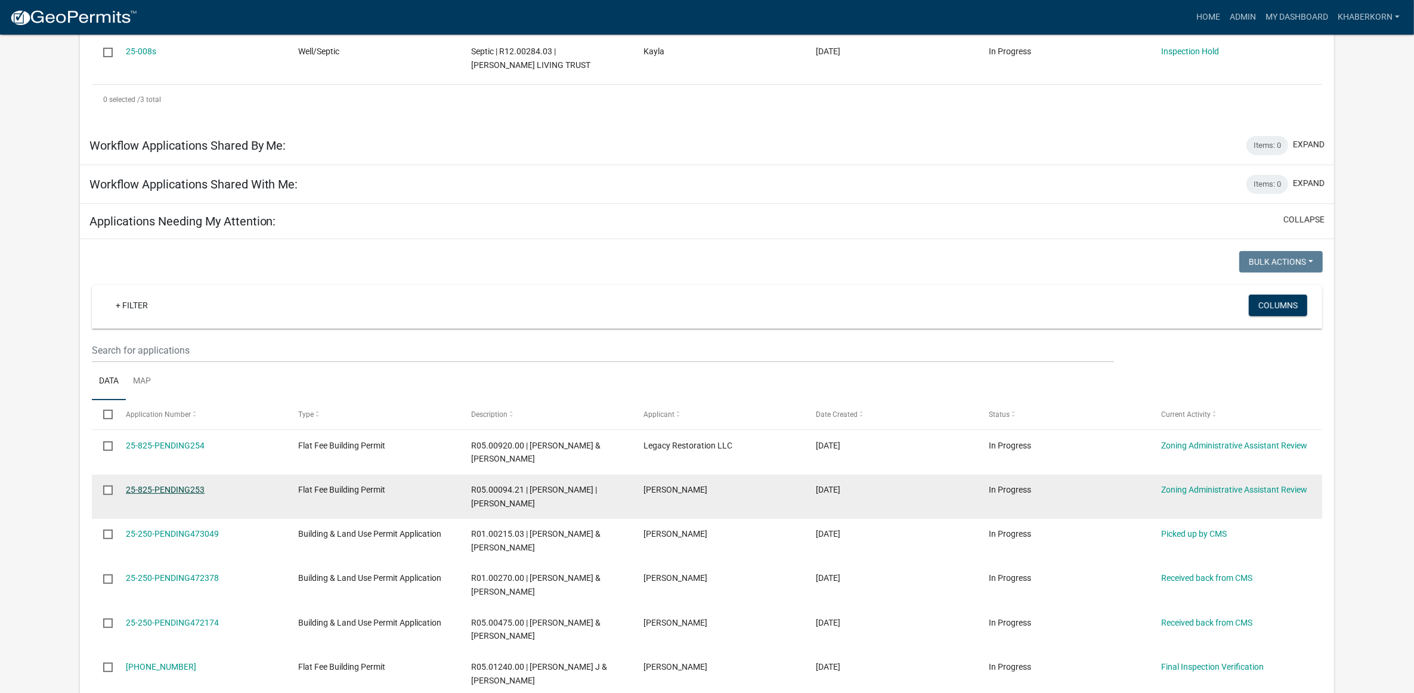
click at [187, 493] on link "25-825-PENDING253" at bounding box center [165, 490] width 79 height 10
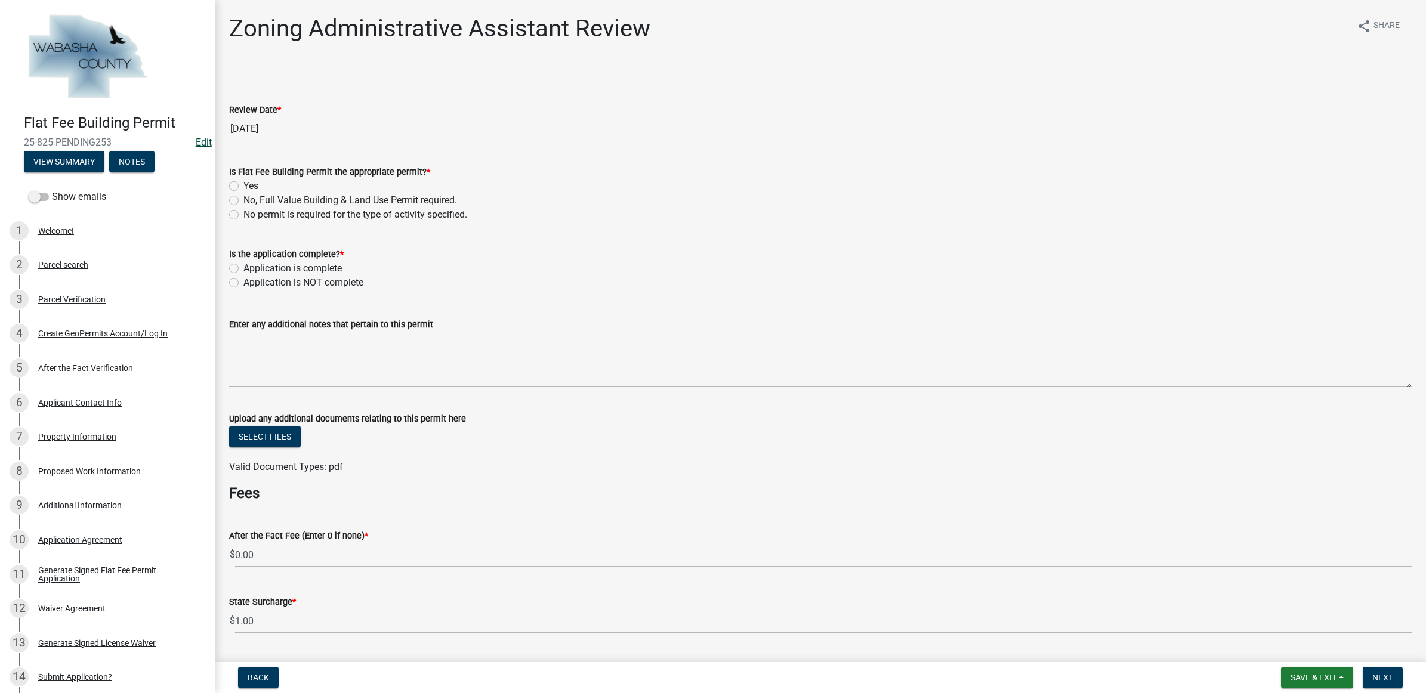
click at [196, 144] on link "Edit" at bounding box center [204, 142] width 16 height 11
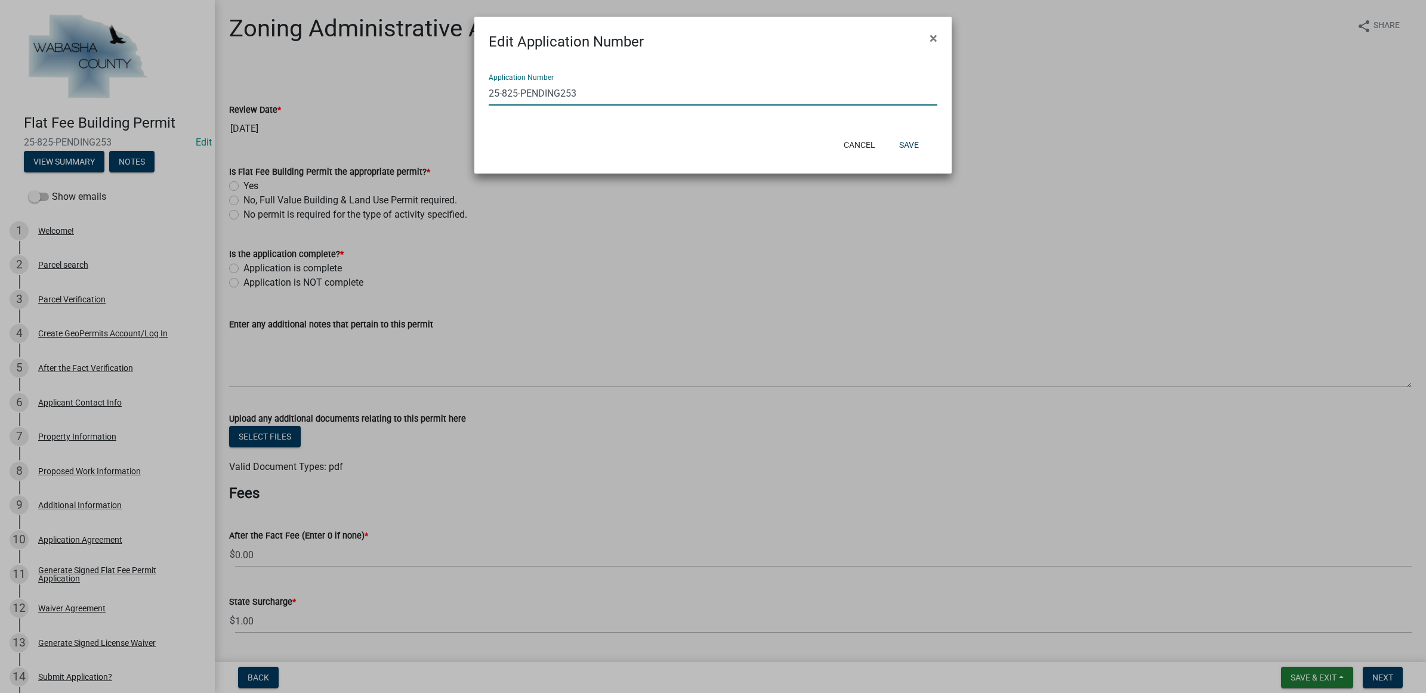
drag, startPoint x: 592, startPoint y: 94, endPoint x: 503, endPoint y: 96, distance: 88.9
click at [503, 96] on input "25-825-PENDING253" at bounding box center [713, 93] width 449 height 24
type input "[PHONE_NUMBER]"
click at [900, 143] on button "Save" at bounding box center [908, 144] width 39 height 21
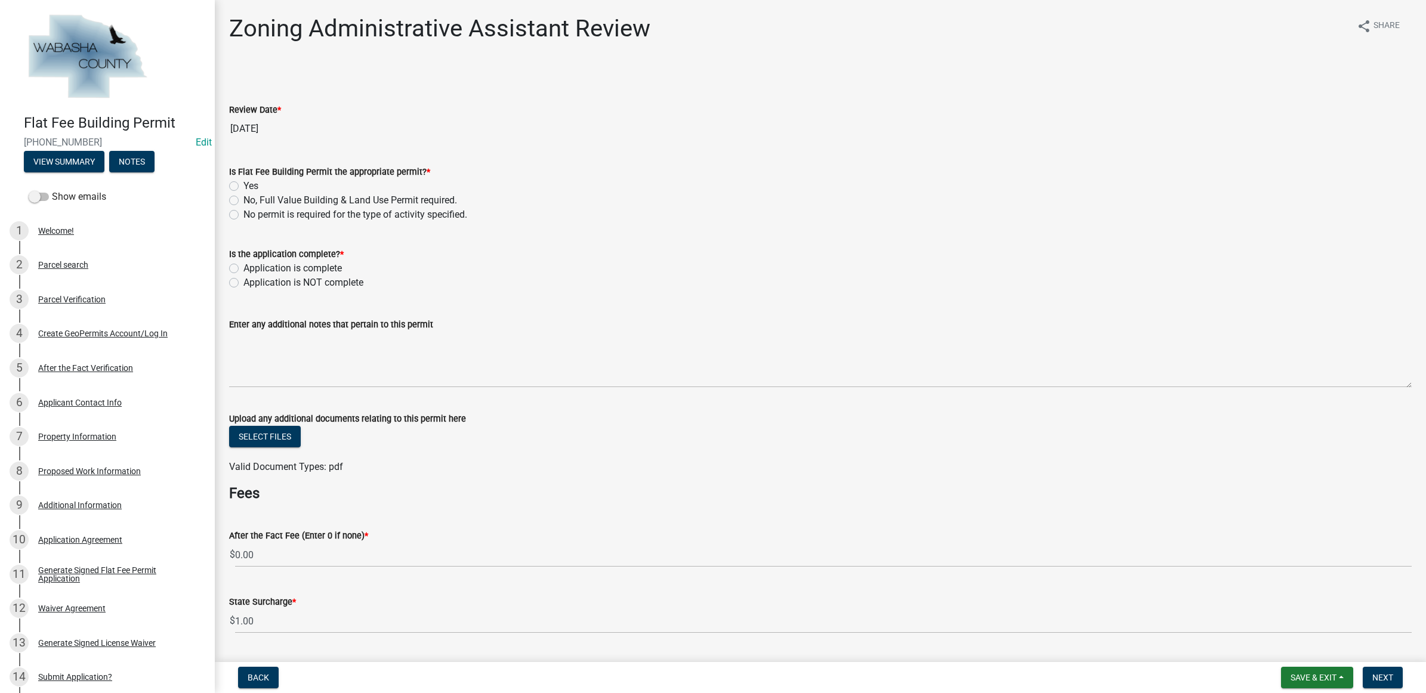
click at [251, 184] on label "Yes" at bounding box center [250, 186] width 15 height 14
click at [251, 184] on input "Yes" at bounding box center [247, 183] width 8 height 8
radio input "true"
click at [285, 268] on label "Application is complete" at bounding box center [292, 268] width 98 height 14
click at [251, 268] on input "Application is complete" at bounding box center [247, 265] width 8 height 8
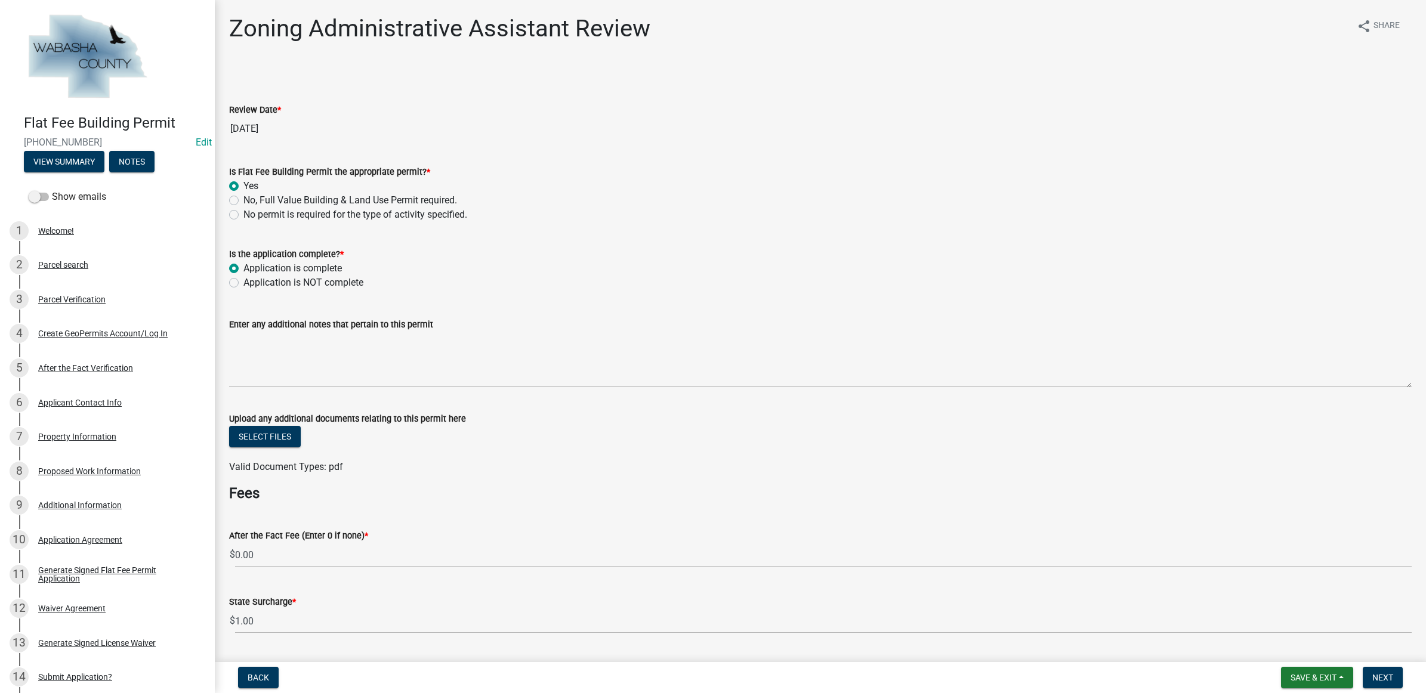
radio input "true"
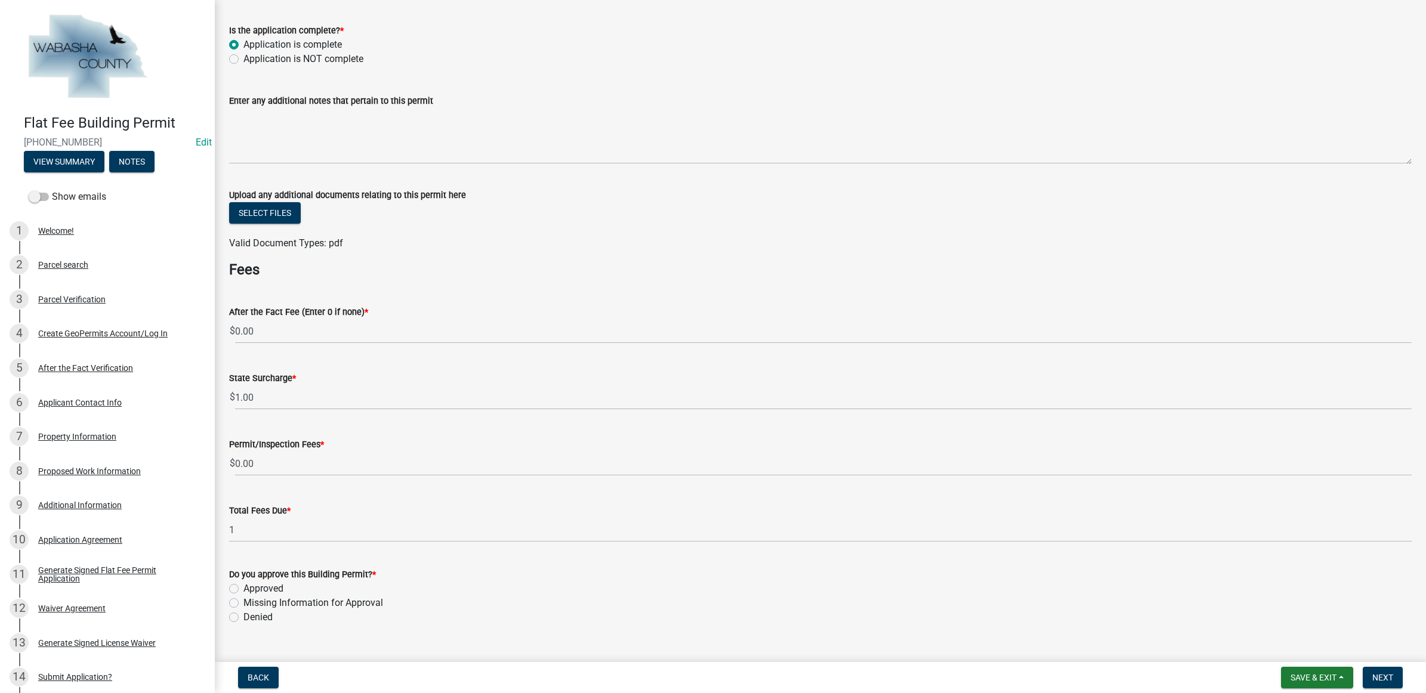
scroll to position [298, 0]
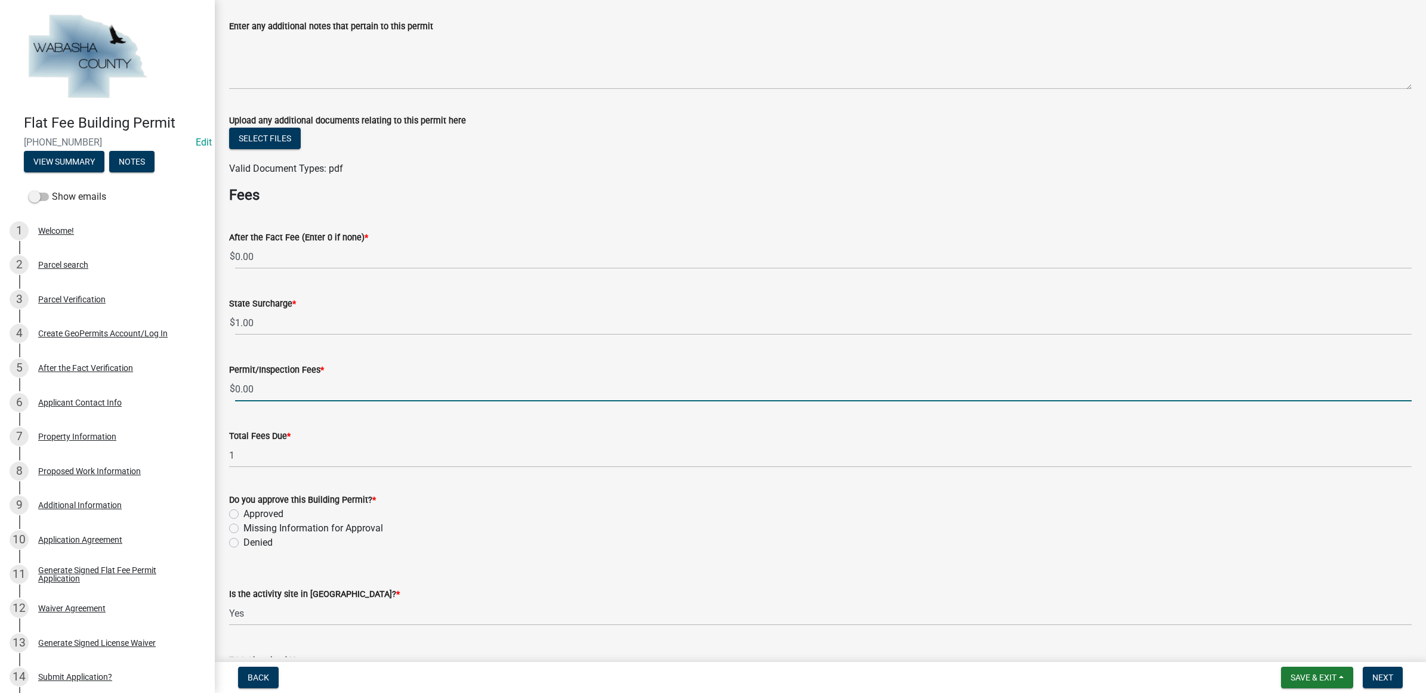
click at [275, 379] on input "0.00" at bounding box center [823, 389] width 1176 height 24
type input "0"
type input "62.5"
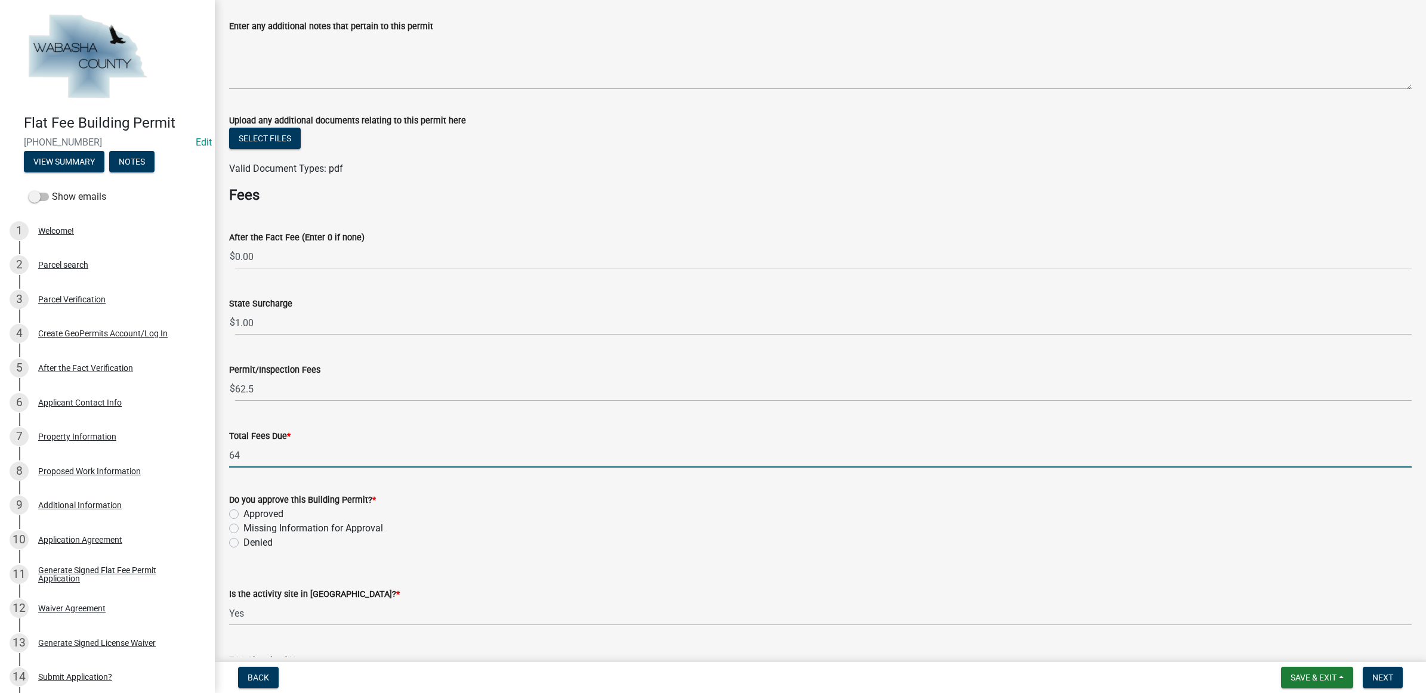
click at [274, 467] on input "64" at bounding box center [820, 455] width 1182 height 24
type input "63.50"
click at [273, 513] on label "Approved" at bounding box center [263, 514] width 40 height 14
click at [251, 513] on input "Approved" at bounding box center [247, 511] width 8 height 8
radio input "true"
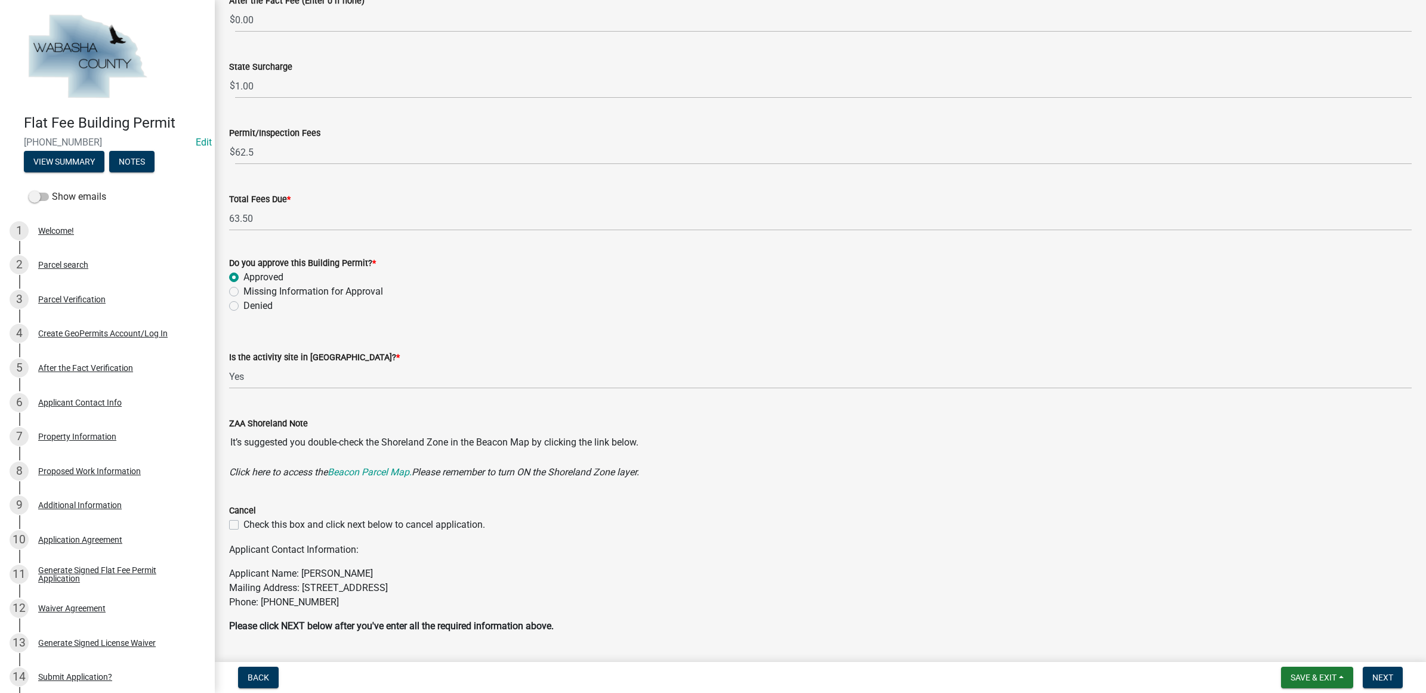
scroll to position [567, 0]
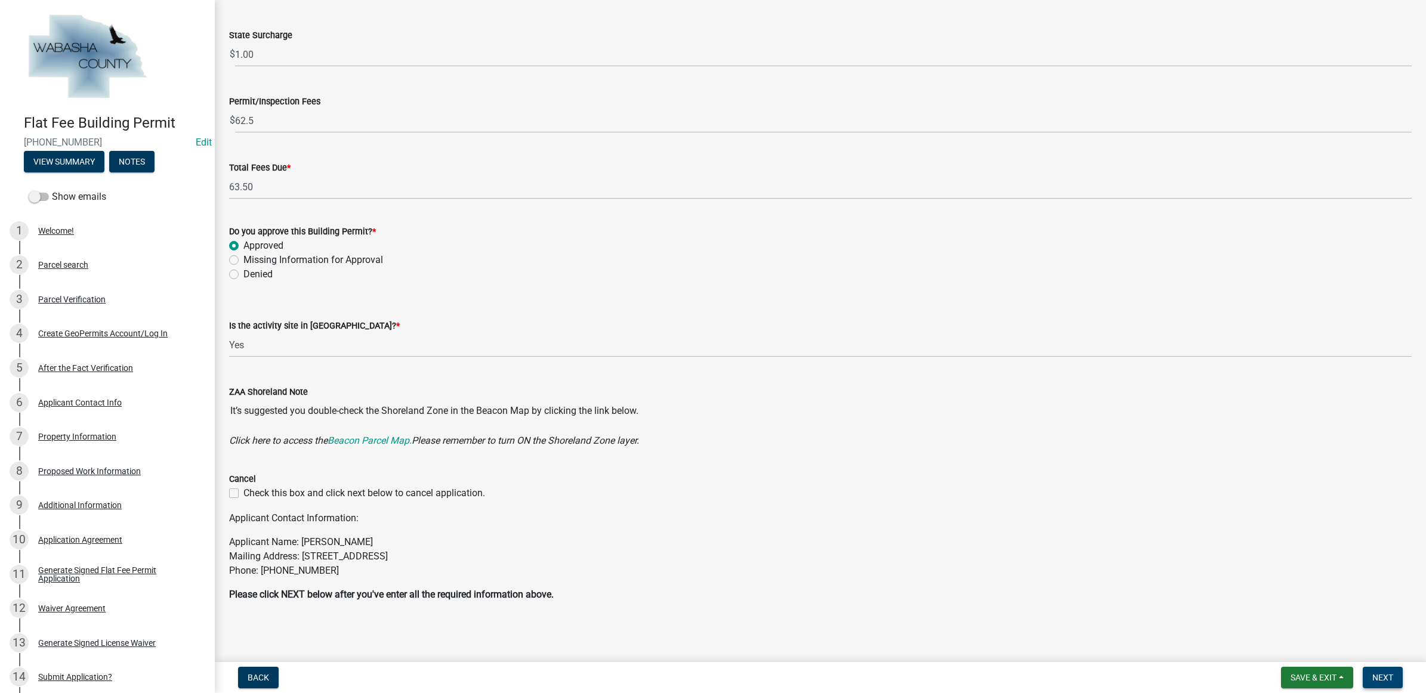
click at [1378, 681] on span "Next" at bounding box center [1382, 678] width 21 height 10
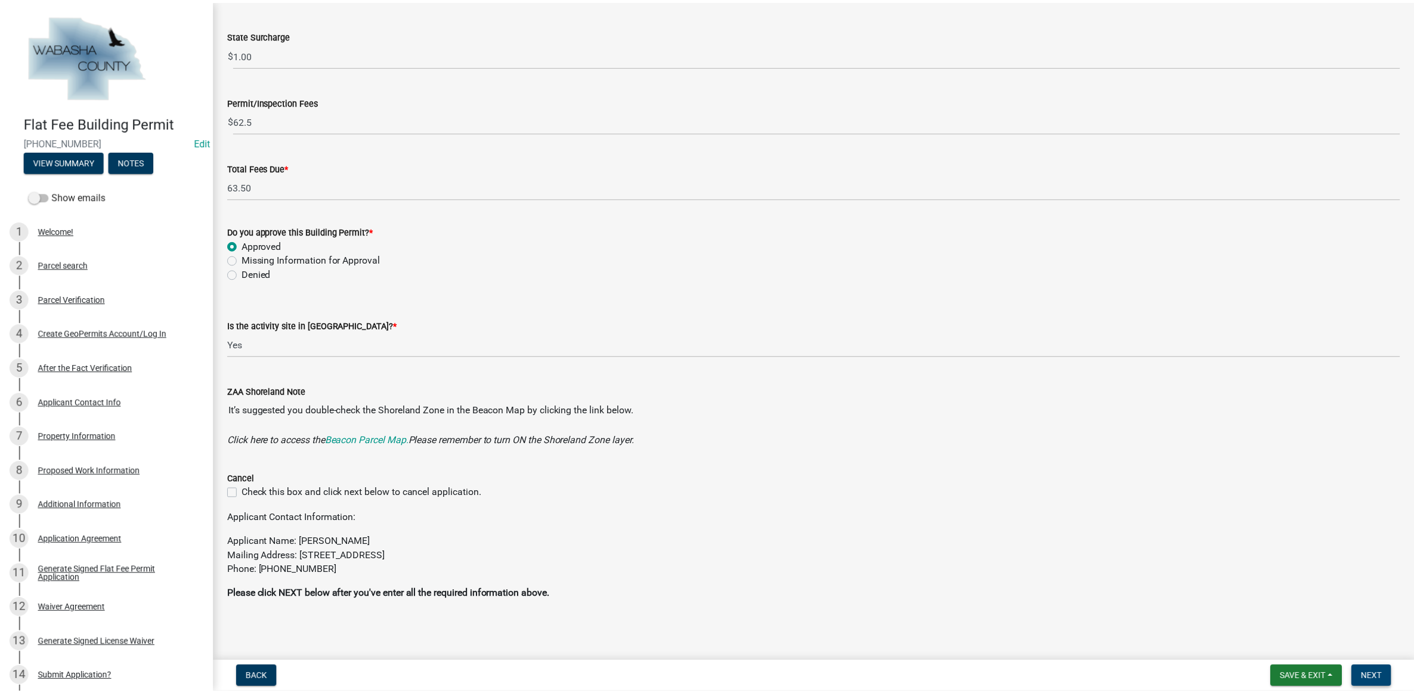
scroll to position [0, 0]
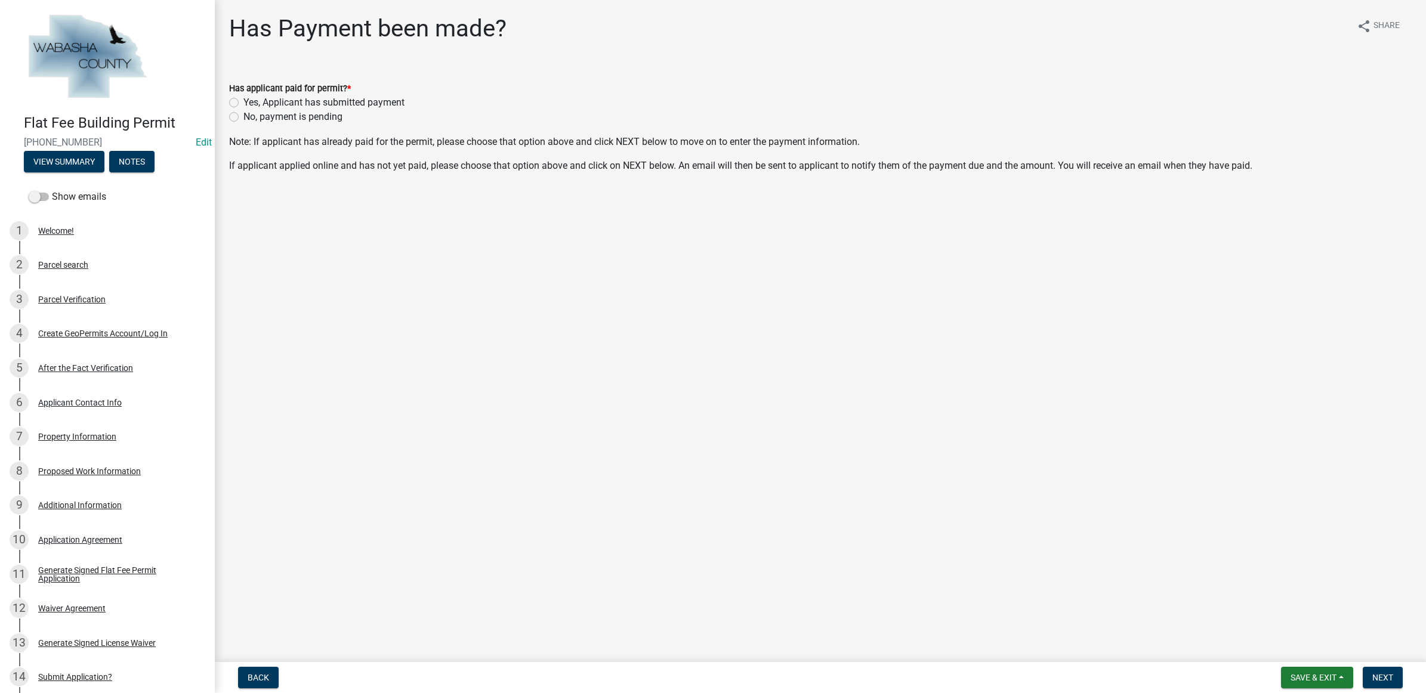
click at [306, 118] on label "No, payment is pending" at bounding box center [292, 117] width 99 height 14
click at [251, 118] on input "No, payment is pending" at bounding box center [247, 114] width 8 height 8
radio input "true"
click at [1373, 681] on span "Next" at bounding box center [1382, 678] width 21 height 10
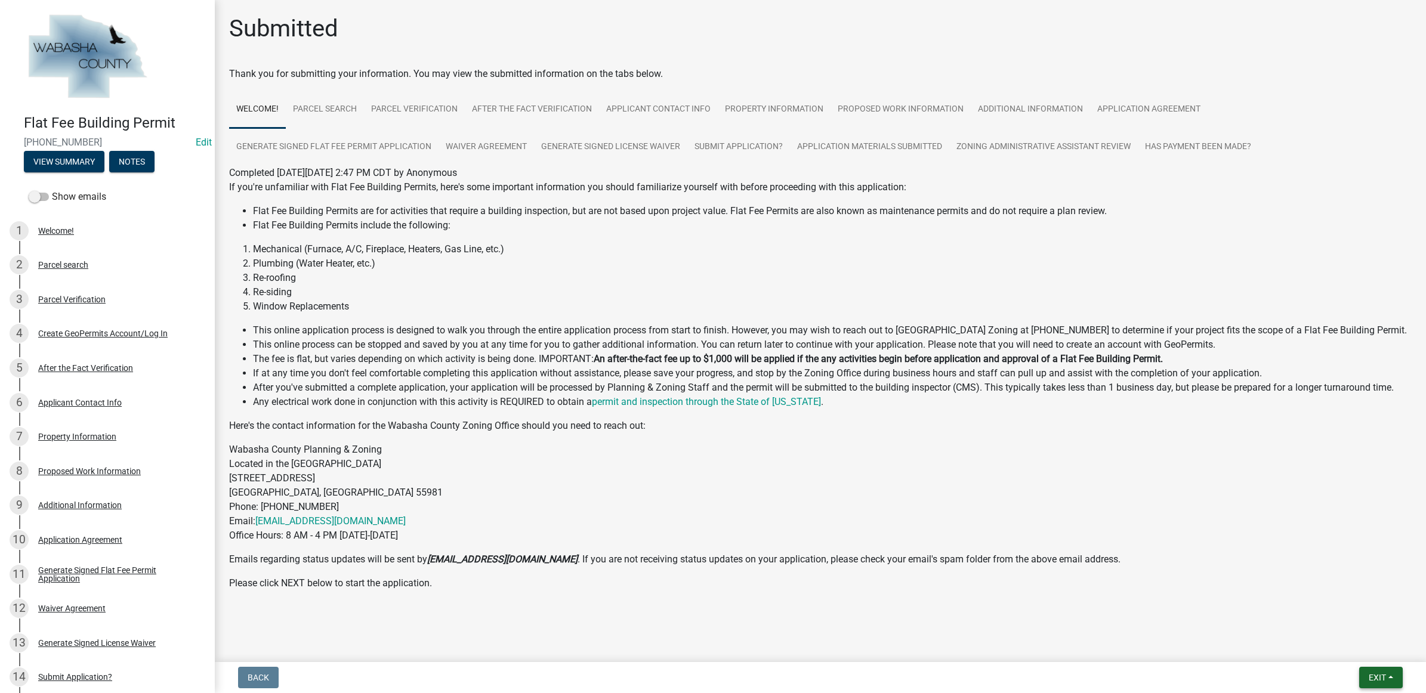
click at [1379, 680] on span "Exit" at bounding box center [1376, 678] width 17 height 10
click at [1364, 640] on button "Save & Exit" at bounding box center [1354, 647] width 95 height 29
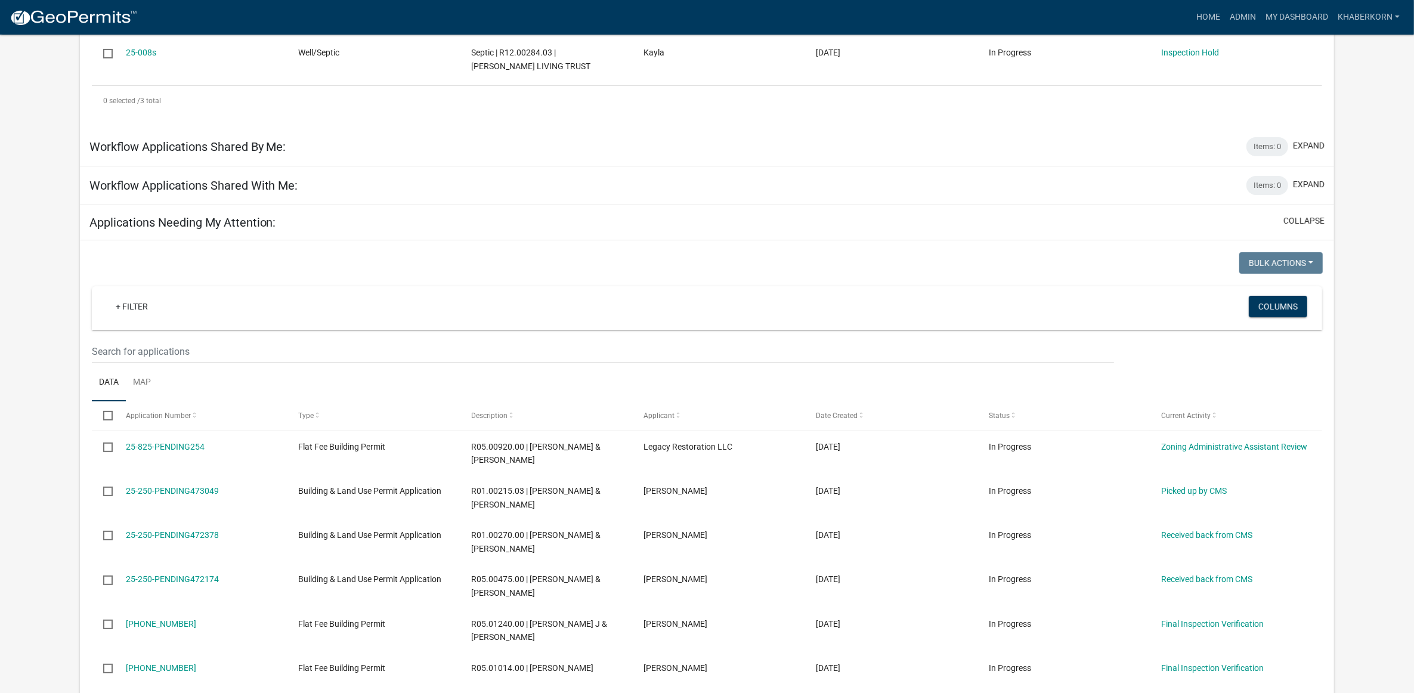
scroll to position [373, 0]
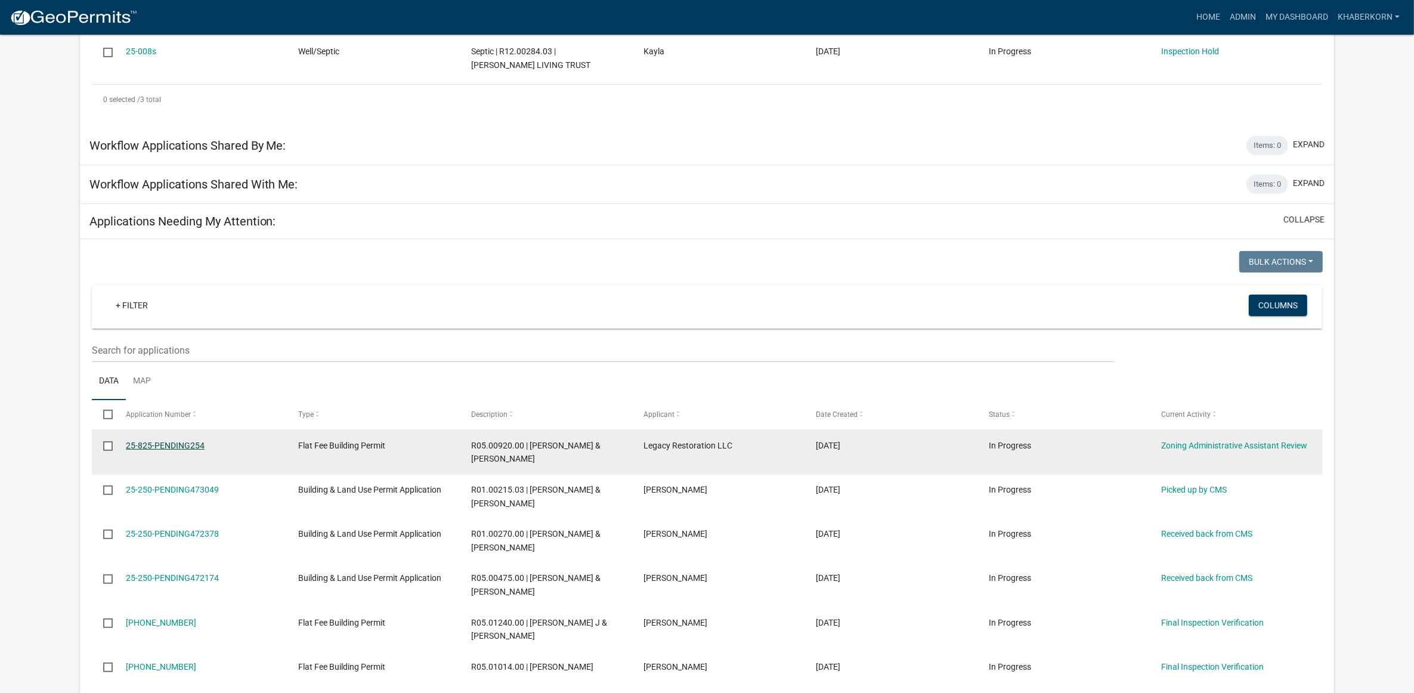
click at [174, 444] on link "25-825-PENDING254" at bounding box center [165, 446] width 79 height 10
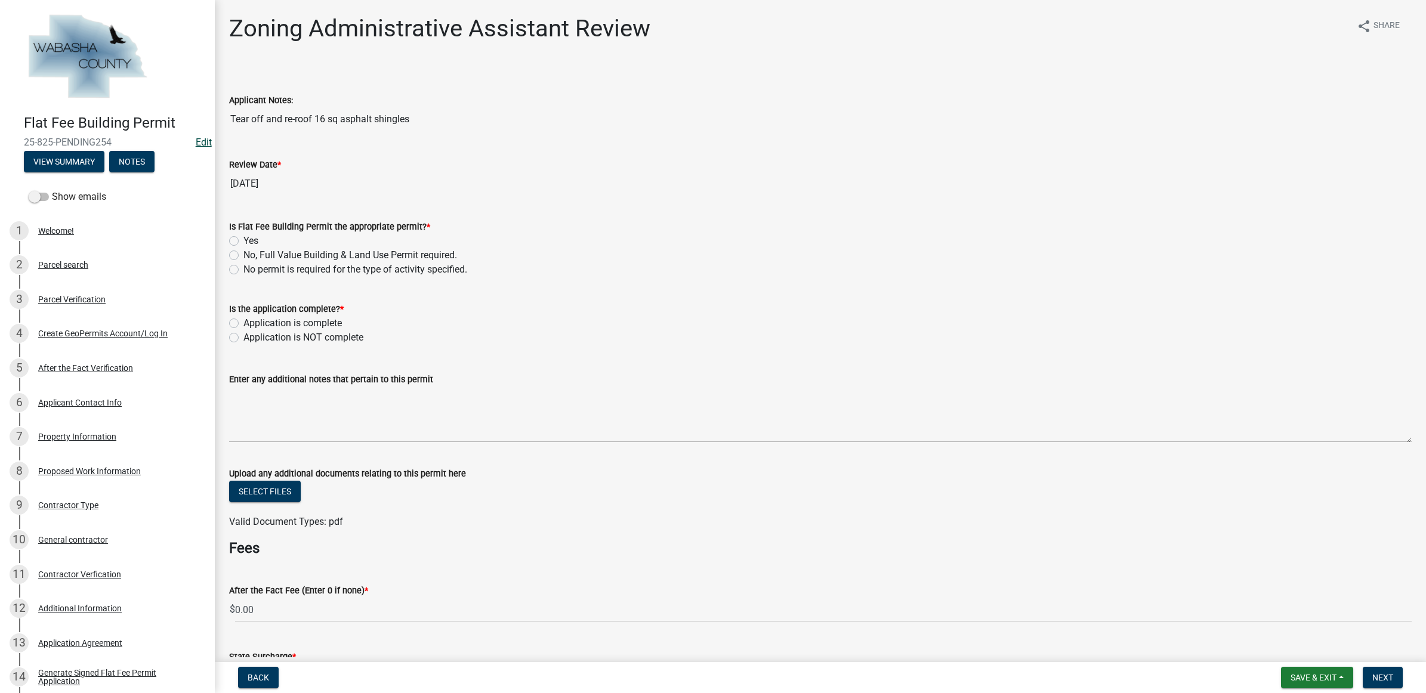
click at [196, 141] on link "Edit" at bounding box center [204, 142] width 16 height 11
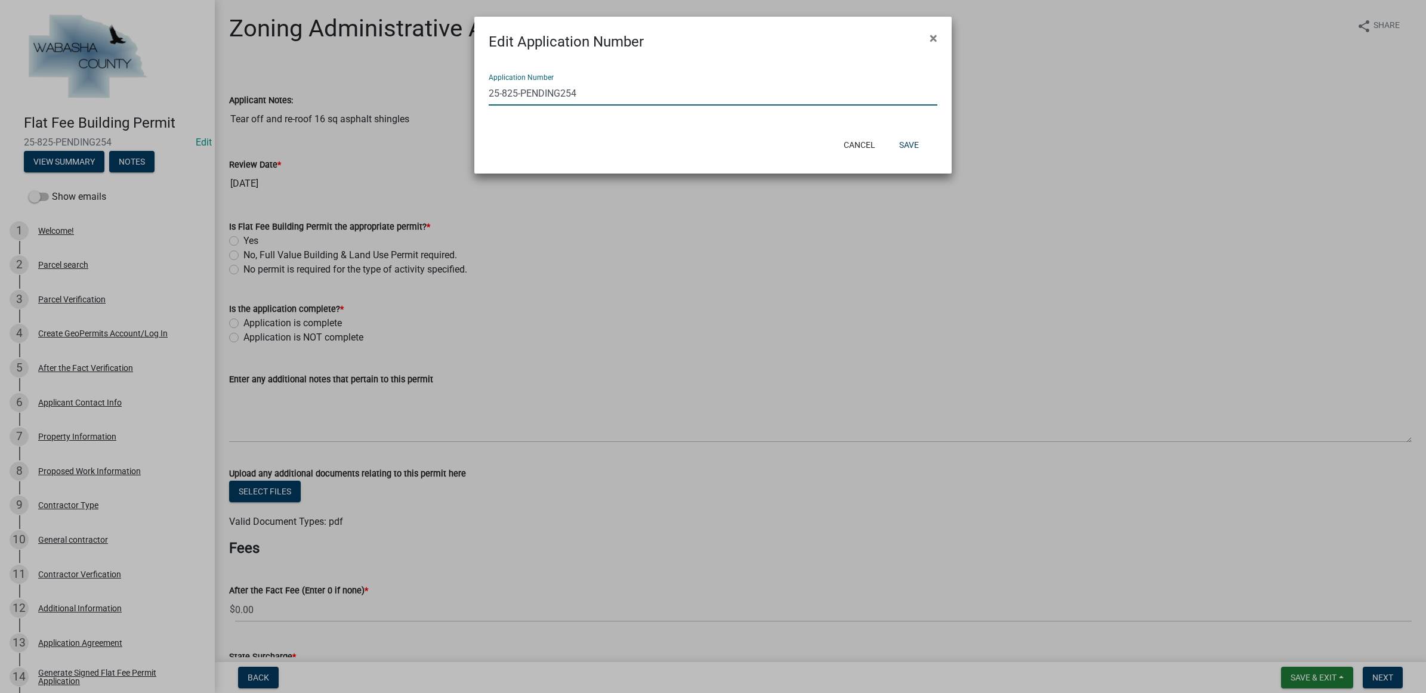
drag, startPoint x: 583, startPoint y: 93, endPoint x: 503, endPoint y: 94, distance: 79.9
click at [503, 94] on input "25-825-PENDING254" at bounding box center [713, 93] width 449 height 24
type input "[PHONE_NUMBER]"
click at [913, 134] on button "Save" at bounding box center [908, 144] width 39 height 21
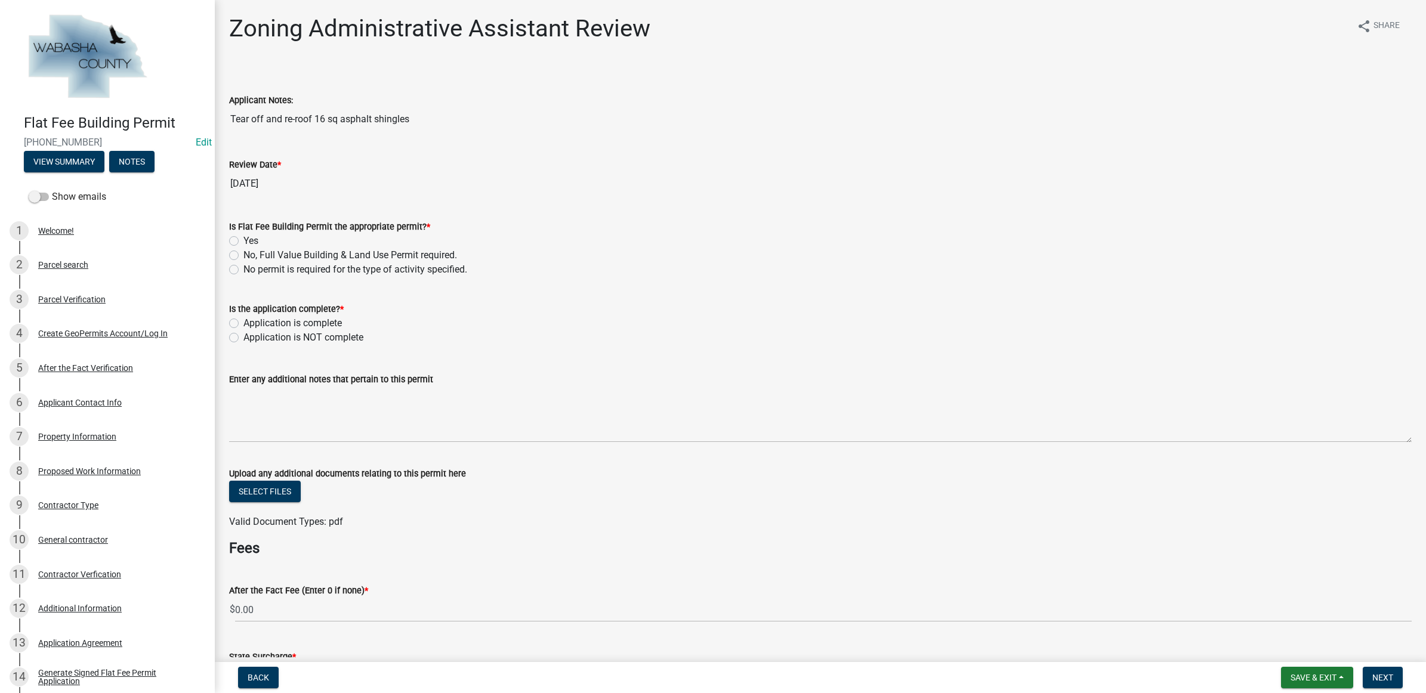
click at [251, 234] on label "Yes" at bounding box center [250, 241] width 15 height 14
click at [251, 234] on input "Yes" at bounding box center [247, 238] width 8 height 8
radio input "true"
click at [270, 323] on label "Application is complete" at bounding box center [292, 323] width 98 height 14
click at [251, 323] on input "Application is complete" at bounding box center [247, 320] width 8 height 8
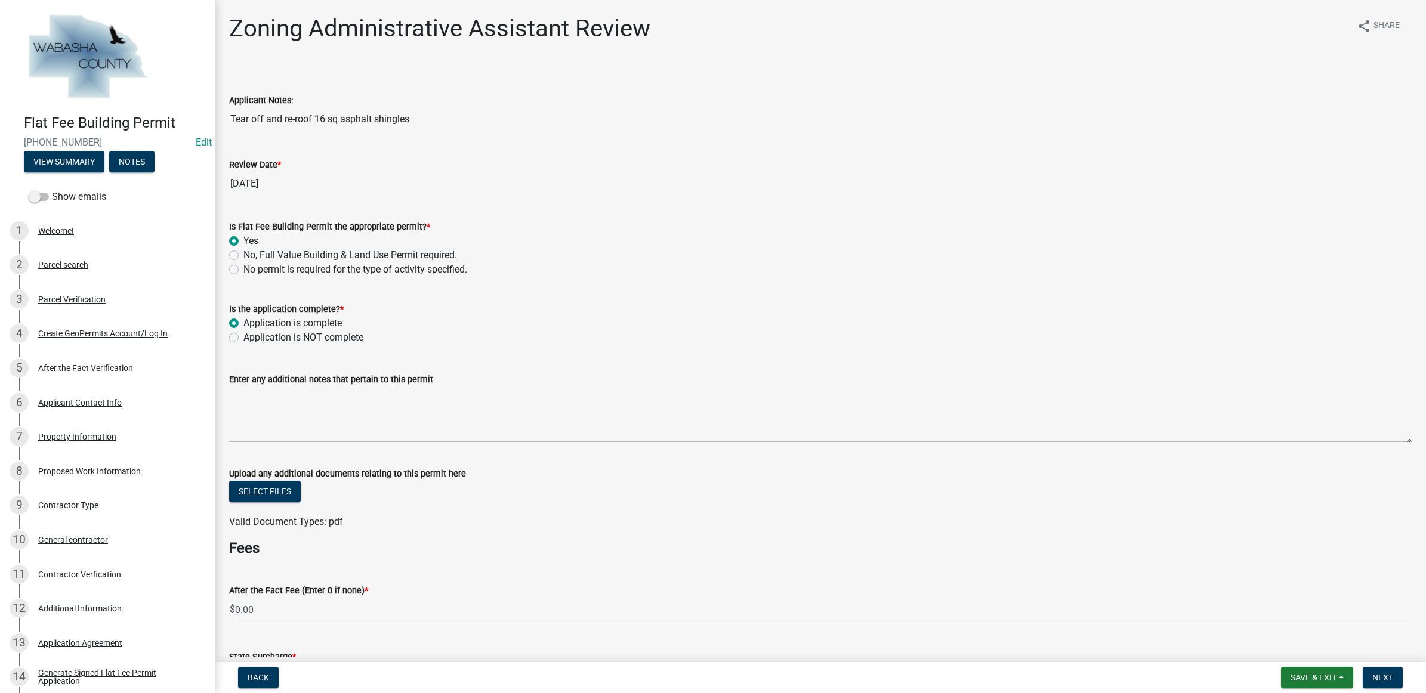
radio input "true"
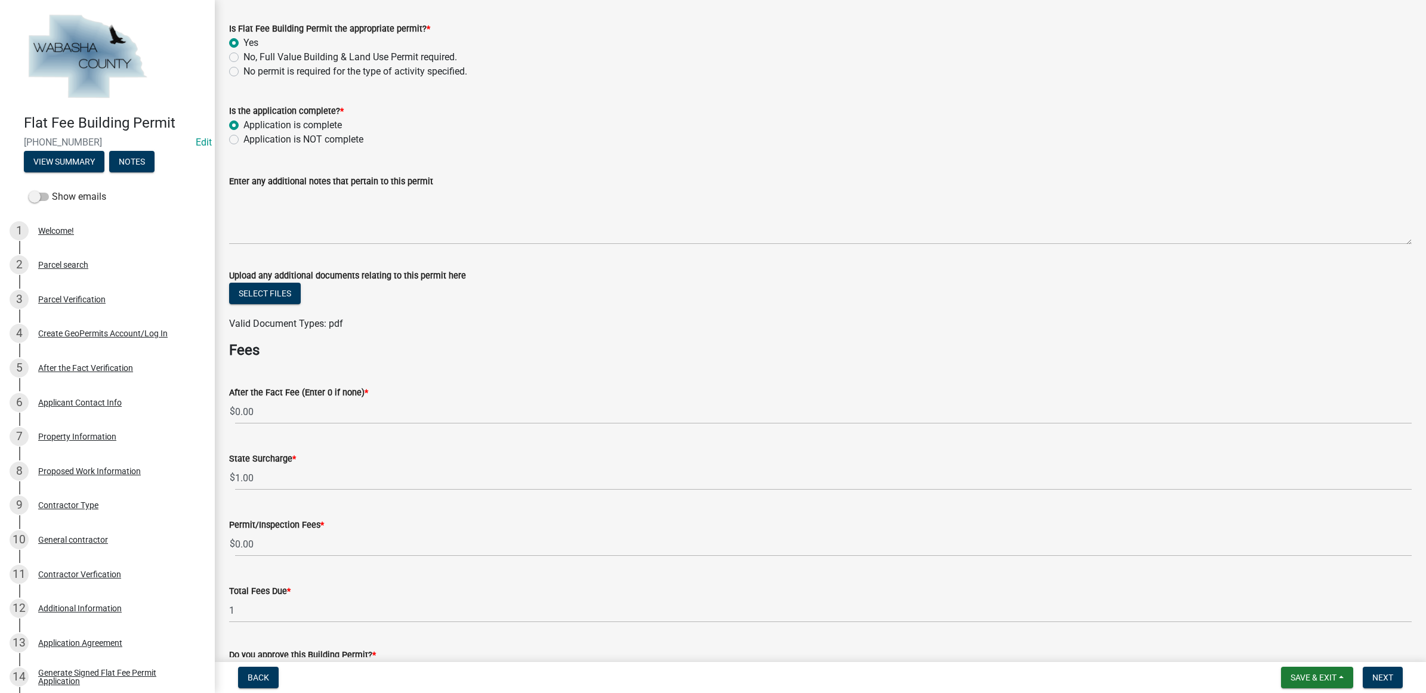
scroll to position [224, 0]
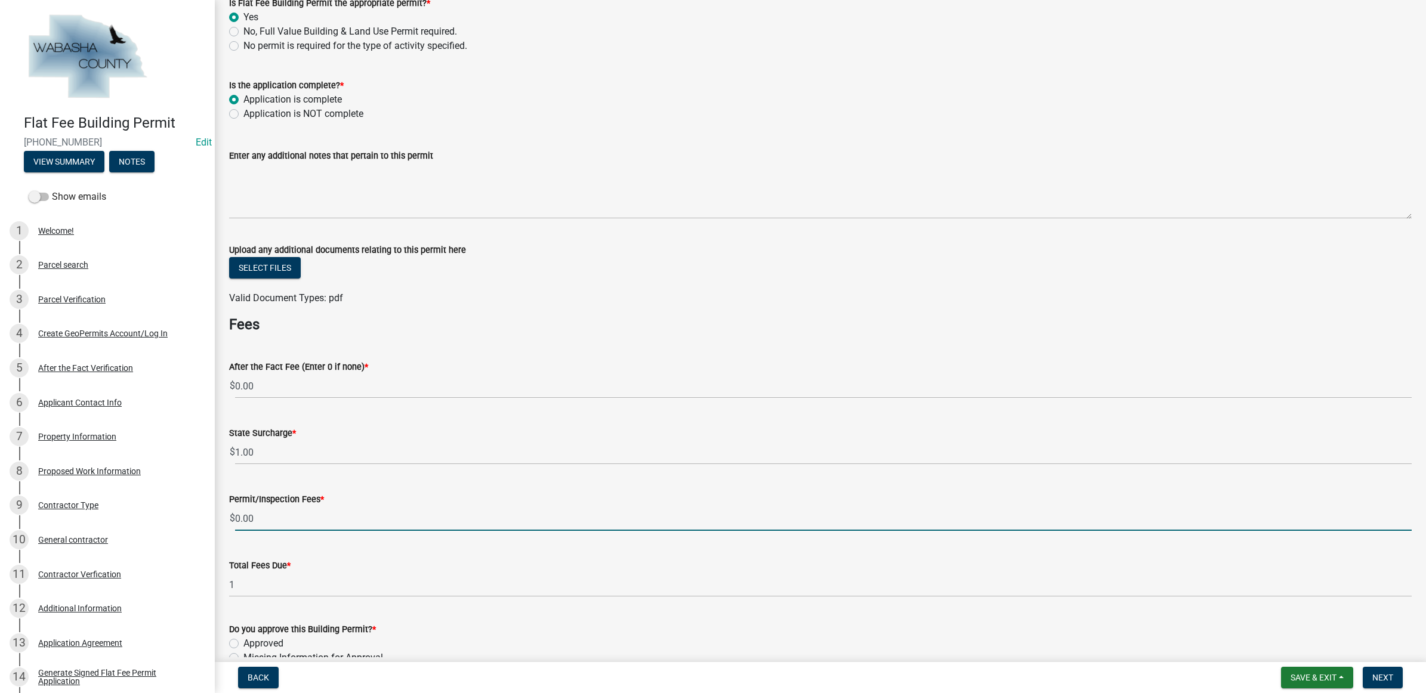
click at [272, 512] on input "0.00" at bounding box center [823, 518] width 1176 height 24
type input "0"
type input "62.5"
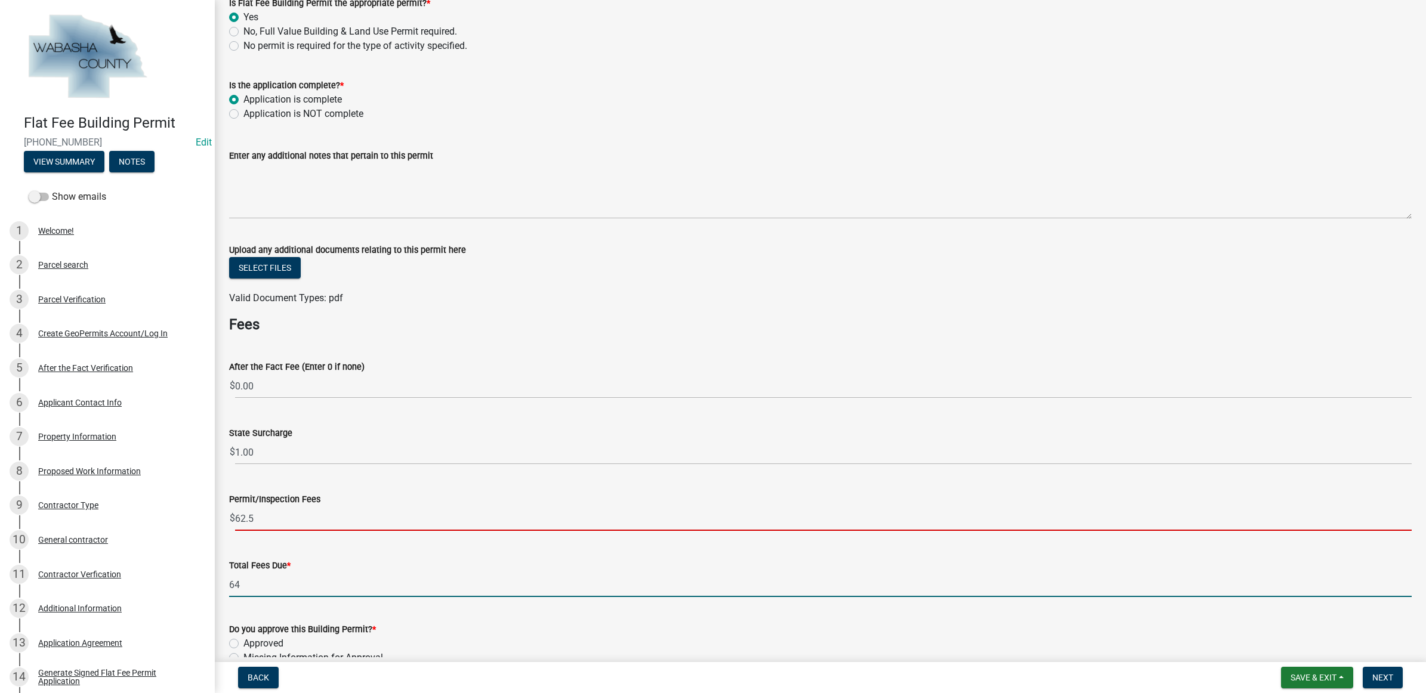
click at [302, 586] on input "64" at bounding box center [820, 585] width 1182 height 24
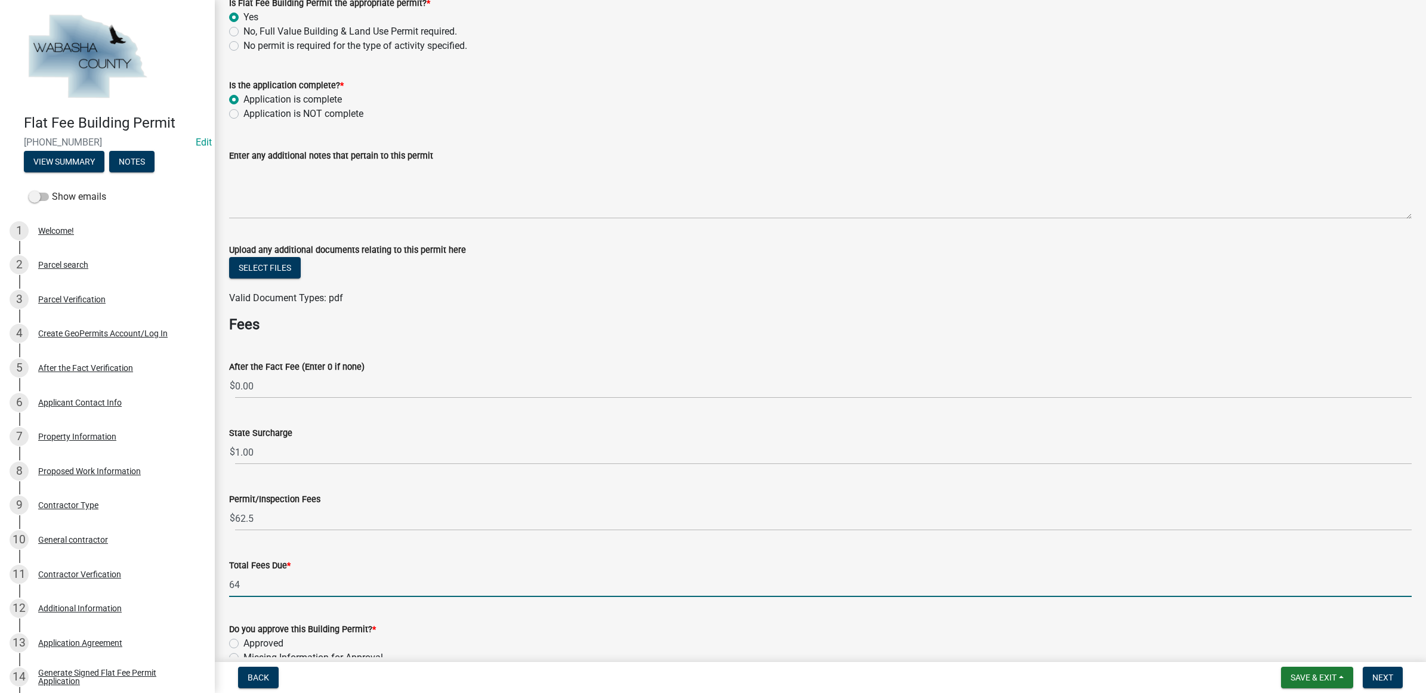
click at [287, 577] on input "64" at bounding box center [820, 585] width 1182 height 24
type input "63.5"
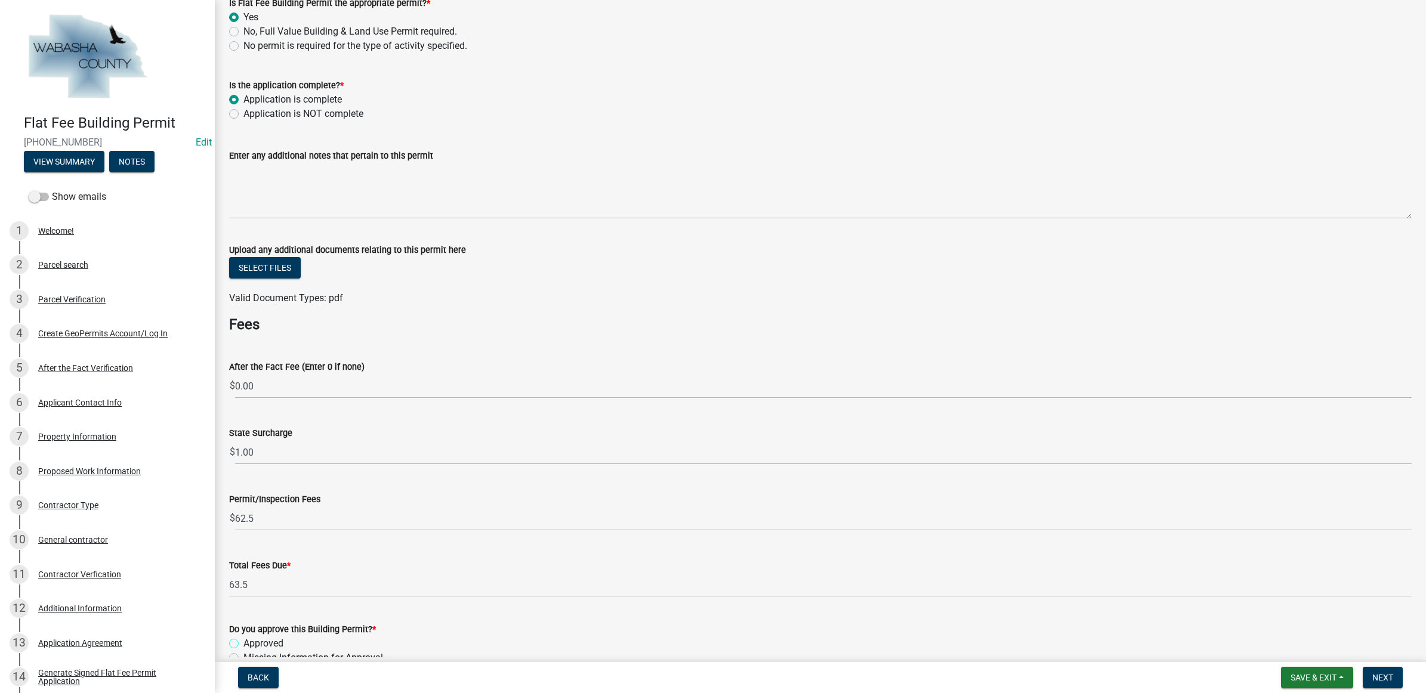
scroll to position [298, 0]
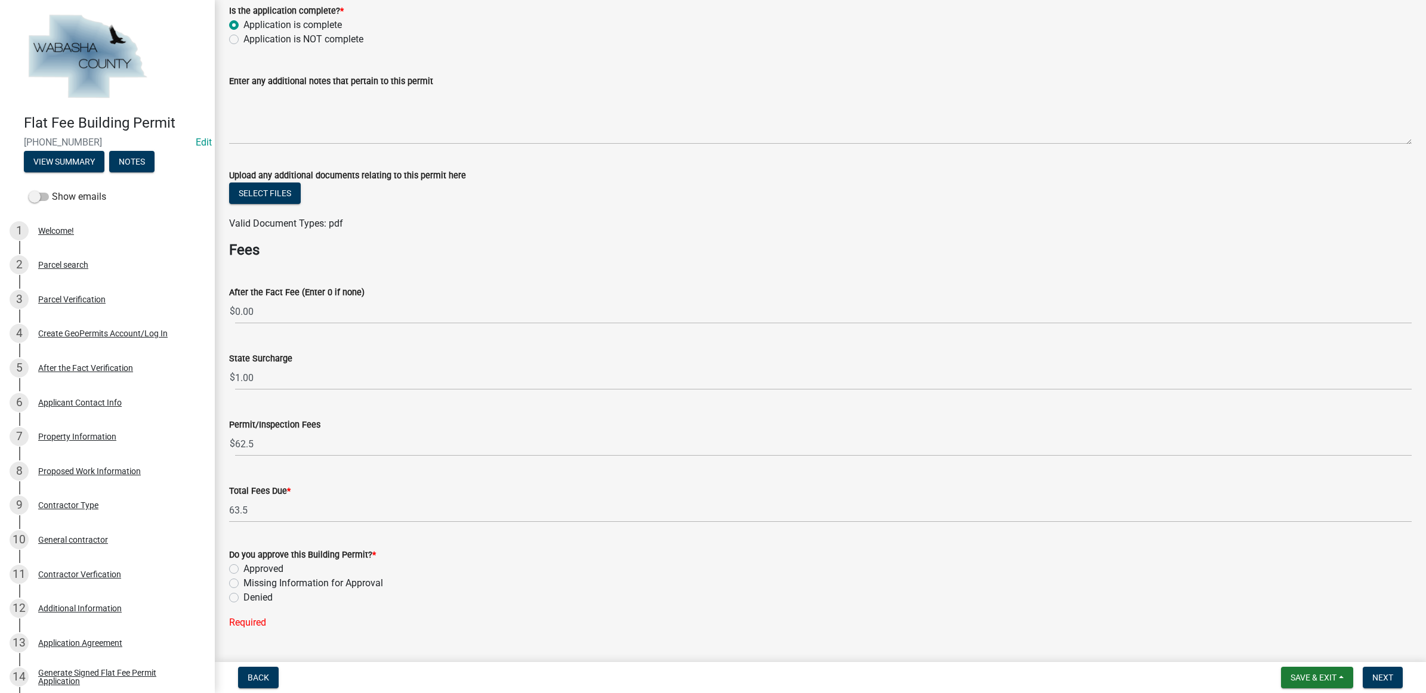
click at [267, 569] on label "Approved" at bounding box center [263, 569] width 40 height 14
click at [251, 569] on input "Approved" at bounding box center [247, 566] width 8 height 8
radio input "true"
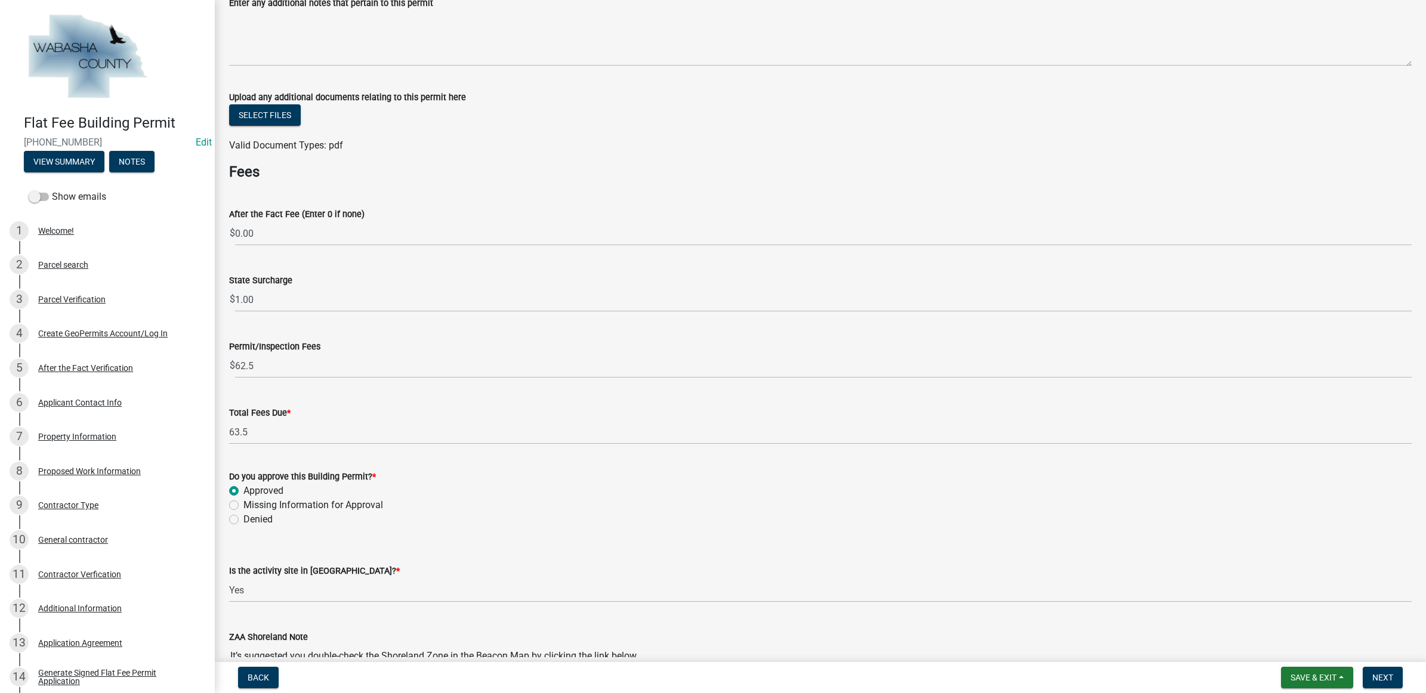
scroll to position [447, 0]
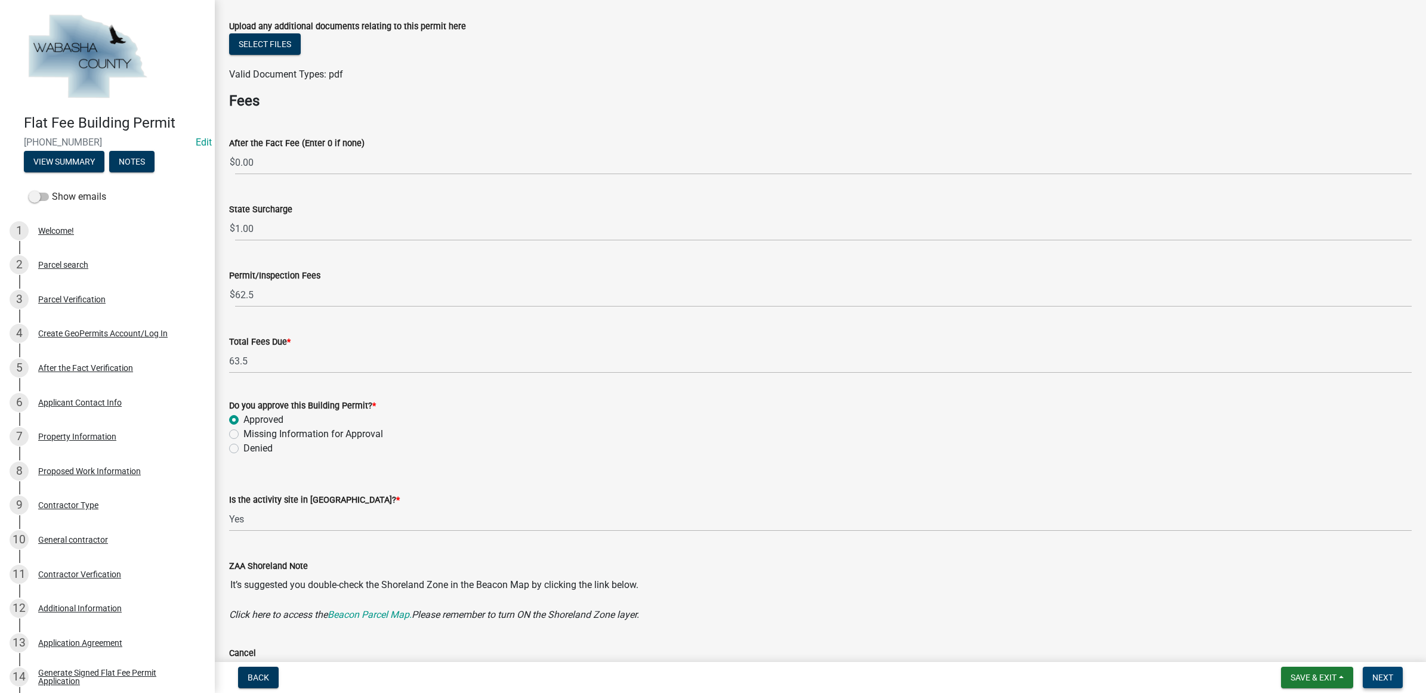
click at [1395, 675] on button "Next" at bounding box center [1383, 677] width 40 height 21
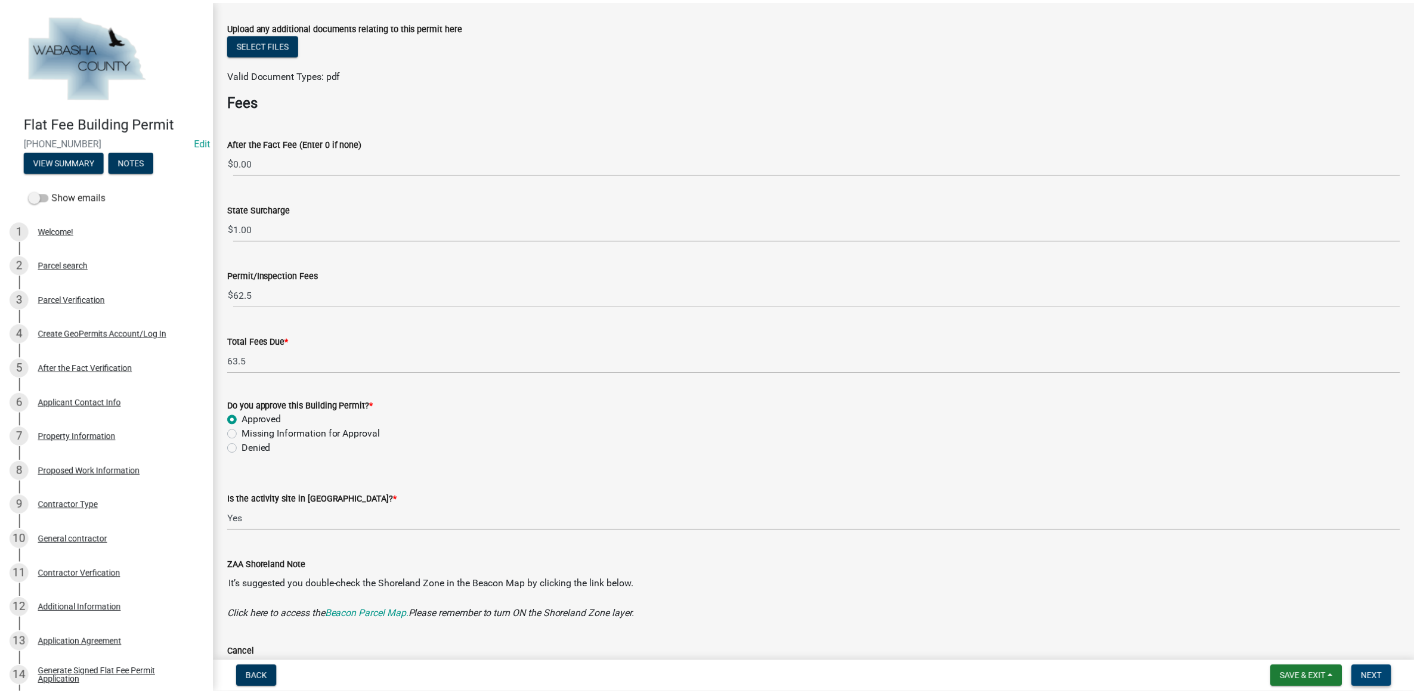
scroll to position [0, 0]
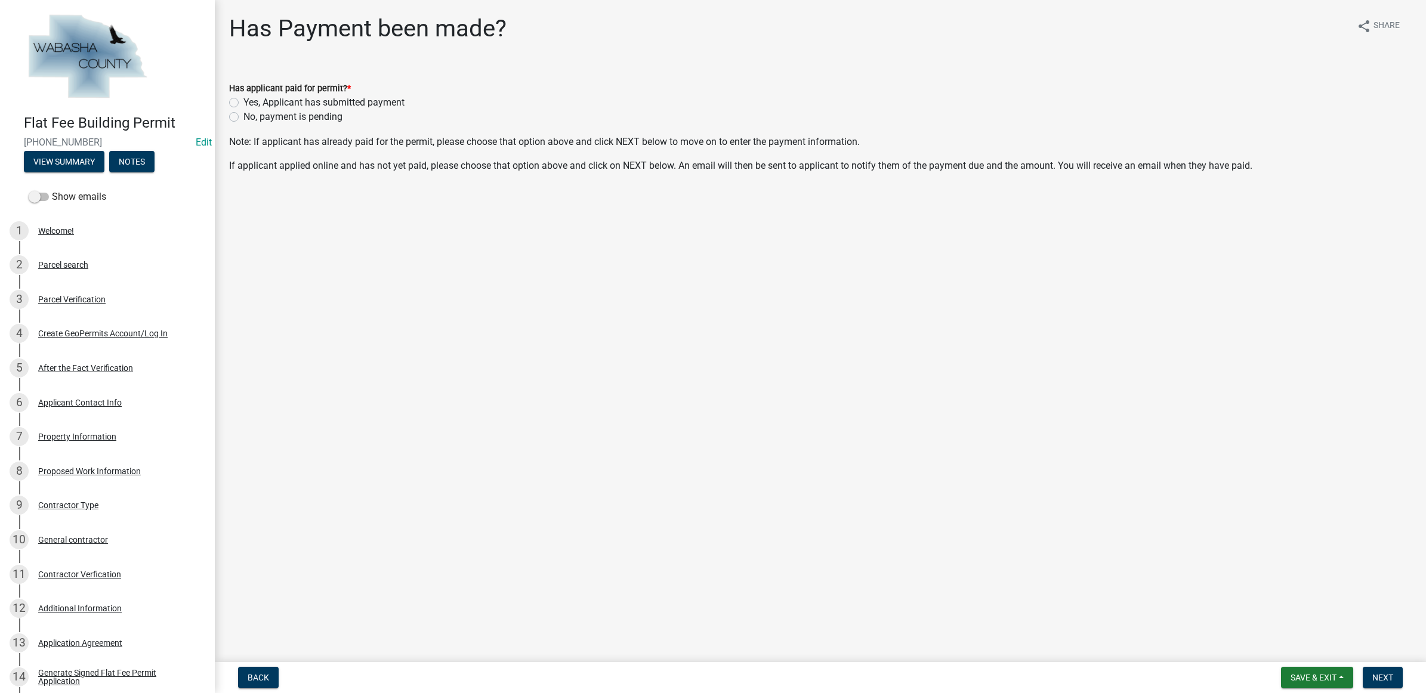
click at [267, 118] on label "No, payment is pending" at bounding box center [292, 117] width 99 height 14
click at [251, 118] on input "No, payment is pending" at bounding box center [247, 114] width 8 height 8
radio input "true"
click at [1377, 672] on button "Next" at bounding box center [1383, 677] width 40 height 21
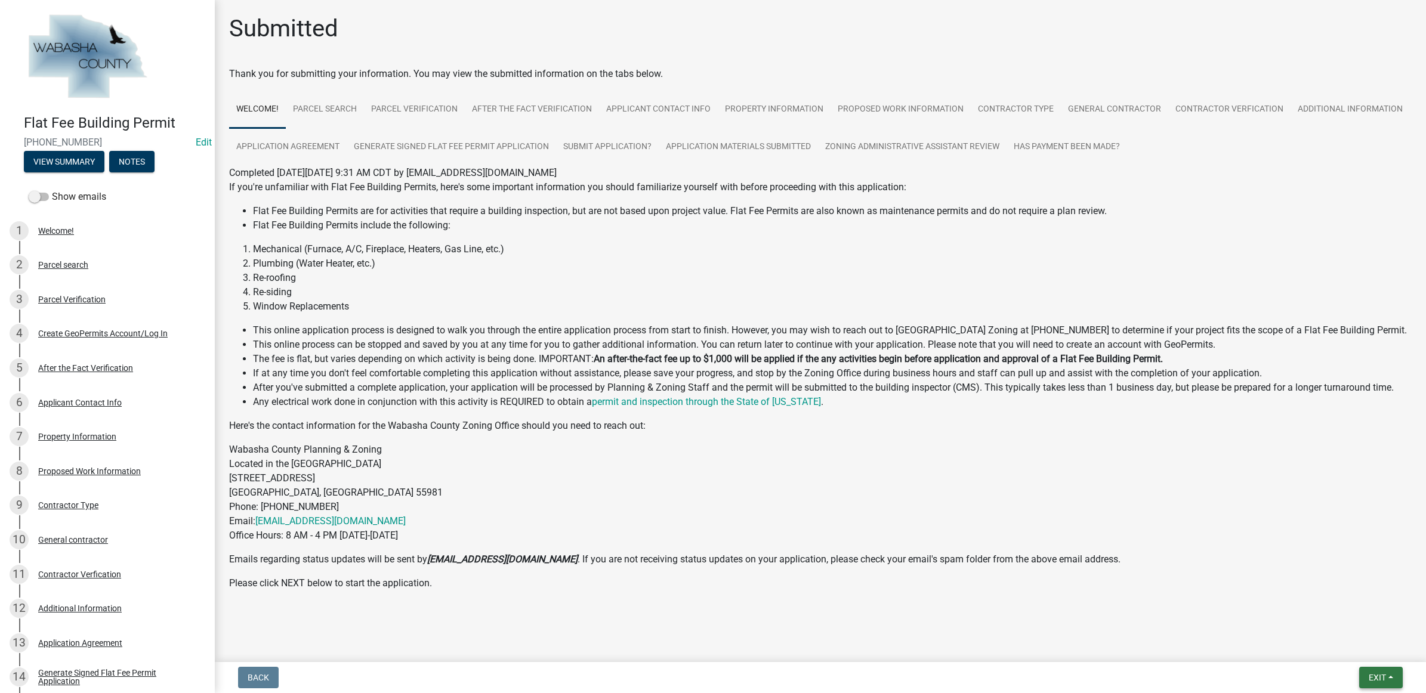
click at [1380, 673] on span "Exit" at bounding box center [1376, 678] width 17 height 10
click at [1374, 654] on button "Save & Exit" at bounding box center [1354, 647] width 95 height 29
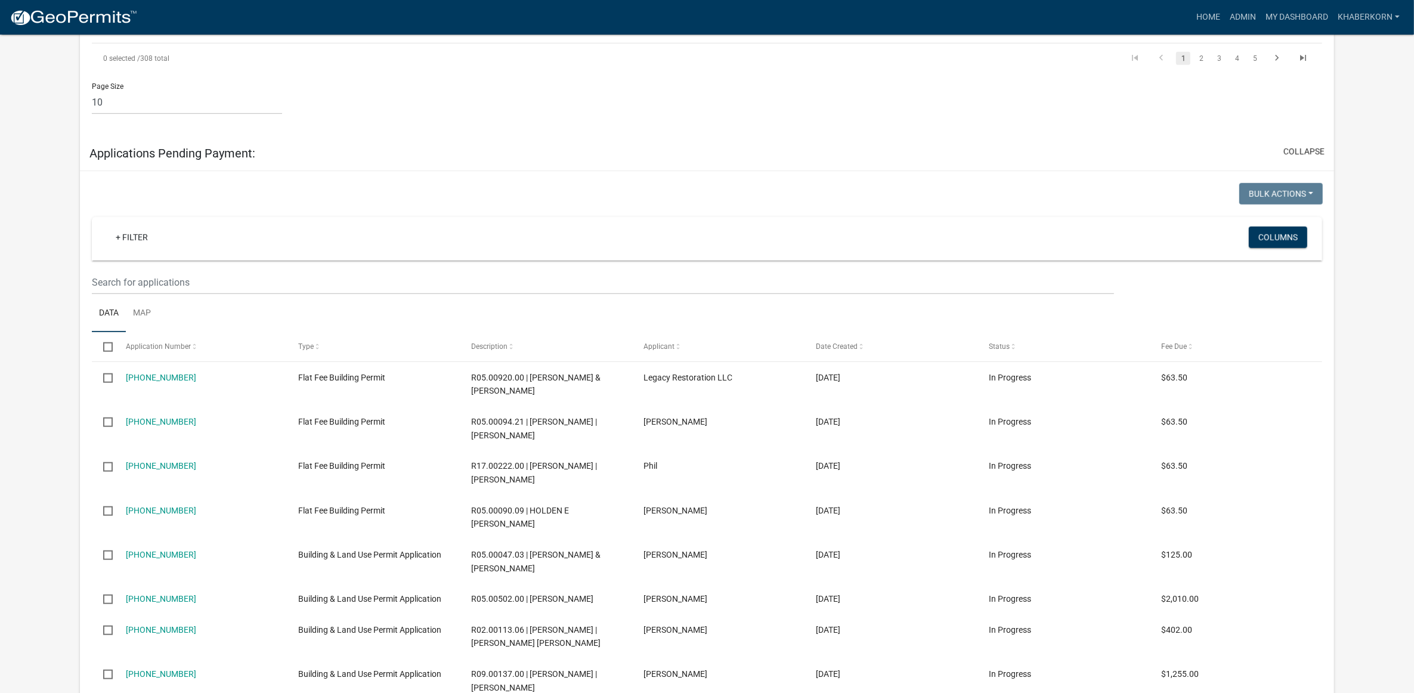
scroll to position [1268, 0]
